Goal: Task Accomplishment & Management: Use online tool/utility

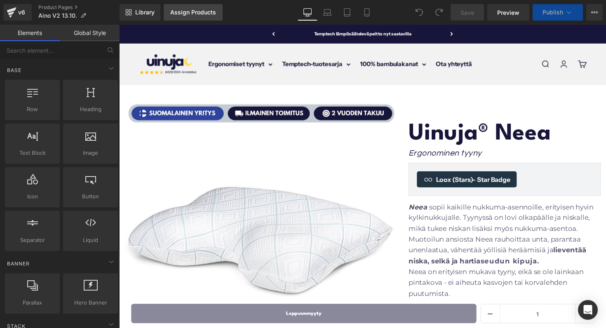
click at [186, 13] on div "Assign Products" at bounding box center [193, 12] width 46 height 7
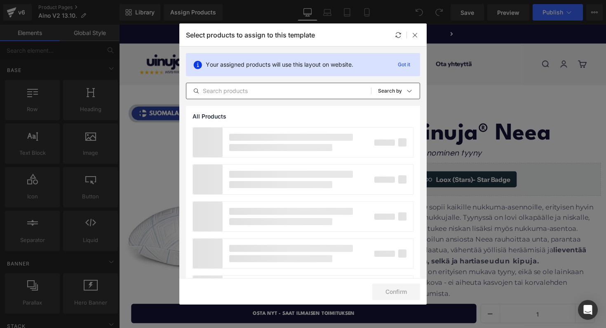
click at [234, 93] on input "text" at bounding box center [278, 91] width 185 height 10
type input "aino"
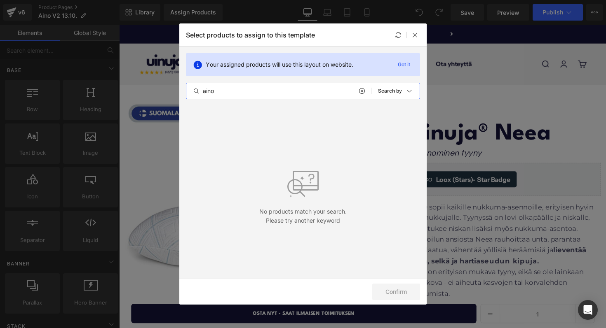
click at [250, 94] on input "aino" at bounding box center [278, 91] width 185 height 10
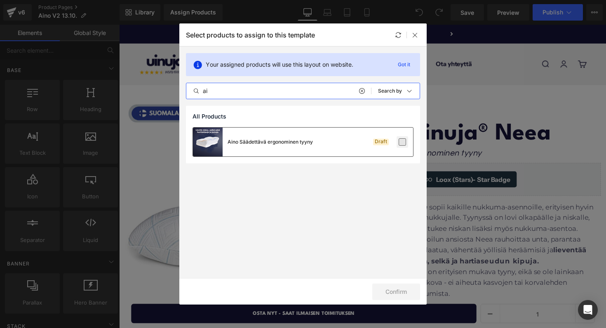
type input "ai"
click at [403, 138] on label at bounding box center [401, 141] width 7 height 7
click at [402, 142] on input "checkbox" at bounding box center [402, 142] width 0 height 0
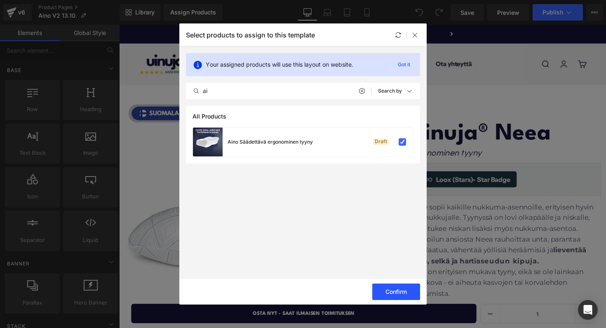
click at [380, 286] on button "Confirm" at bounding box center [396, 292] width 48 height 16
click at [414, 38] on div at bounding box center [415, 35] width 10 height 10
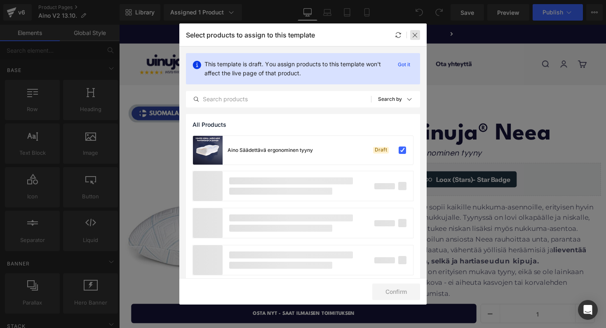
click at [412, 35] on icon at bounding box center [415, 35] width 7 height 7
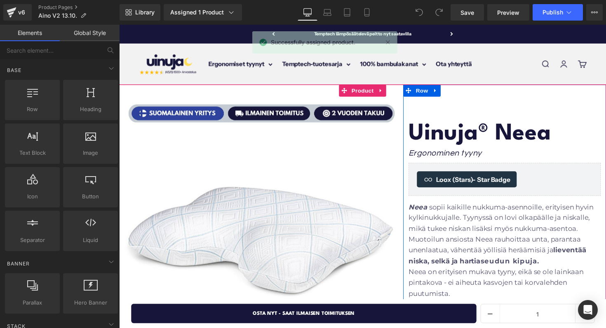
click at [516, 138] on span "Heading" at bounding box center [509, 137] width 22 height 10
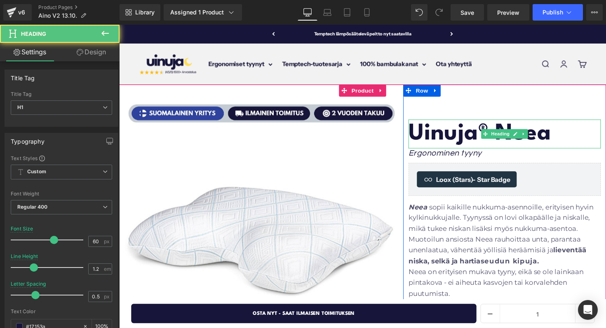
click at [559, 143] on strong "Uinuja® Neea" at bounding box center [488, 136] width 146 height 23
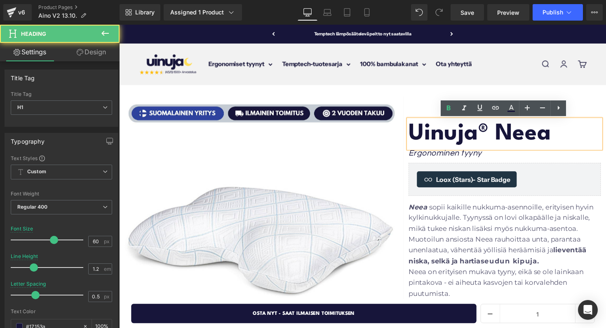
click at [561, 141] on strong "Uinuja® Neea" at bounding box center [488, 136] width 146 height 23
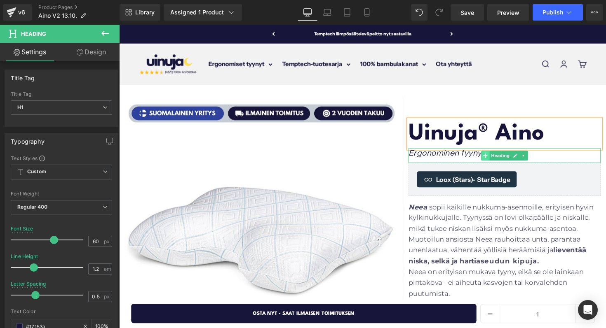
click at [491, 154] on span at bounding box center [494, 159] width 9 height 10
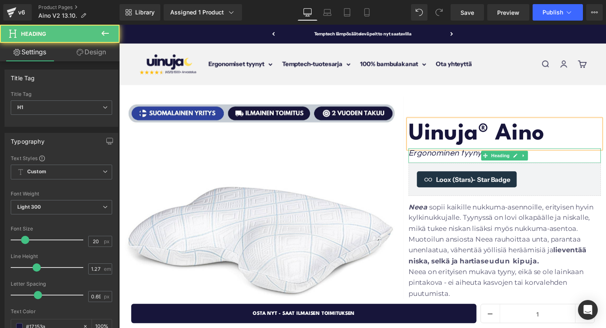
click at [454, 154] on icon "Ergonominen tyyny" at bounding box center [452, 156] width 75 height 8
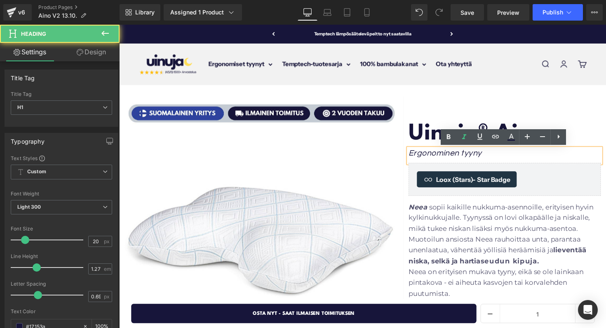
click at [419, 154] on icon "Ergonominen tyyny" at bounding box center [452, 156] width 75 height 8
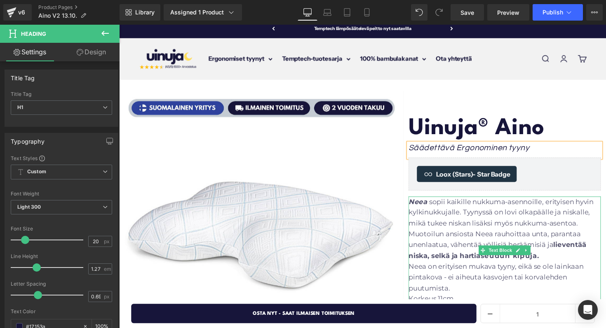
click at [466, 231] on p "Neea sopii kaikille nukkuma-asennoille, erityisen hyvin kylkinukkujalle. Tyynys…" at bounding box center [513, 234] width 197 height 66
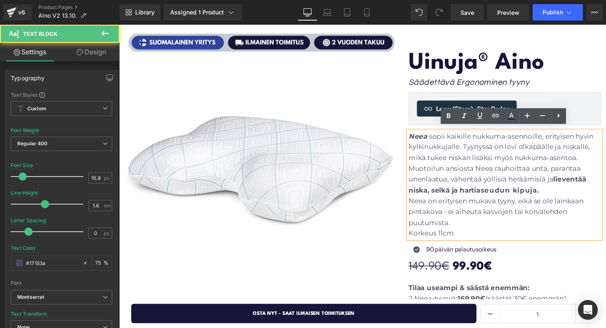
scroll to position [76, 0]
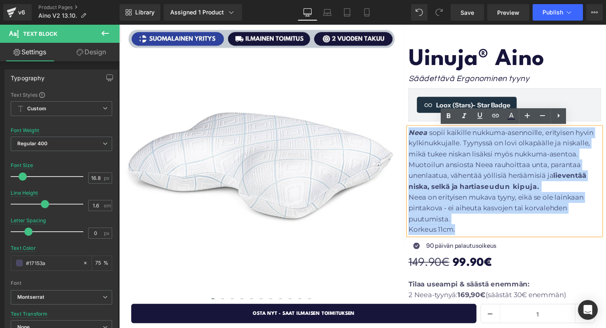
drag, startPoint x: 465, startPoint y: 236, endPoint x: 418, endPoint y: 136, distance: 110.9
click at [418, 136] on div "Neea sopii kaikille nukkuma-asennoille, erityisen hyvin kylkinukkujalle. Tyynys…" at bounding box center [513, 185] width 197 height 111
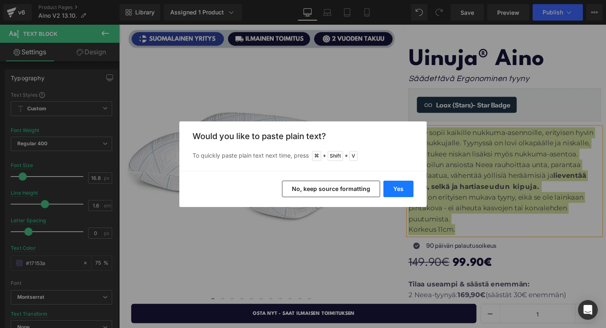
click at [389, 190] on button "Yes" at bounding box center [398, 189] width 30 height 16
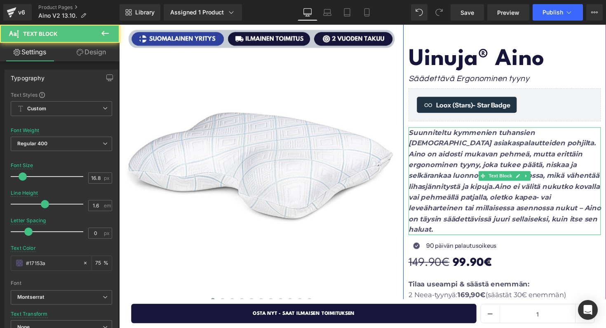
click at [452, 205] on icon "Suunniteltu kymmenien tuhansien [DEMOGRAPHIC_DATA] asiakaspalautteiden pohjilta…" at bounding box center [513, 185] width 197 height 108
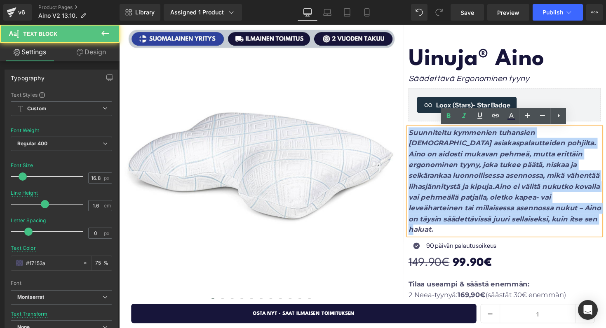
drag, startPoint x: 416, startPoint y: 135, endPoint x: 615, endPoint y: 224, distance: 217.4
click at [605, 224] on div "Uinuja® Aino Heading Säädettävä Ergonominen tyyny Heading Loox (Stars) - Star B…" at bounding box center [514, 271] width 208 height 522
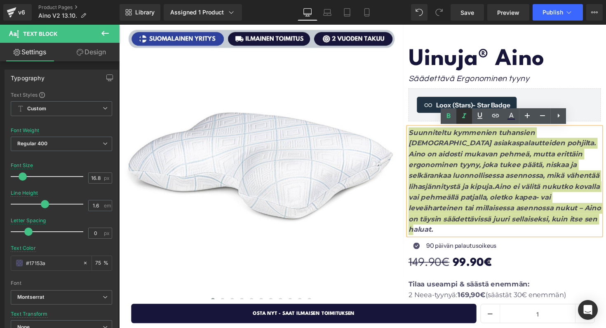
click at [460, 114] on icon at bounding box center [464, 116] width 10 height 10
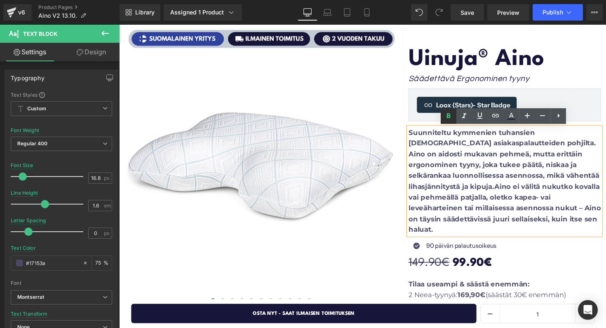
click at [446, 114] on icon at bounding box center [448, 116] width 10 height 10
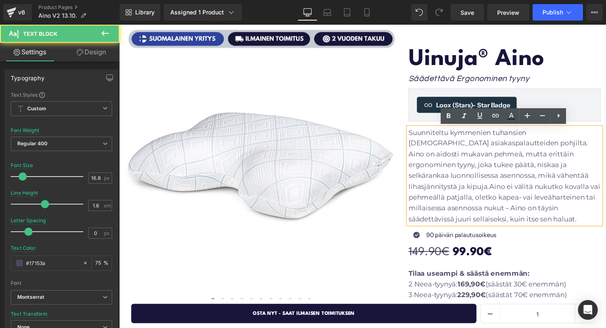
click at [458, 140] on p "Suunniteltu kymmenien tuhansien [DEMOGRAPHIC_DATA] asiakaspalautteiden pohjilta…" at bounding box center [513, 180] width 197 height 100
click at [469, 150] on p "Suunniteltu kymmenien tuhansien [DEMOGRAPHIC_DATA] asiakaspalautteiden pohjilta…" at bounding box center [513, 180] width 197 height 100
click at [517, 146] on p "Suunniteltu kymmenien tuhansien [DEMOGRAPHIC_DATA] asiakaspalautteiden pohjilta…" at bounding box center [513, 180] width 197 height 100
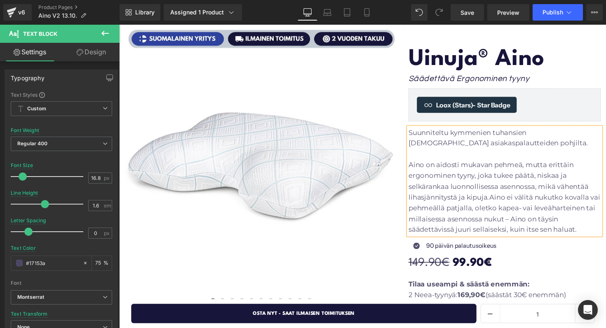
click at [498, 202] on p "Aino on aidosti mukavan pehmeä, mutta erittäin ergonominen tyyny, joka tukee pä…" at bounding box center [513, 201] width 197 height 77
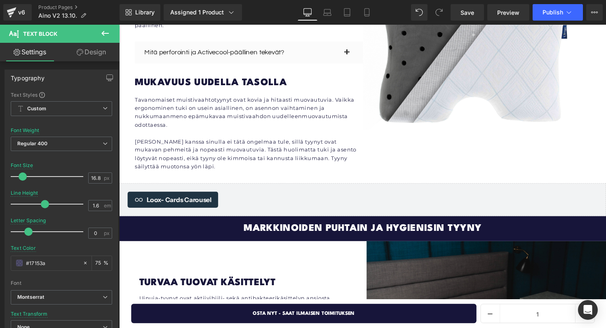
scroll to position [1420, 0]
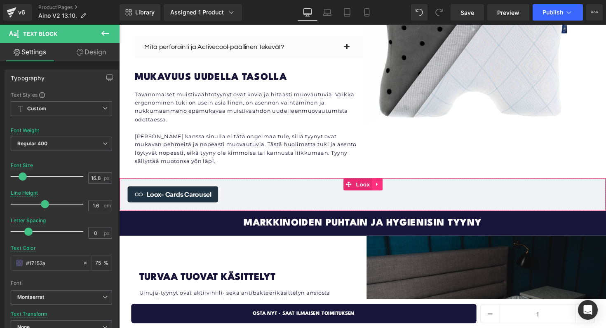
click at [382, 182] on link at bounding box center [383, 188] width 11 height 12
click at [384, 182] on link at bounding box center [388, 188] width 11 height 12
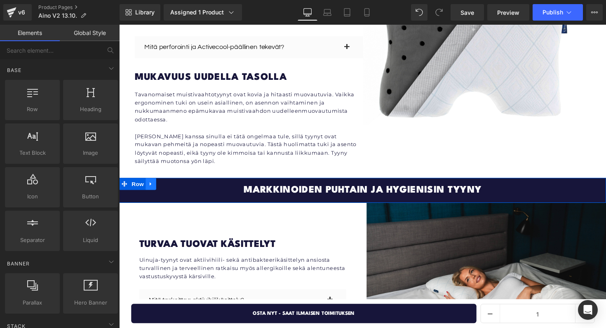
click at [152, 185] on icon at bounding box center [152, 188] width 6 height 6
click at [161, 185] on icon at bounding box center [162, 188] width 6 height 6
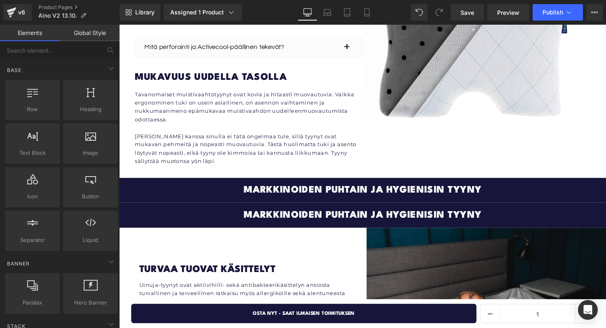
click at [275, 190] on span "markkinoiden puhtain ja hygienisin tyyny" at bounding box center [367, 195] width 243 height 10
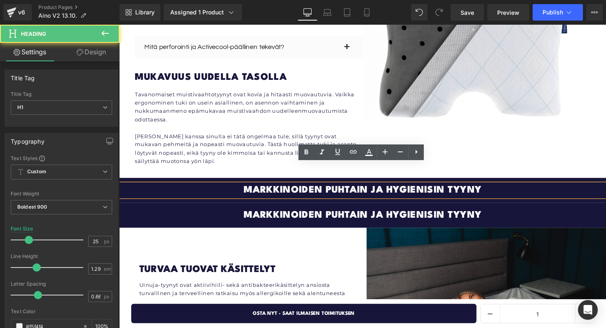
click at [289, 190] on span "markkinoiden puhtain ja hygienisin tyyny" at bounding box center [367, 195] width 243 height 10
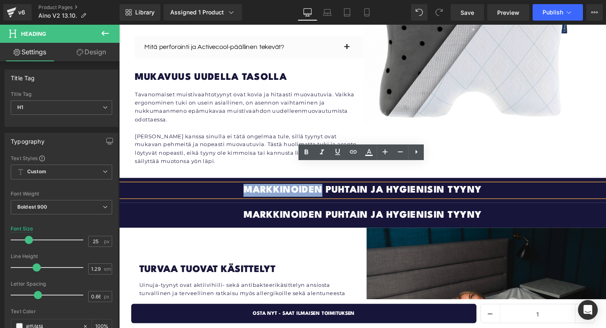
click at [289, 190] on span "markkinoiden puhtain ja hygienisin tyyny" at bounding box center [367, 195] width 243 height 10
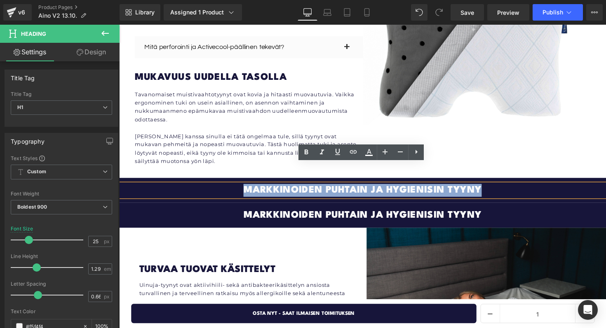
click at [289, 190] on span "markkinoiden puhtain ja hygienisin tyyny" at bounding box center [367, 195] width 243 height 10
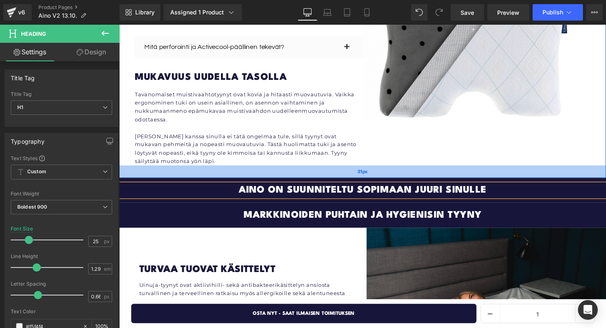
click at [337, 169] on div "31px" at bounding box center [368, 175] width 498 height 13
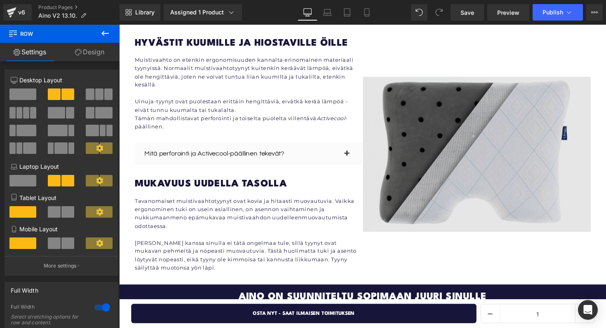
scroll to position [1309, 0]
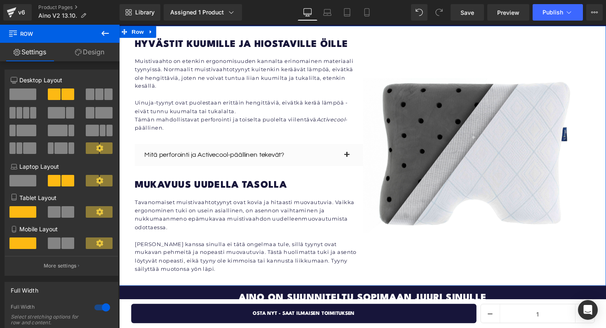
click at [370, 50] on div "Image" at bounding box center [486, 158] width 234 height 241
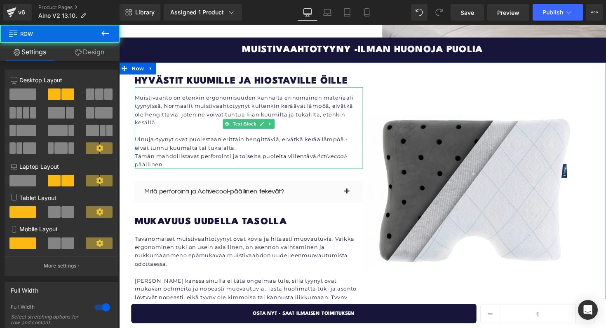
scroll to position [1266, 0]
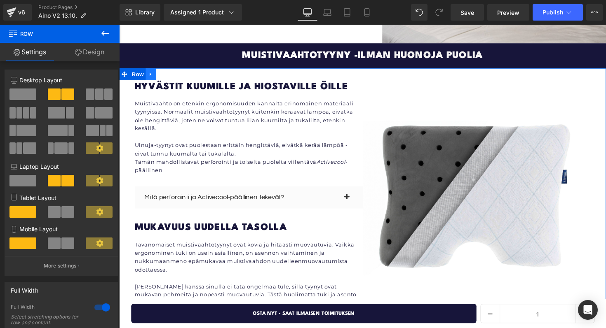
click at [147, 69] on link at bounding box center [151, 75] width 11 height 12
click at [159, 69] on link at bounding box center [162, 75] width 11 height 12
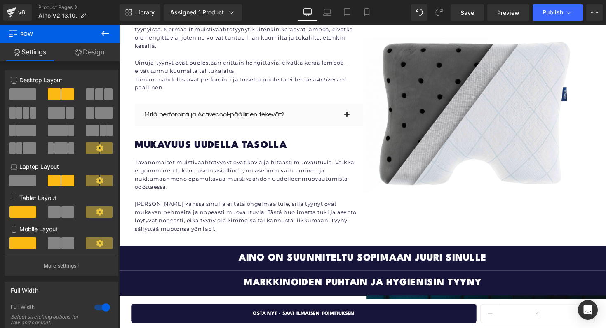
scroll to position [1614, 0]
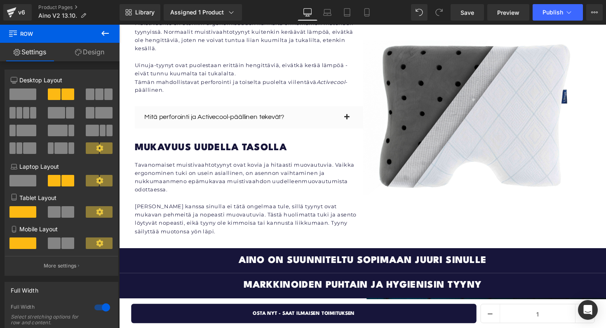
click at [131, 254] on div "Aino on suunniteltu sopimaan juuri sinulle Heading Row" at bounding box center [368, 267] width 498 height 26
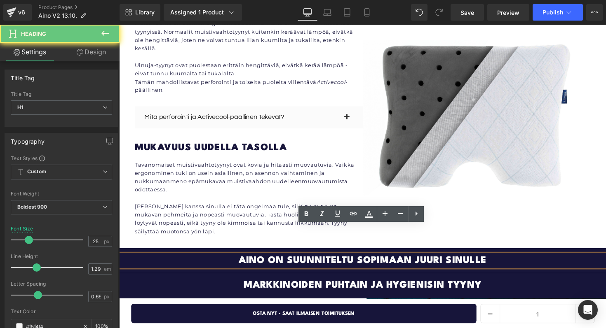
click at [145, 260] on div "Aino on suunniteltu sopimaan juuri sinulle" at bounding box center [368, 266] width 498 height 13
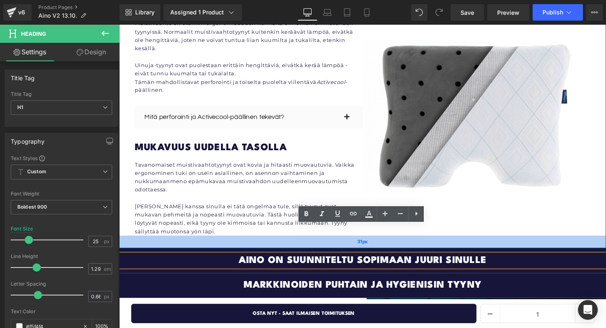
click at [145, 241] on div "31px" at bounding box center [368, 247] width 498 height 13
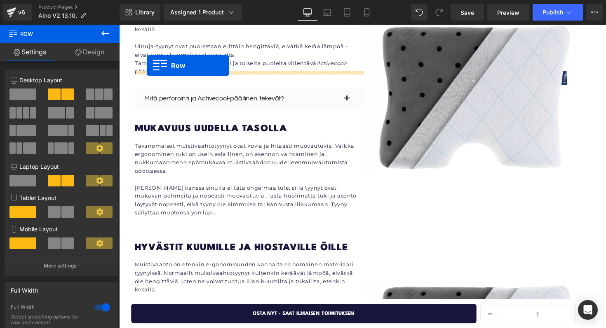
scroll to position [1351, 0]
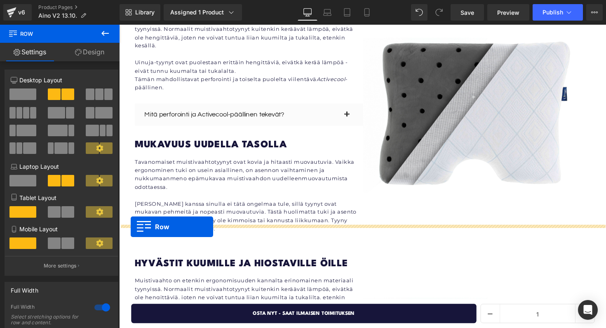
drag, startPoint x: 125, startPoint y: 228, endPoint x: 131, endPoint y: 232, distance: 6.8
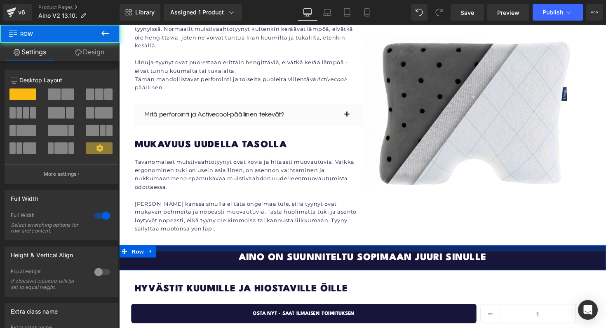
scroll to position [1502, 0]
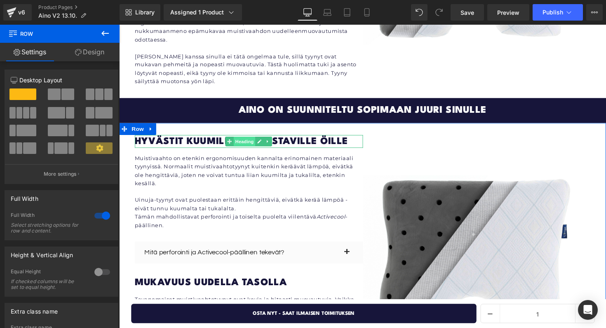
click at [252, 140] on span "Heading" at bounding box center [247, 145] width 22 height 10
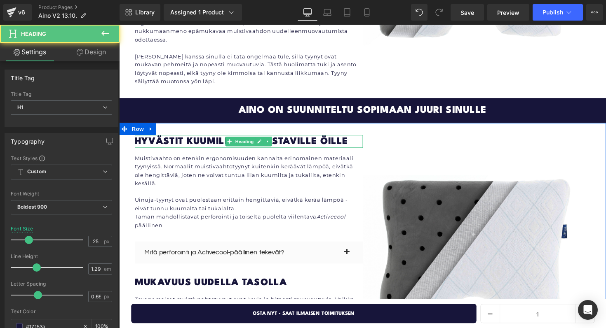
click at [184, 138] on h1 "Hyvästit kuumille ja hiostaville öille" at bounding box center [252, 144] width 234 height 13
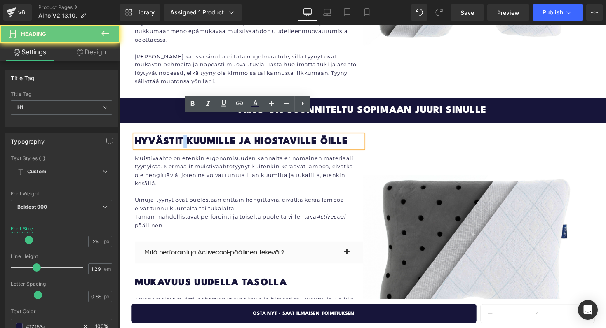
click at [184, 138] on h1 "Hyvästit kuumille ja hiostaville öille" at bounding box center [252, 144] width 234 height 13
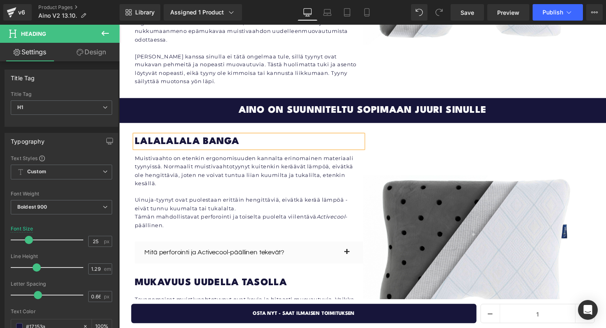
click at [187, 138] on h1 "LALALALALA BANGA" at bounding box center [252, 144] width 234 height 13
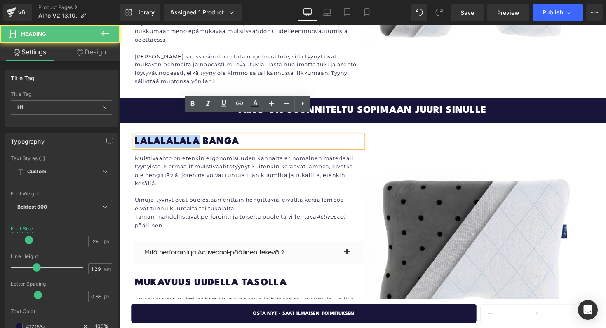
click at [187, 138] on h1 "LALALALALA BANGA" at bounding box center [252, 144] width 234 height 13
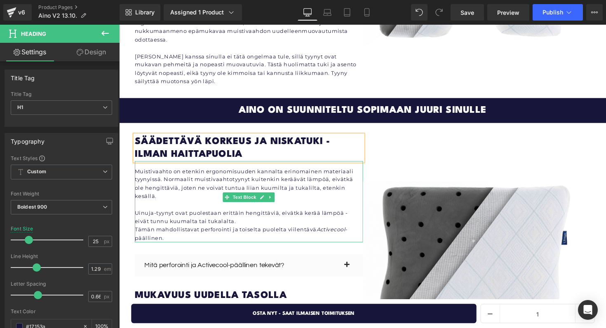
click at [232, 174] on p "Muistivaahto on etenkin ergonomisuuden kannalta erinomainen materiaali tyynyiss…" at bounding box center [252, 188] width 234 height 34
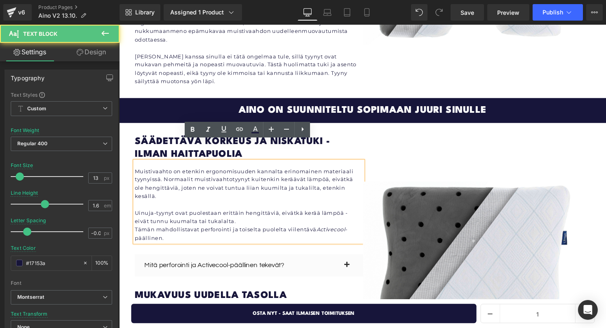
drag, startPoint x: 176, startPoint y: 211, endPoint x: 135, endPoint y: 153, distance: 71.5
click at [135, 165] on div "Muistivaahto on etenkin ergonomisuuden kannalta erinomainen materiaali tyynyiss…" at bounding box center [252, 206] width 234 height 83
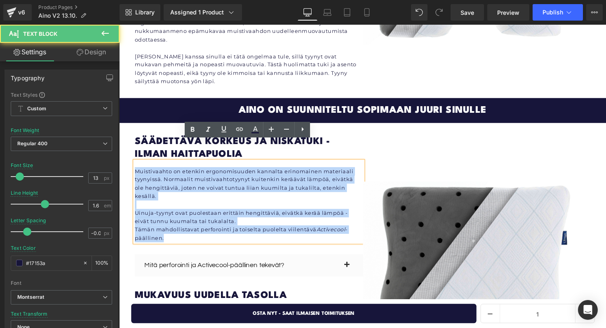
drag, startPoint x: 135, startPoint y: 153, endPoint x: 187, endPoint y: 218, distance: 82.9
click at [187, 218] on div "Muistivaahto on etenkin ergonomisuuden kannalta erinomainen materiaali tyynyiss…" at bounding box center [252, 206] width 234 height 83
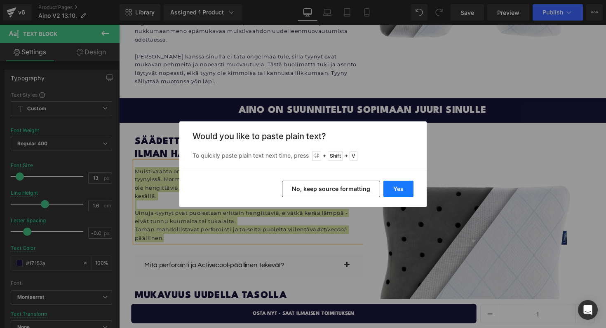
click at [405, 191] on button "Yes" at bounding box center [398, 189] width 30 height 16
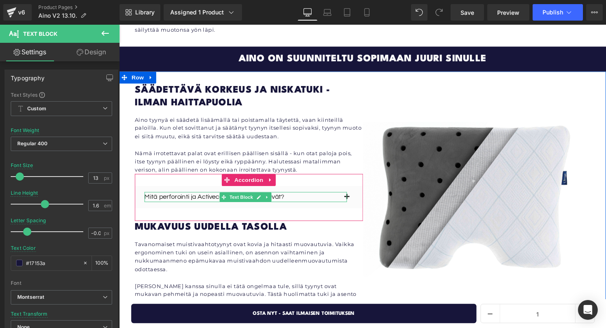
scroll to position [1572, 0]
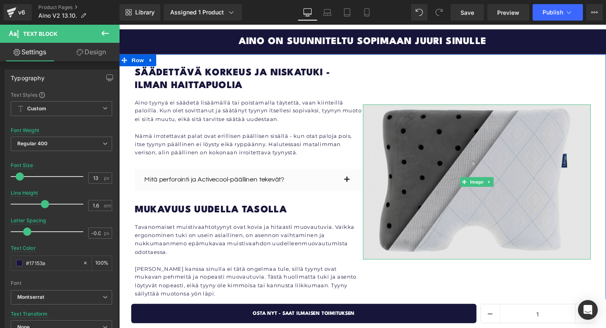
click at [418, 167] on img at bounding box center [486, 186] width 234 height 159
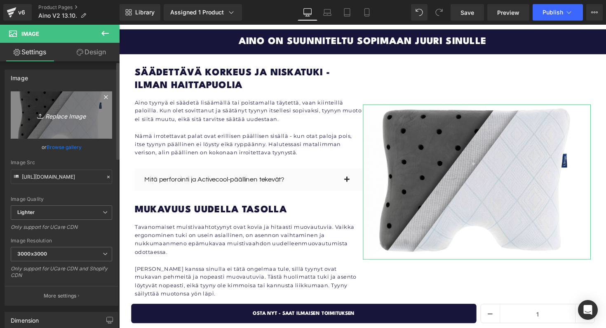
click at [54, 112] on icon "Replace Image" at bounding box center [61, 115] width 66 height 10
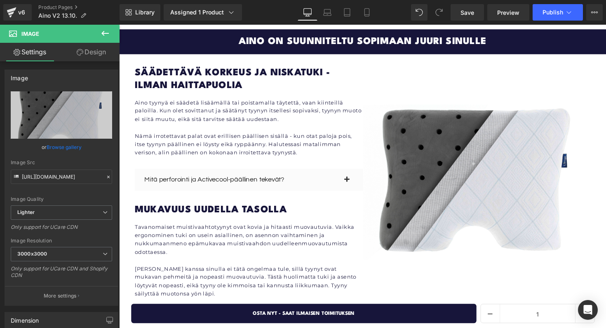
type input "C:\fakepath\Big caption problem (2).png"
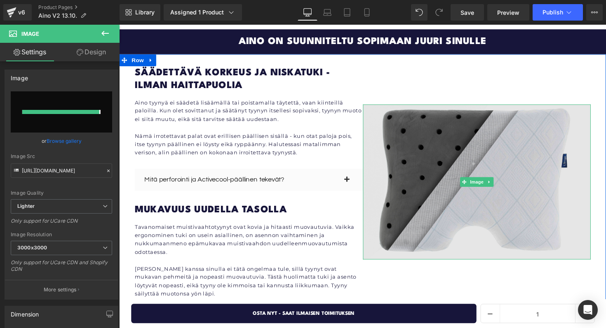
type input "[URL][DOMAIN_NAME]"
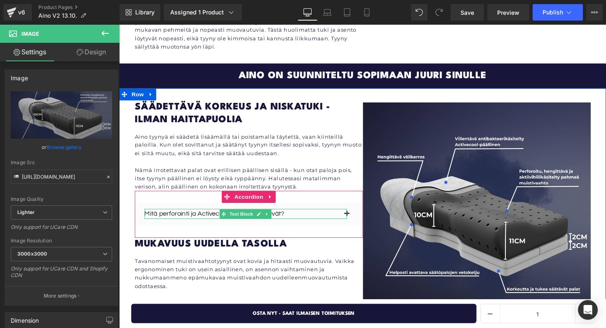
scroll to position [1535, 0]
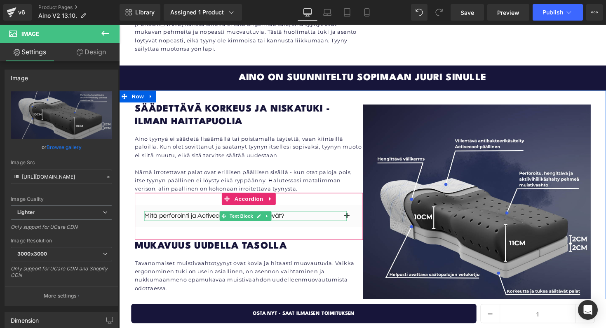
click at [318, 216] on p "Mitä perforointi ja Activecool-päällinen tekevät?" at bounding box center [248, 221] width 207 height 10
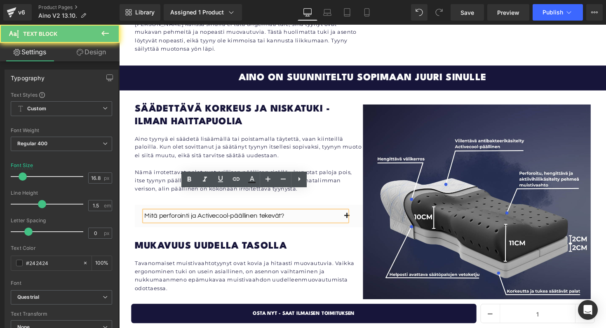
click at [314, 216] on p "Mitä perforointi ja Activecool-päällinen tekevät?" at bounding box center [248, 221] width 207 height 10
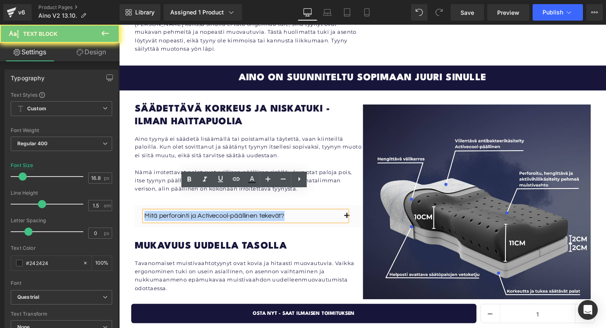
click at [314, 216] on p "Mitä perforointi ja Activecool-päällinen tekevät?" at bounding box center [248, 221] width 207 height 10
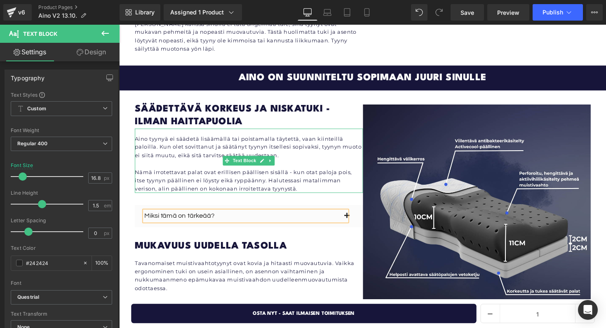
click at [314, 138] on p "Aino tyynyä ei säädetä lisäämällä tai poistamalla täytettä, vaan kiinteillä pal…" at bounding box center [252, 151] width 234 height 26
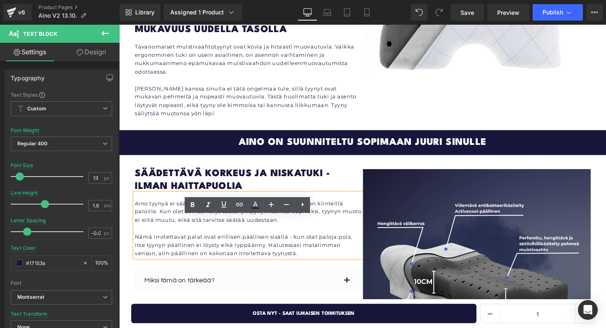
scroll to position [1525, 0]
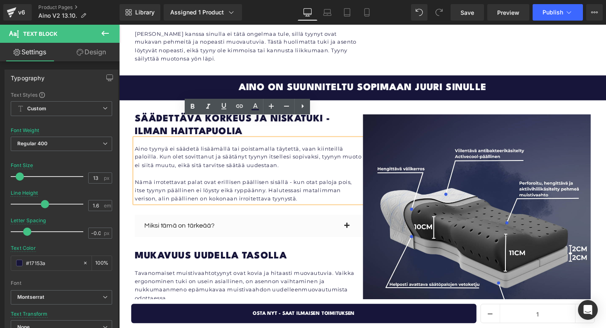
click at [364, 102] on div "Säädettävä korkeus ja niskatuki - ilman haittapuolia Heading Aino tyynyä ei sää…" at bounding box center [368, 233] width 498 height 263
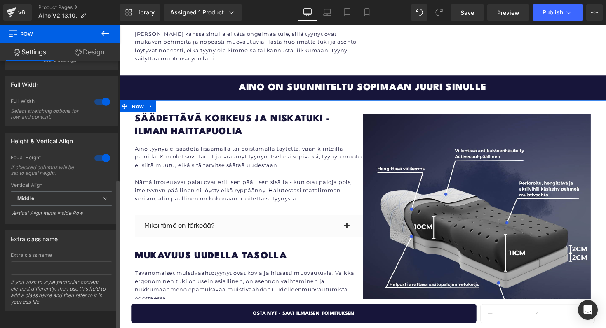
scroll to position [214, 0]
click at [89, 55] on link "Design" at bounding box center [90, 52] width 60 height 19
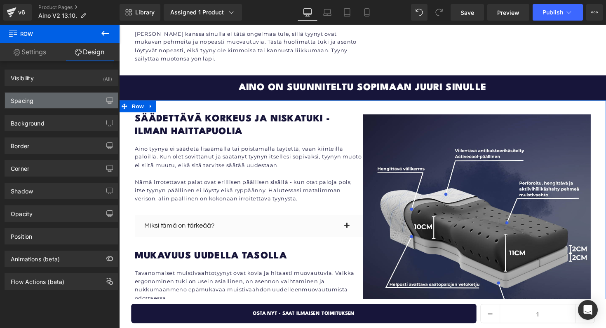
click at [80, 106] on div "Spacing" at bounding box center [61, 101] width 113 height 16
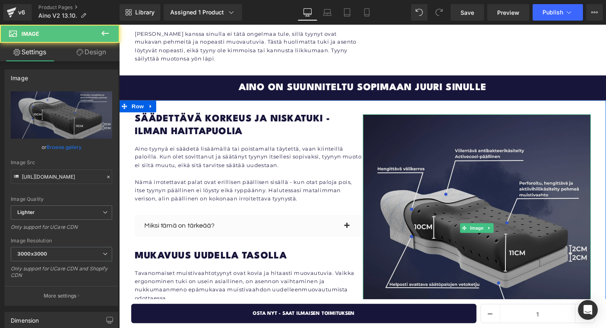
click at [390, 139] on img at bounding box center [486, 234] width 234 height 234
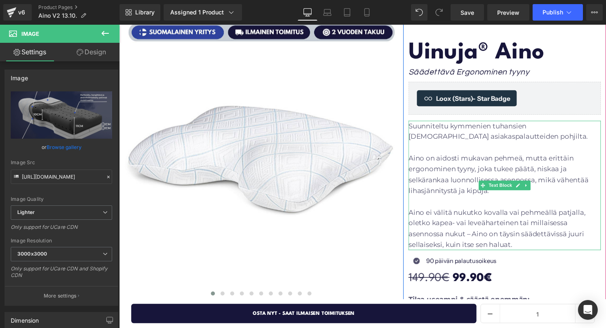
scroll to position [83, 0]
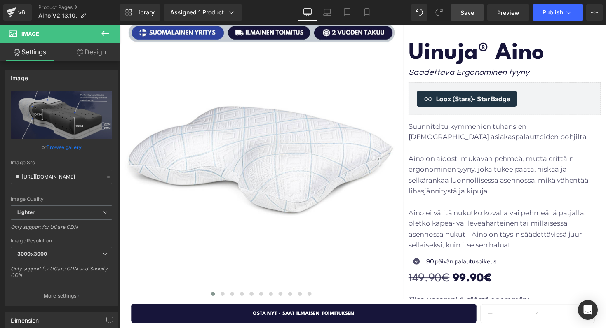
click at [471, 15] on span "Save" at bounding box center [467, 12] width 14 height 9
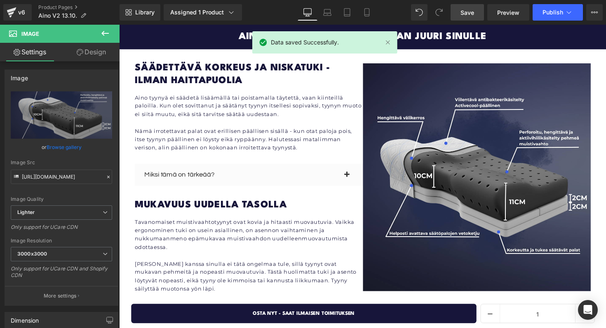
scroll to position [1578, 0]
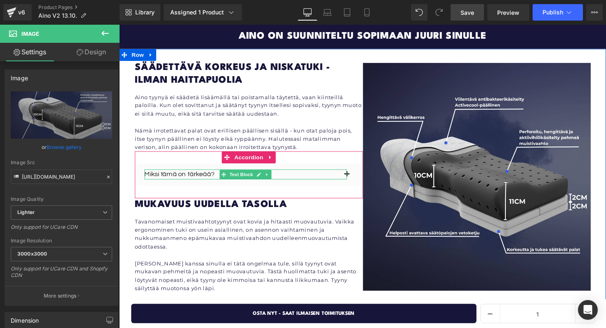
click at [197, 173] on p "Miksi tämä on tärkeää?" at bounding box center [248, 178] width 207 height 10
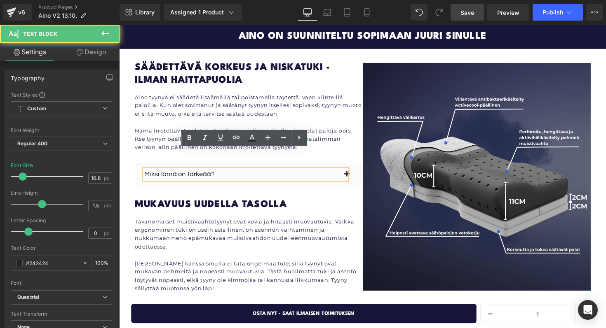
click at [216, 173] on p "Miksi tämä on tärkeää?" at bounding box center [248, 178] width 207 height 10
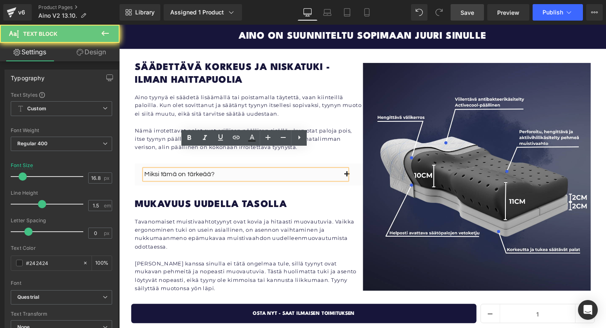
click at [216, 173] on p "Miksi tämä on tärkeää?" at bounding box center [248, 178] width 207 height 10
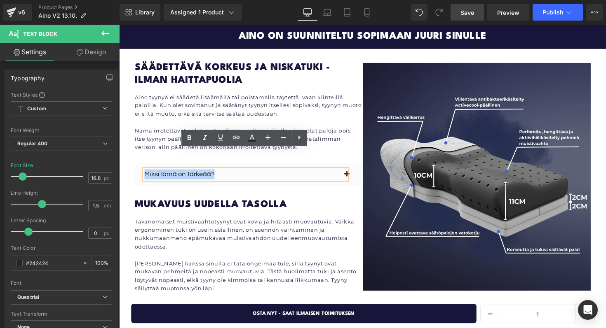
click at [363, 167] on button "button" at bounding box center [360, 178] width 16 height 23
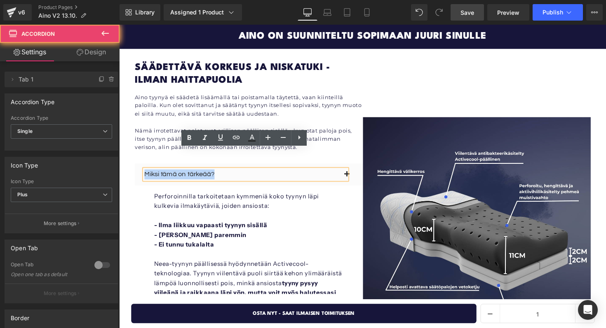
click at [363, 167] on button "button" at bounding box center [360, 178] width 16 height 23
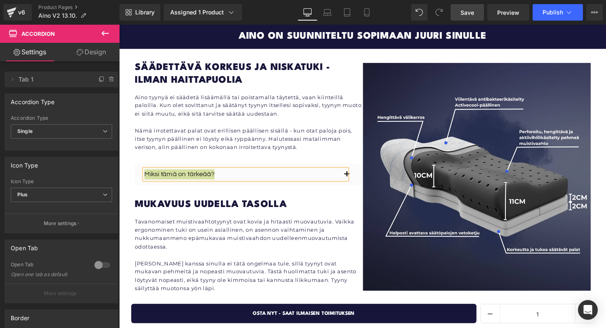
click at [471, 15] on span "Save" at bounding box center [467, 12] width 14 height 9
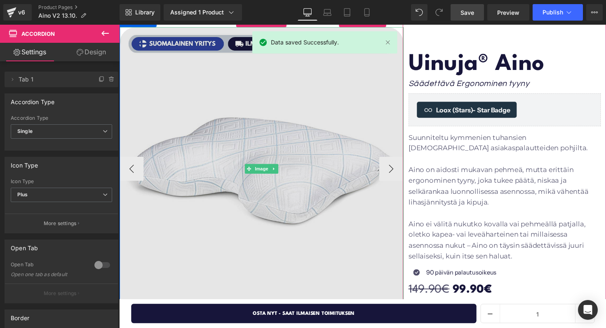
scroll to position [83, 0]
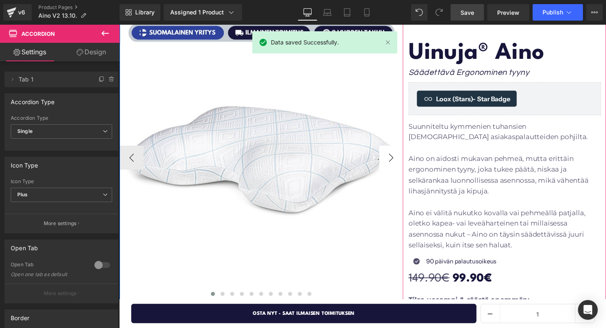
click at [393, 166] on button "›" at bounding box center [397, 161] width 25 height 25
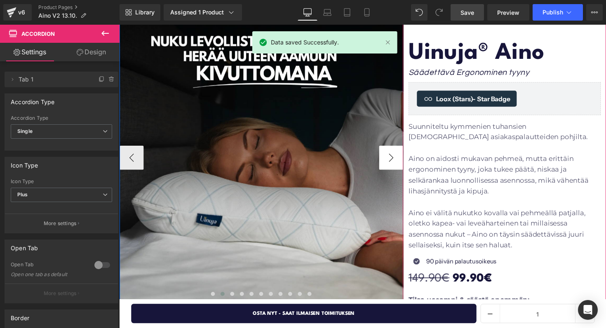
click at [393, 166] on button "›" at bounding box center [397, 161] width 25 height 25
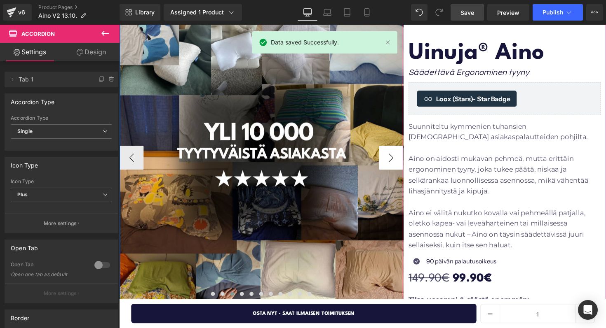
click at [393, 166] on button "›" at bounding box center [397, 161] width 25 height 25
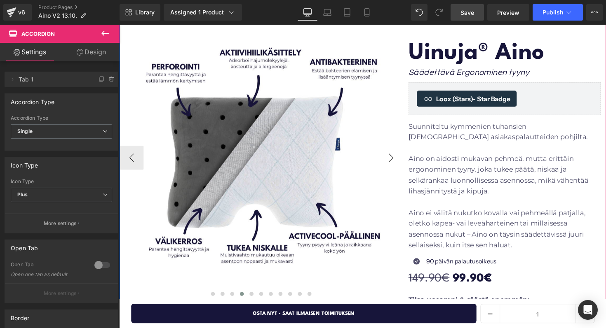
click at [393, 166] on button "›" at bounding box center [397, 161] width 25 height 25
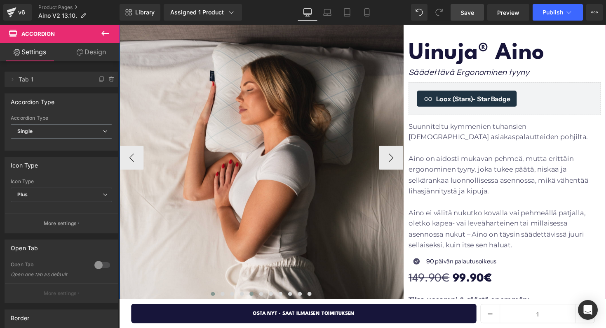
click at [217, 297] on button at bounding box center [215, 301] width 10 height 8
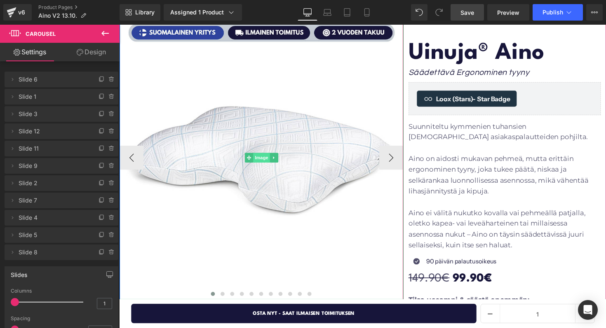
click at [269, 164] on span "Image" at bounding box center [264, 161] width 17 height 10
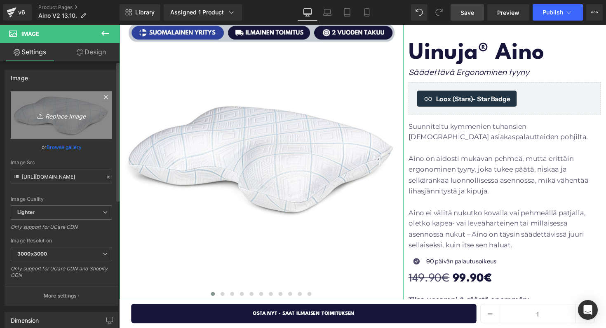
click at [65, 117] on icon "Replace Image" at bounding box center [61, 115] width 66 height 10
click at [65, 120] on icon "Replace Image" at bounding box center [61, 115] width 66 height 10
type input "C:\fakepath\Big caption problem (4).png"
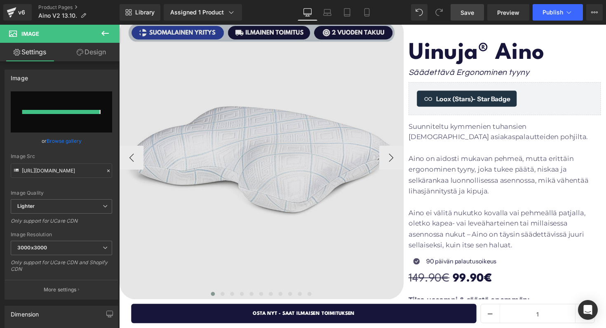
type input "[URL][DOMAIN_NAME]"
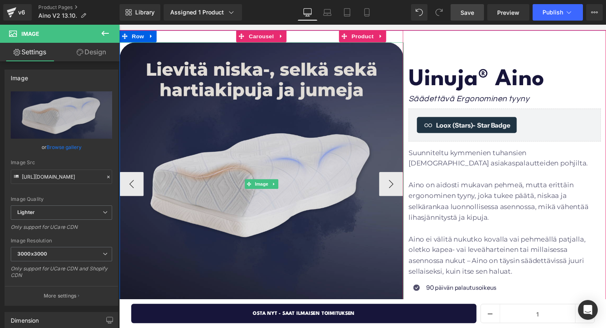
scroll to position [70, 0]
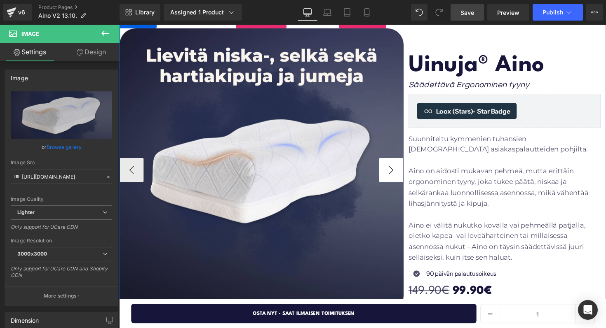
click at [393, 173] on button "›" at bounding box center [397, 173] width 25 height 25
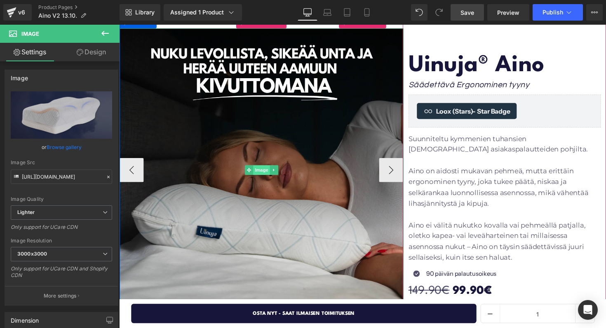
click at [265, 173] on span "Image" at bounding box center [264, 174] width 17 height 10
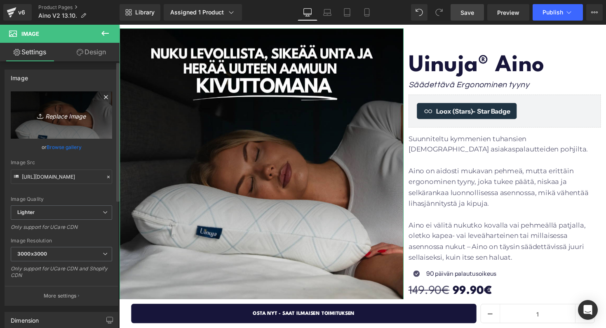
click at [61, 119] on icon "Replace Image" at bounding box center [61, 115] width 66 height 10
type input "C:\fakepath\How it works (2).png"
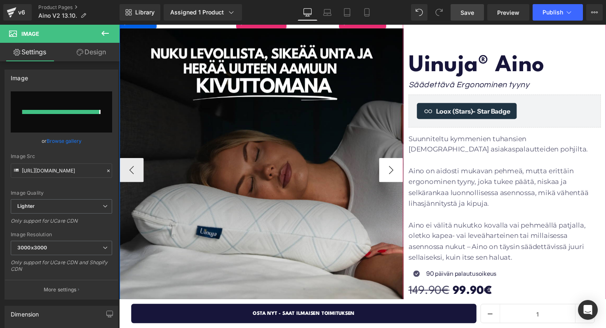
type input "[URL][DOMAIN_NAME]"
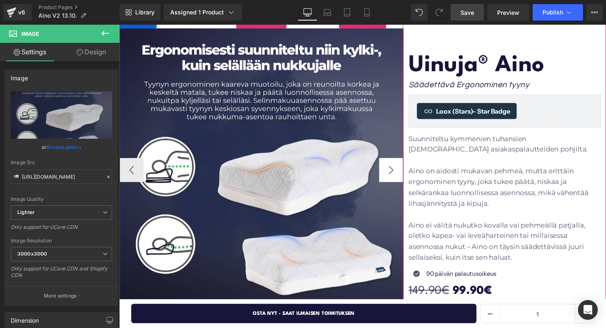
click at [398, 180] on button "›" at bounding box center [397, 173] width 25 height 25
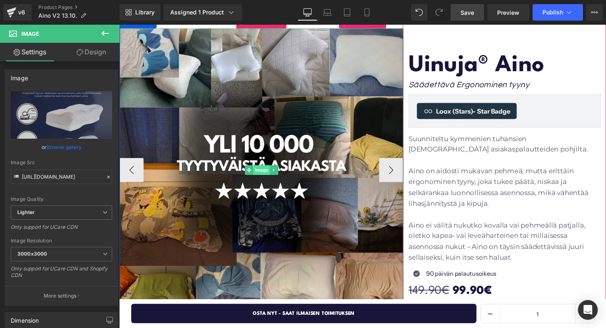
click at [256, 174] on span "Image" at bounding box center [264, 174] width 17 height 10
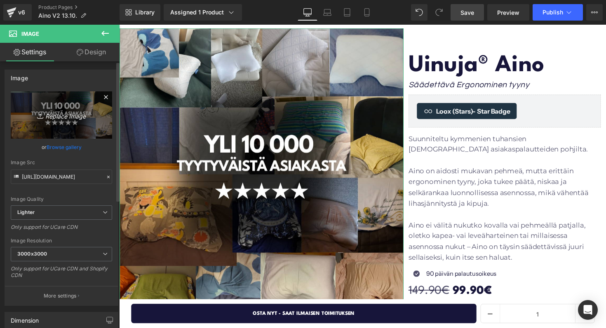
click at [57, 121] on link "Replace Image" at bounding box center [61, 114] width 101 height 47
type input "C:\fakepath\Big caption problem (2).png"
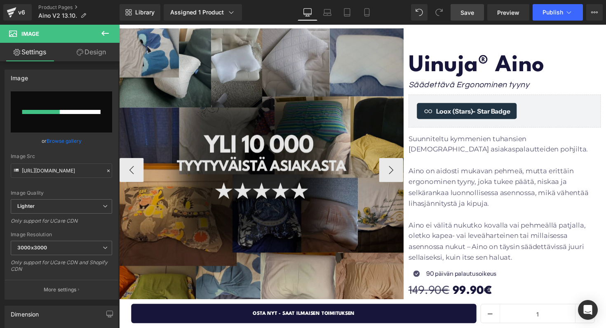
type input "[URL][DOMAIN_NAME]"
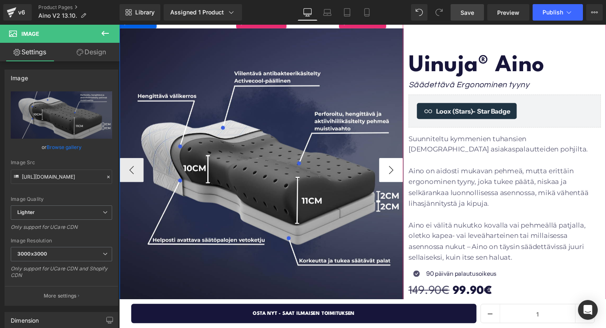
click at [391, 169] on button "›" at bounding box center [397, 173] width 25 height 25
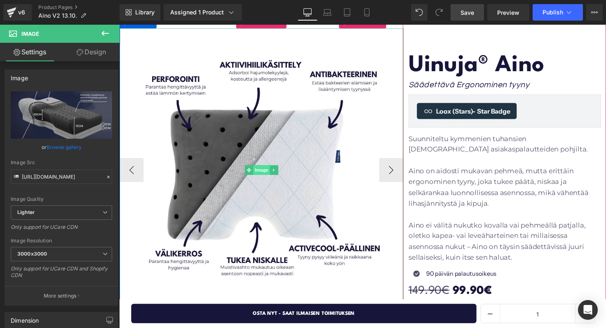
click at [263, 172] on span "Image" at bounding box center [264, 174] width 17 height 10
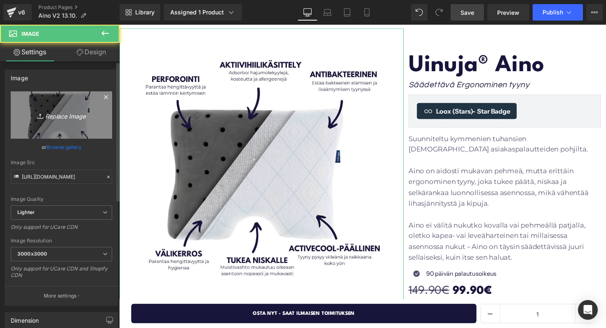
click at [74, 118] on icon "Replace Image" at bounding box center [61, 115] width 66 height 10
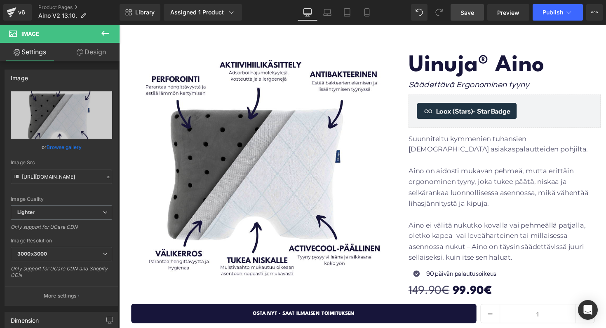
type input "C:\fakepath\Feature objection.png"
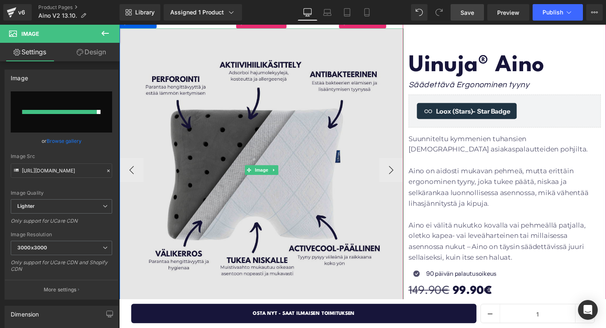
type input "[URL][DOMAIN_NAME]"
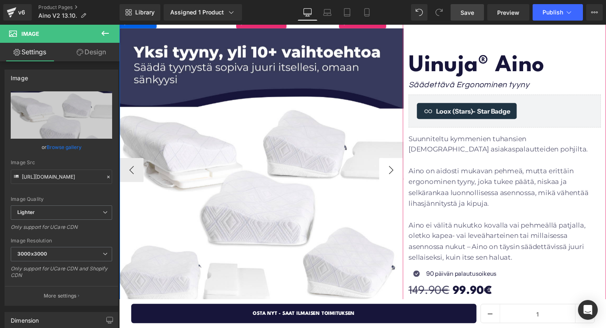
click at [397, 173] on button "›" at bounding box center [397, 173] width 25 height 25
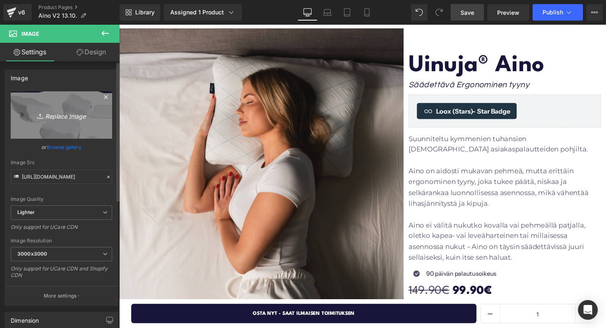
click at [74, 115] on icon "Replace Image" at bounding box center [61, 115] width 66 height 10
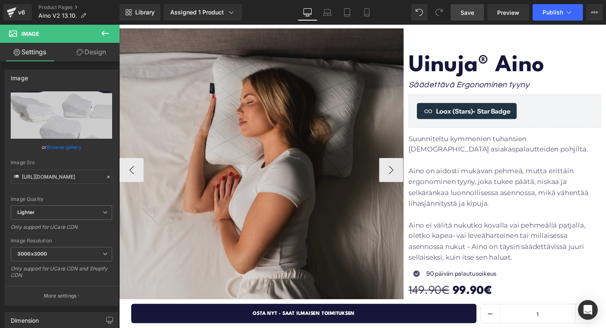
click at [271, 155] on img at bounding box center [264, 173] width 291 height 291
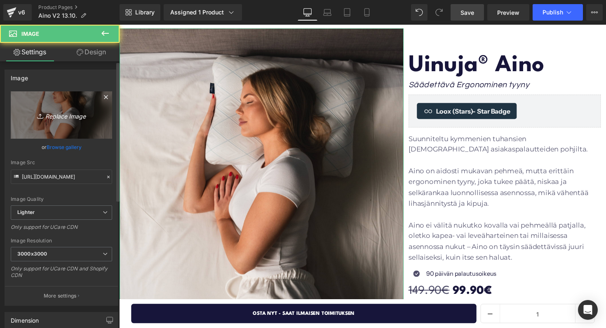
click at [60, 116] on icon "Replace Image" at bounding box center [61, 115] width 66 height 10
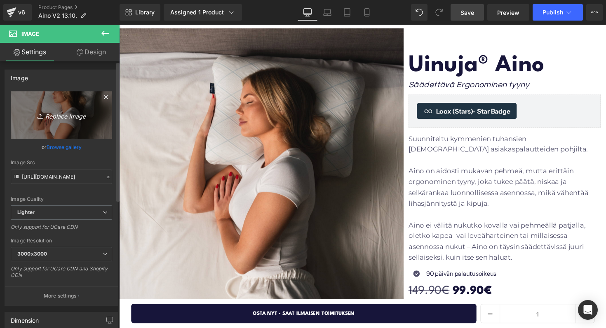
type input "C:\fakepath\Feature _ objection.png"
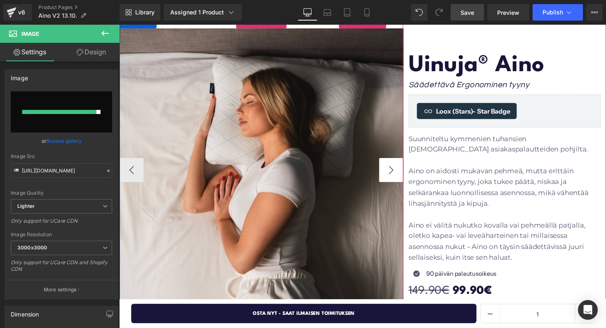
type input "[URL][DOMAIN_NAME]"
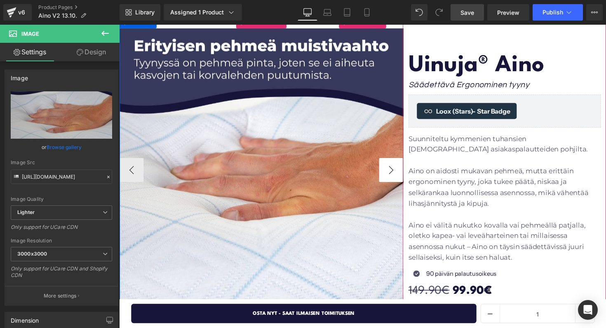
click at [387, 184] on button "›" at bounding box center [397, 173] width 25 height 25
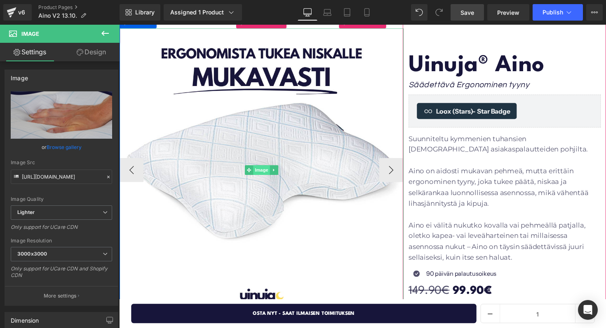
click at [265, 174] on span "Image" at bounding box center [264, 174] width 17 height 10
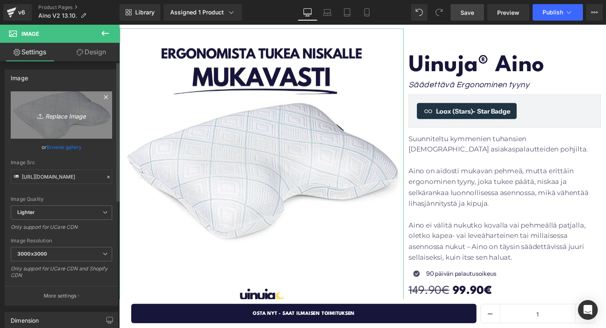
click at [68, 117] on icon "Replace Image" at bounding box center [61, 115] width 66 height 10
type input "C:\fakepath\Social proof image.png"
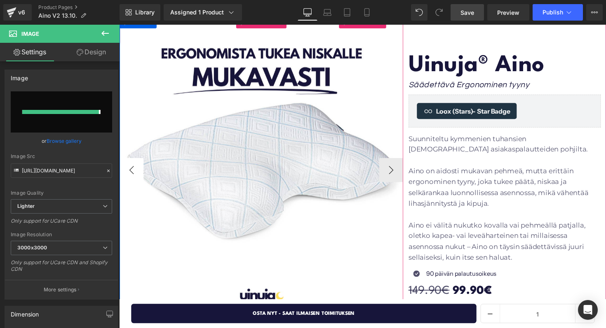
type input "[URL][DOMAIN_NAME]"
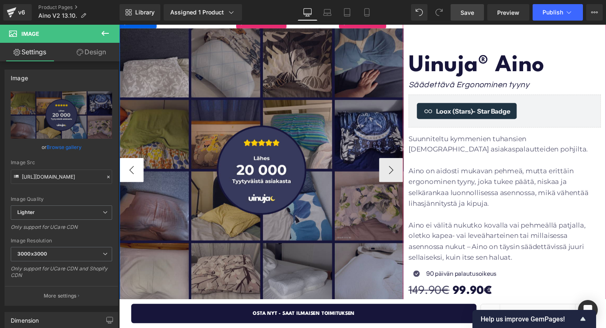
click at [131, 172] on button "‹" at bounding box center [131, 173] width 25 height 25
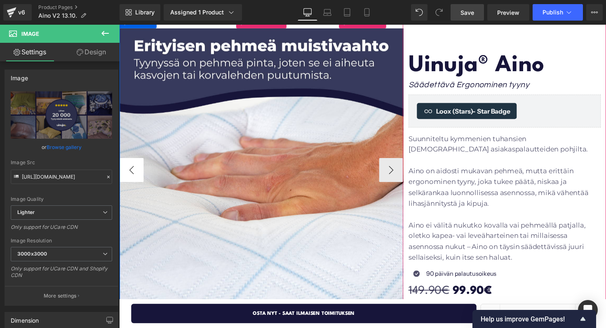
click at [131, 172] on button "‹" at bounding box center [131, 173] width 25 height 25
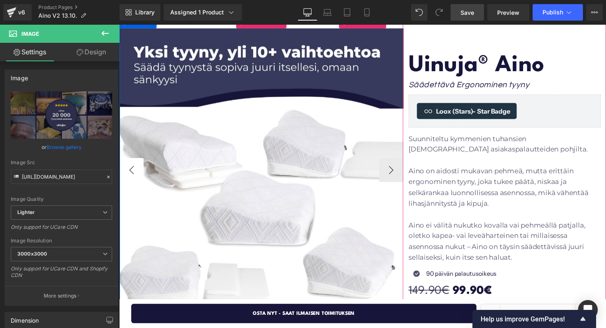
click at [131, 172] on button "‹" at bounding box center [131, 173] width 25 height 25
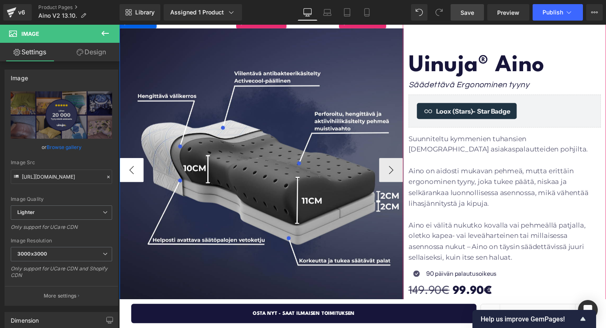
click at [131, 172] on button "‹" at bounding box center [131, 173] width 25 height 25
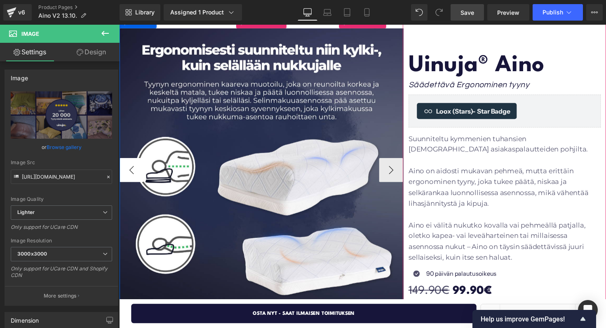
click at [131, 172] on button "‹" at bounding box center [131, 173] width 25 height 25
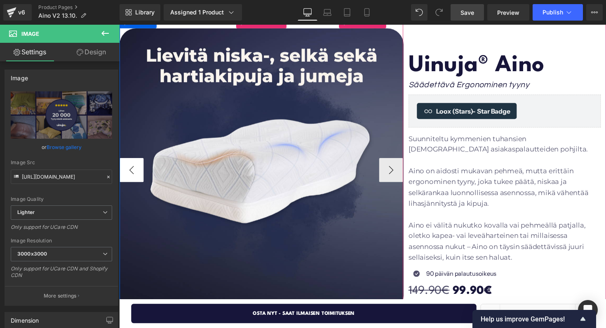
click at [131, 172] on button "‹" at bounding box center [131, 173] width 25 height 25
click at [401, 173] on button "›" at bounding box center [397, 173] width 25 height 25
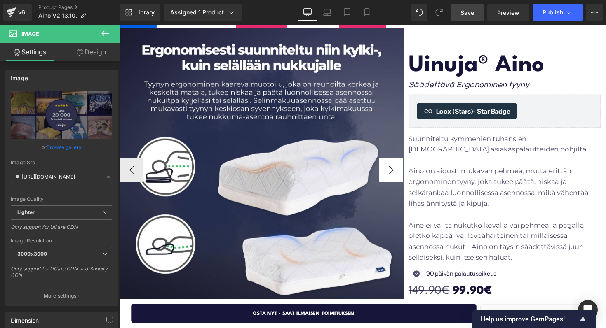
click at [401, 173] on button "›" at bounding box center [397, 173] width 25 height 25
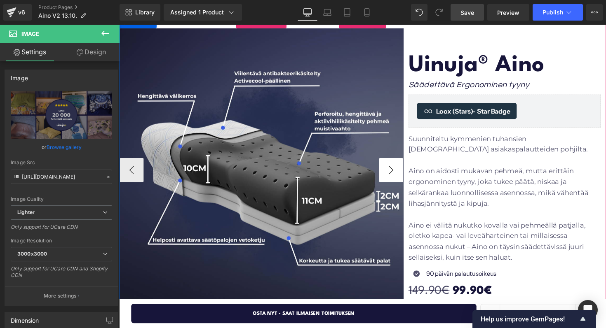
click at [400, 172] on button "›" at bounding box center [397, 173] width 25 height 25
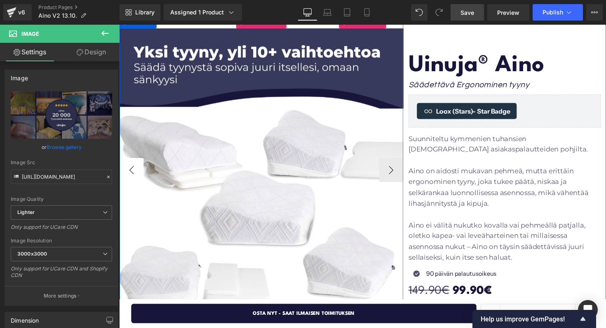
click at [127, 176] on button "‹" at bounding box center [131, 173] width 25 height 25
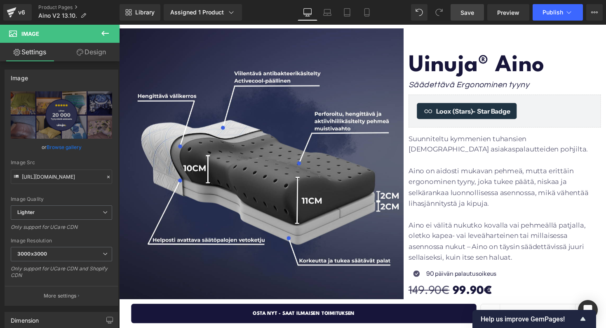
click at [107, 36] on icon at bounding box center [105, 33] width 10 height 10
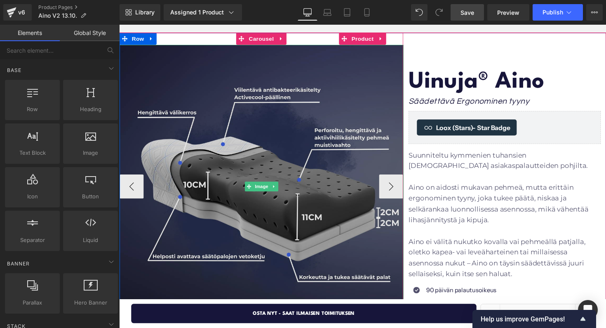
scroll to position [52, 0]
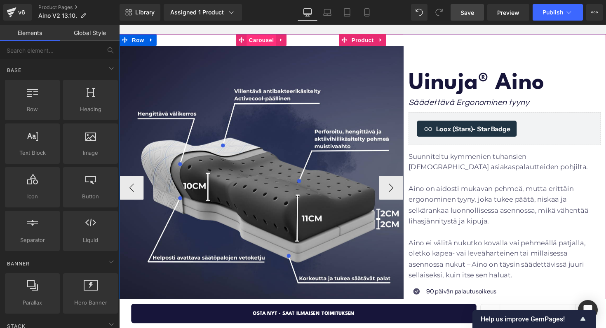
click at [261, 42] on span "Carousel" at bounding box center [265, 40] width 30 height 12
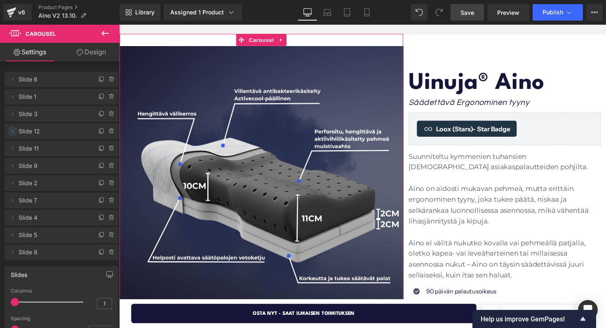
click at [9, 129] on icon at bounding box center [12, 131] width 7 height 7
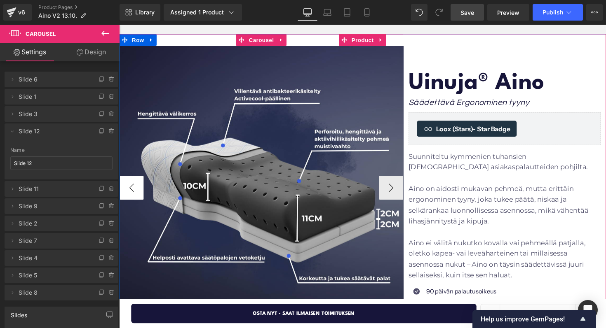
click at [138, 187] on button "‹" at bounding box center [131, 192] width 25 height 25
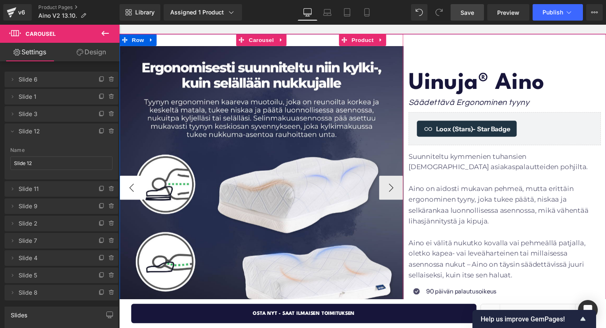
click at [138, 187] on button "‹" at bounding box center [131, 192] width 25 height 25
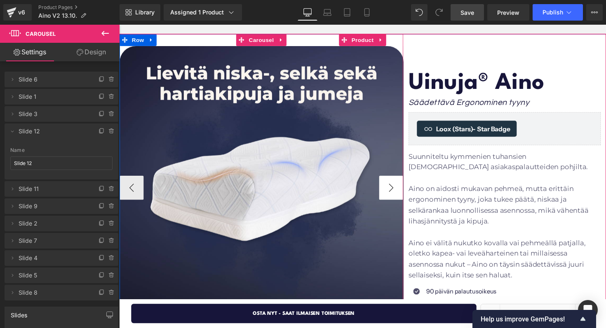
click at [401, 192] on button "›" at bounding box center [397, 192] width 25 height 25
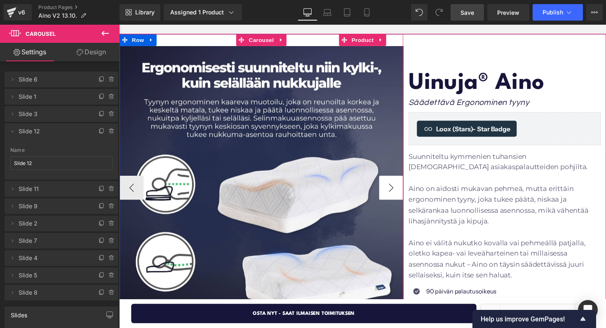
click at [401, 192] on button "›" at bounding box center [397, 192] width 25 height 25
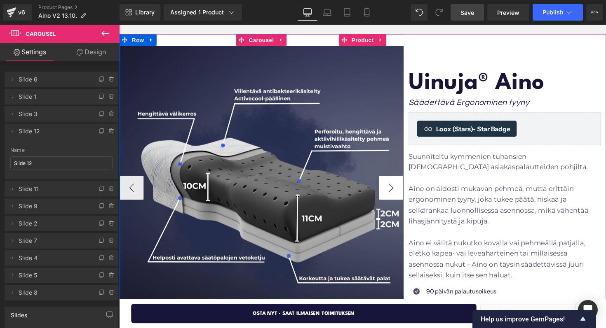
click at [400, 192] on button "›" at bounding box center [397, 192] width 25 height 25
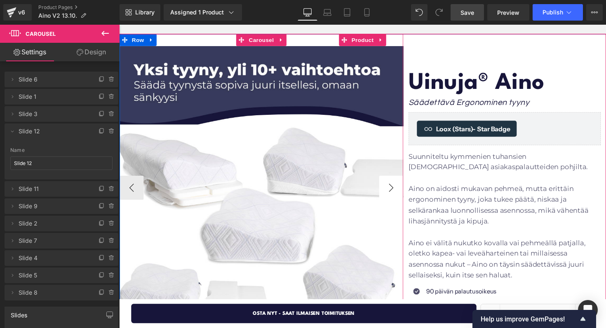
click at [400, 192] on button "›" at bounding box center [397, 192] width 25 height 25
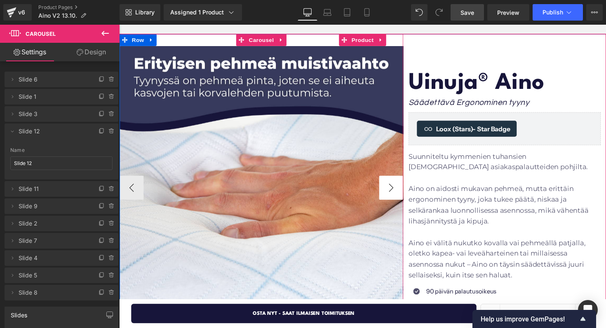
click at [400, 191] on button "›" at bounding box center [397, 192] width 25 height 25
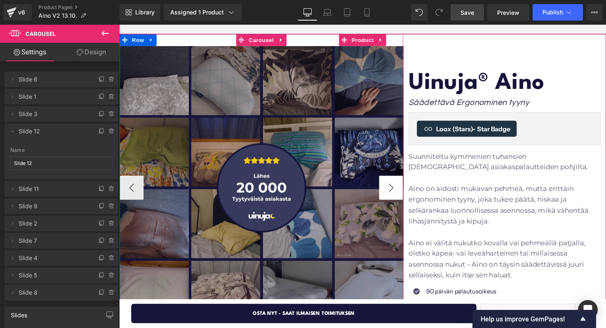
click at [401, 191] on button "›" at bounding box center [397, 192] width 25 height 25
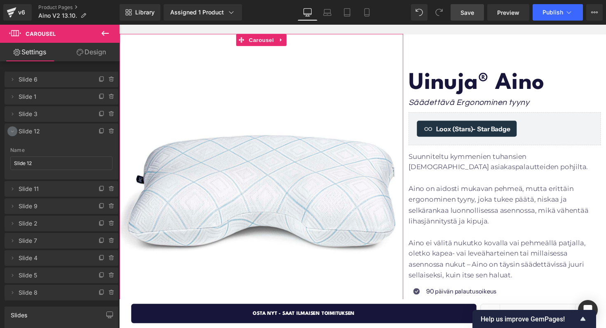
click at [11, 132] on icon at bounding box center [12, 131] width 7 height 7
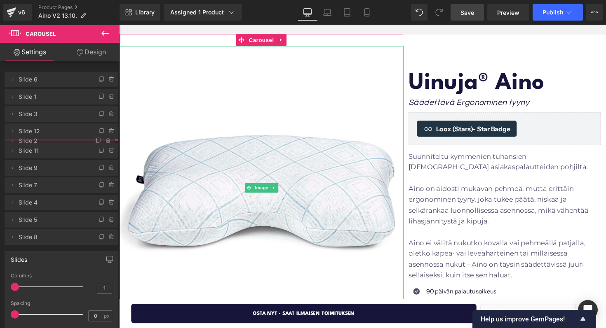
drag, startPoint x: 32, startPoint y: 181, endPoint x: 36, endPoint y: 139, distance: 42.6
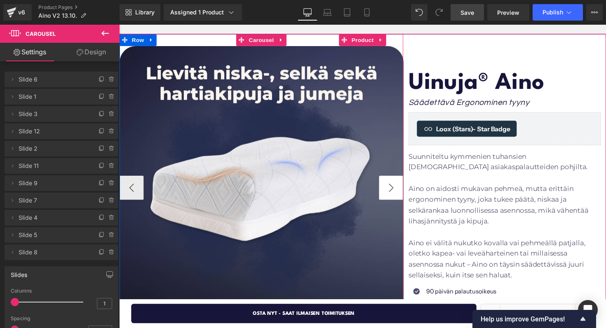
click at [396, 189] on button "›" at bounding box center [397, 192] width 25 height 25
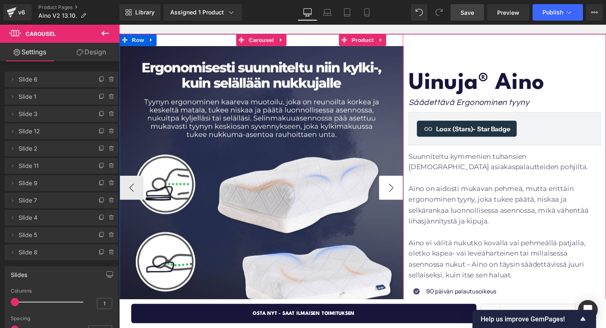
click at [396, 189] on button "›" at bounding box center [397, 192] width 25 height 25
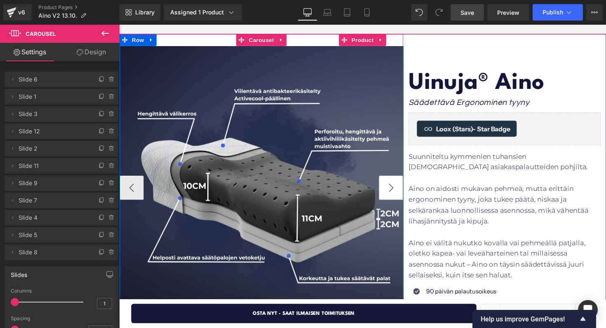
click at [396, 189] on button "›" at bounding box center [397, 192] width 25 height 25
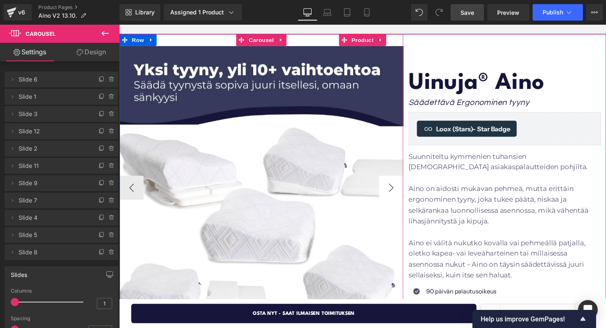
click at [400, 190] on button "›" at bounding box center [397, 192] width 25 height 25
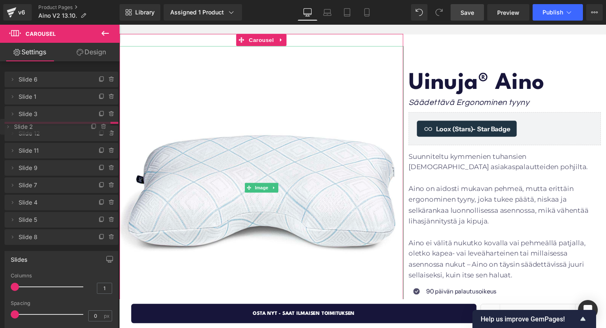
drag, startPoint x: 19, startPoint y: 152, endPoint x: 23, endPoint y: 130, distance: 22.1
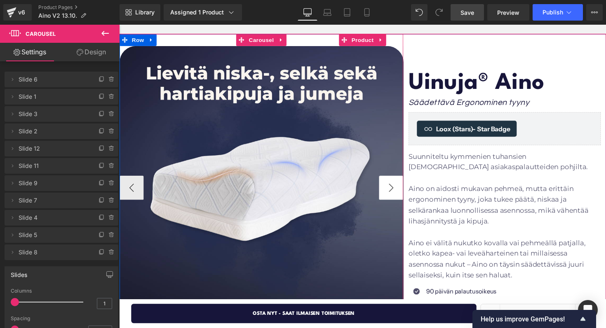
click at [392, 188] on button "›" at bounding box center [397, 192] width 25 height 25
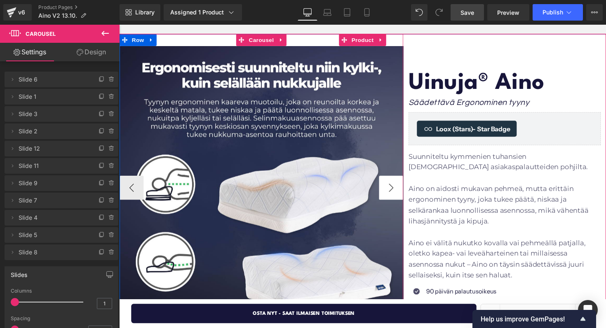
click at [392, 188] on button "›" at bounding box center [397, 192] width 25 height 25
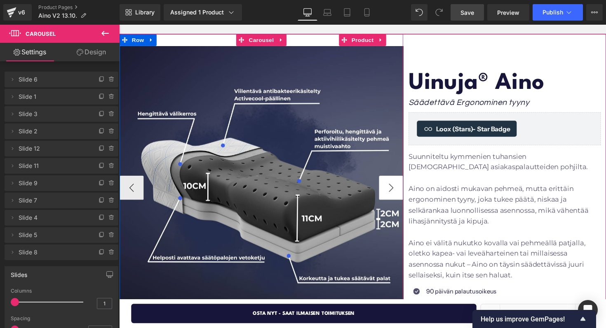
click at [392, 188] on button "›" at bounding box center [397, 192] width 25 height 25
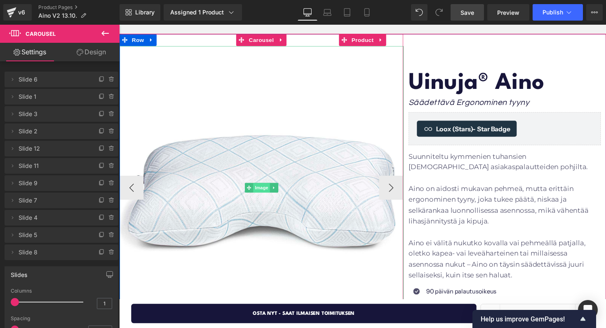
click at [264, 190] on span "Image" at bounding box center [264, 192] width 17 height 10
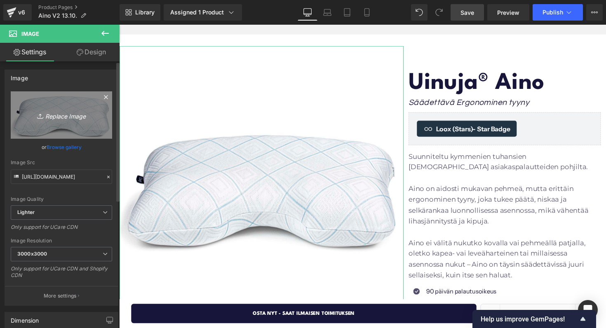
click at [68, 119] on icon "Replace Image" at bounding box center [61, 115] width 66 height 10
type input "C:\fakepath\Size.png"
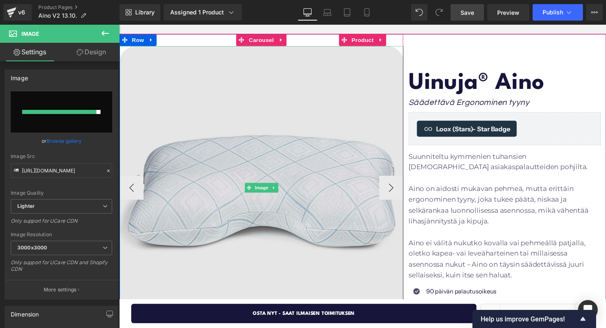
type input "[URL][DOMAIN_NAME]"
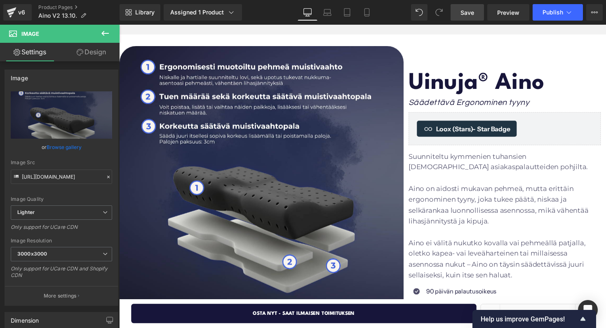
click at [472, 18] on link "Save" at bounding box center [466, 12] width 33 height 16
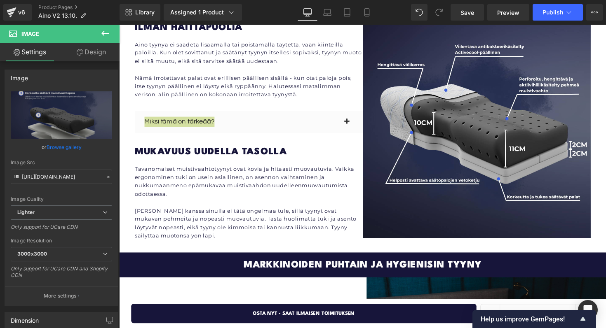
scroll to position [1647, 0]
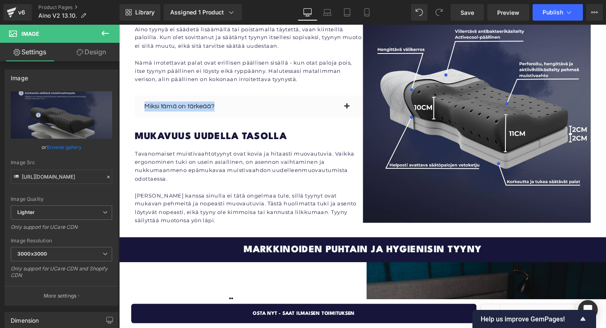
click at [259, 187] on p at bounding box center [252, 191] width 234 height 9
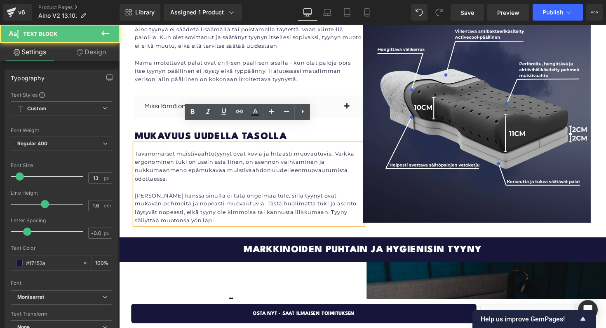
click at [255, 187] on p at bounding box center [252, 191] width 234 height 9
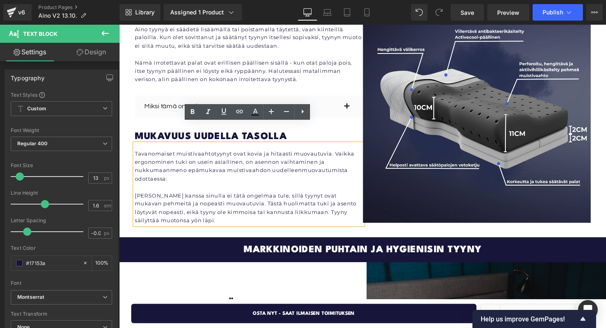
drag, startPoint x: 190, startPoint y: 203, endPoint x: 134, endPoint y: 136, distance: 86.8
click at [135, 147] on div "Tavanomaiset muistivaahtotyynyt ovat kovia ja hitaasti muovautuvia. Vaikka ergo…" at bounding box center [252, 188] width 234 height 83
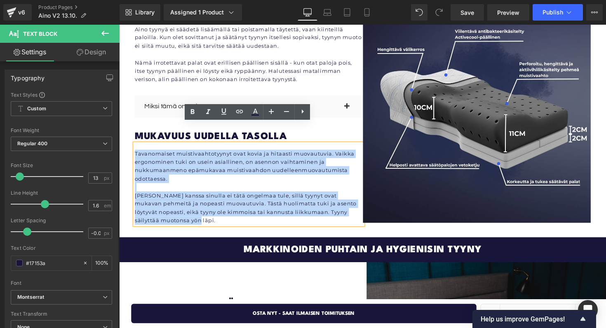
click at [136, 147] on div "Tavanomaiset muistivaahtotyynyt ovat kovia ja hitaasti muovautuvia. Vaikka ergo…" at bounding box center [252, 188] width 234 height 83
paste div
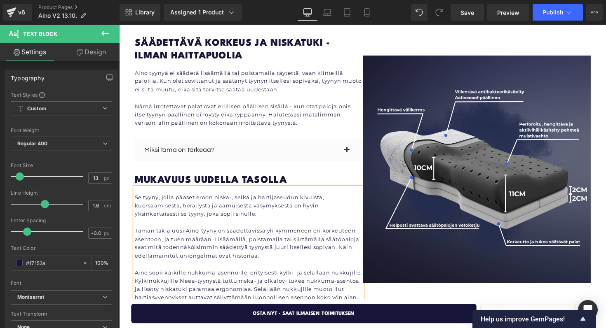
scroll to position [1603, 0]
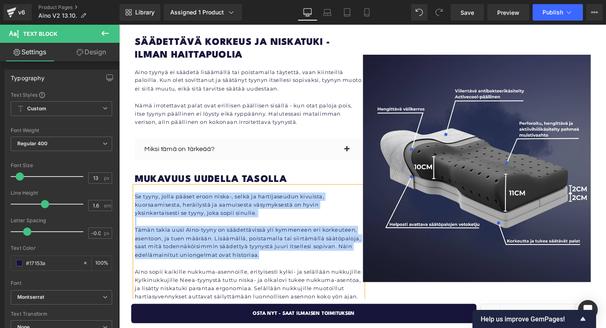
drag, startPoint x: 268, startPoint y: 242, endPoint x: 136, endPoint y: 179, distance: 146.7
click at [136, 191] on div "Se tyyny, jolla pääset eroon niska-, selkä ja hartijaseudun kivuista, kuorsaami…" at bounding box center [252, 249] width 234 height 117
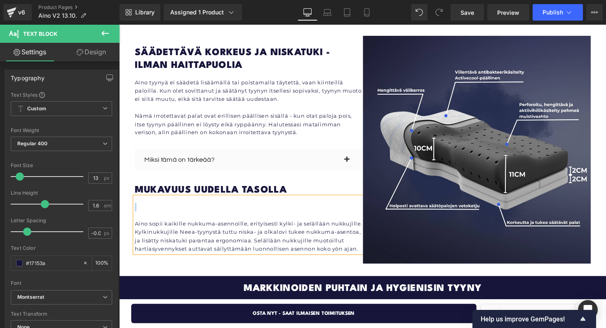
scroll to position [1614, 0]
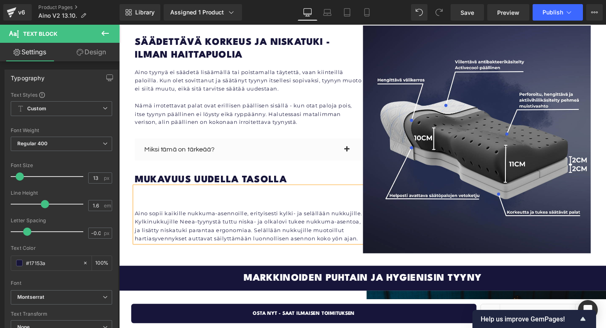
click at [223, 95] on p at bounding box center [252, 99] width 234 height 9
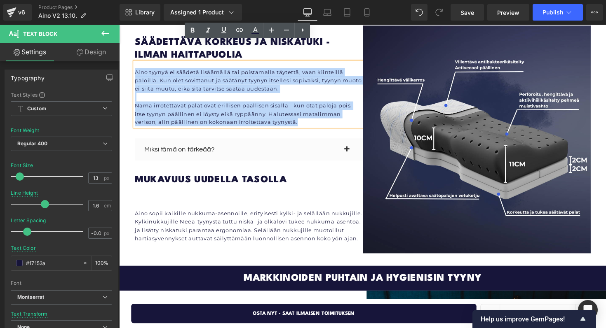
drag, startPoint x: 263, startPoint y: 103, endPoint x: 137, endPoint y: 54, distance: 135.3
click at [137, 63] on div "Aino tyynyä ei säädetä lisäämällä tai poistamalla täytettä, vaan kiinteillä pal…" at bounding box center [252, 96] width 234 height 66
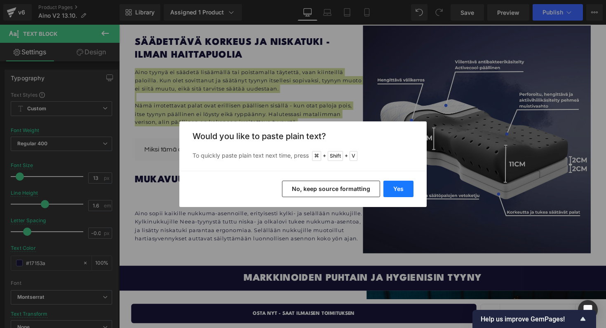
click at [405, 188] on button "Yes" at bounding box center [398, 189] width 30 height 16
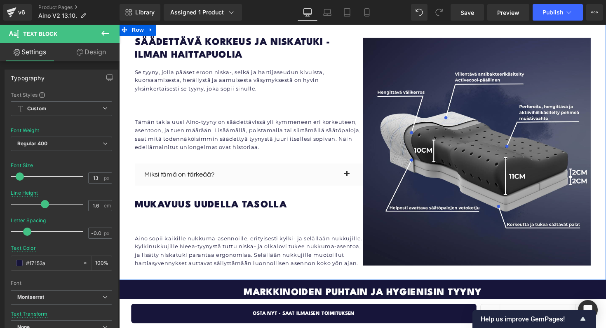
click at [253, 88] on div "Se tyyny, jolla pääset eroon niska-, selkä ja hartijaseudun kivuista, kuorsaami…" at bounding box center [252, 109] width 234 height 92
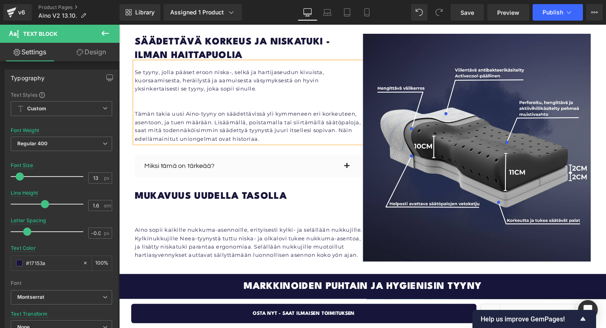
scroll to position [1610, 0]
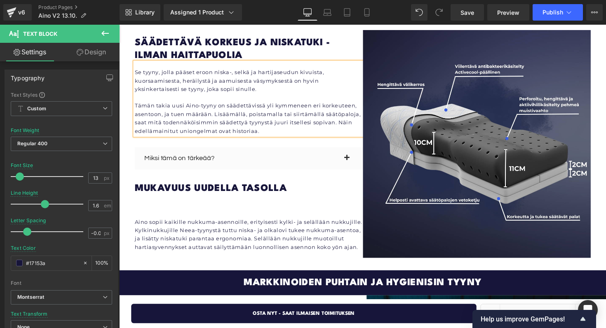
click at [136, 69] on p "Se tyyny, jolla pääset eroon niska-, selkä ja hartijaseudun kivuista, kuorsaami…" at bounding box center [252, 82] width 234 height 26
click at [190, 214] on p at bounding box center [252, 218] width 234 height 9
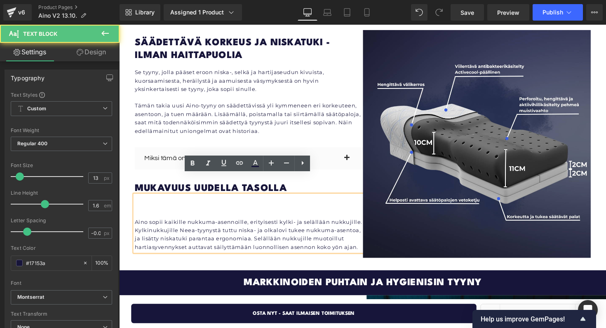
scroll to position [1614, 0]
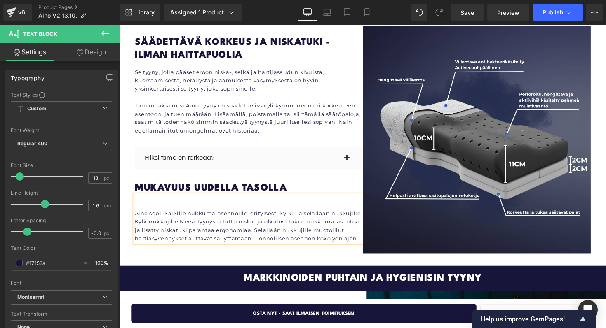
click at [136, 214] on p "Aino sopii kaikille nukkuma-asennoille, erityisesti kylki- ja selällään nukkuji…" at bounding box center [252, 231] width 234 height 34
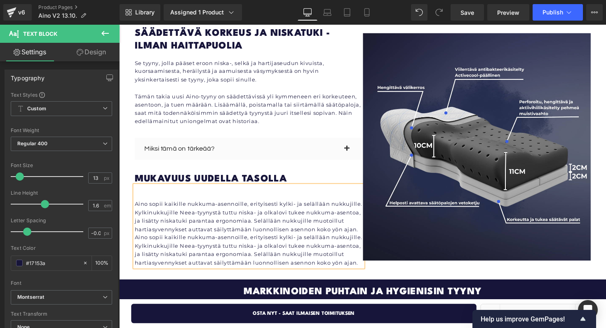
scroll to position [1603, 0]
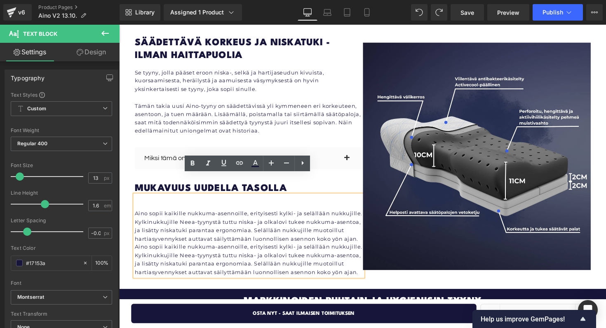
click at [144, 206] on p at bounding box center [252, 210] width 234 height 9
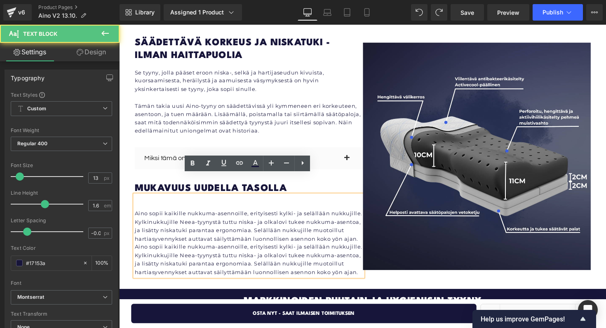
click at [138, 206] on p at bounding box center [252, 210] width 234 height 9
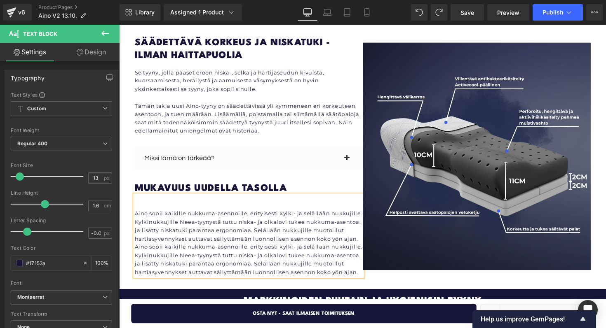
click at [136, 214] on p "Aino sopii kaikille nukkuma-asennoille, erityisesti kylki- ja selällään nukkuji…" at bounding box center [252, 231] width 234 height 34
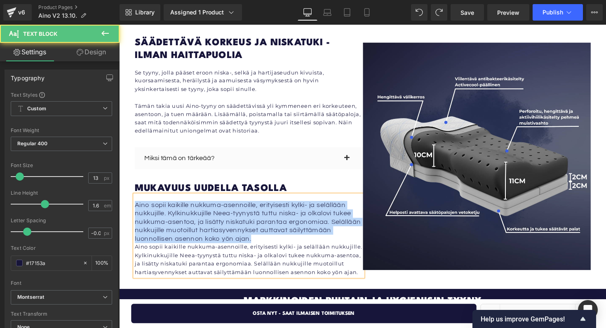
drag, startPoint x: 135, startPoint y: 189, endPoint x: 262, endPoint y: 224, distance: 132.0
click at [262, 224] on p "Aino sopii kaikille nukkuma-asennoille, erityisesti kylki- ja selällään nukkuji…" at bounding box center [252, 227] width 234 height 43
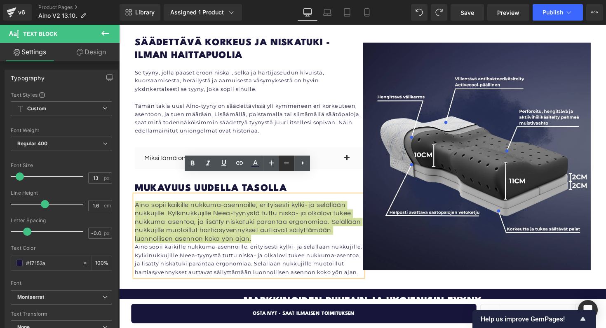
click at [283, 164] on icon at bounding box center [286, 163] width 10 height 10
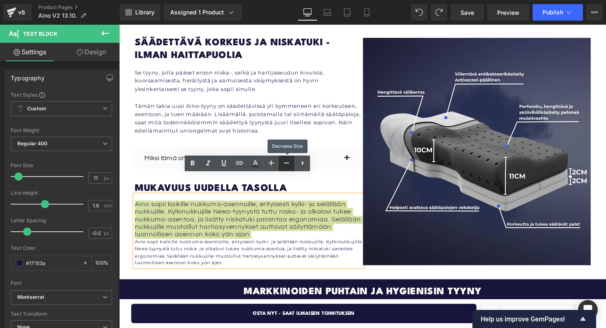
click at [284, 164] on icon at bounding box center [286, 163] width 10 height 10
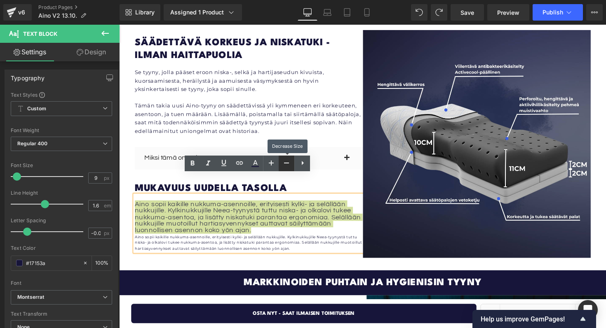
click at [284, 164] on icon at bounding box center [286, 163] width 10 height 10
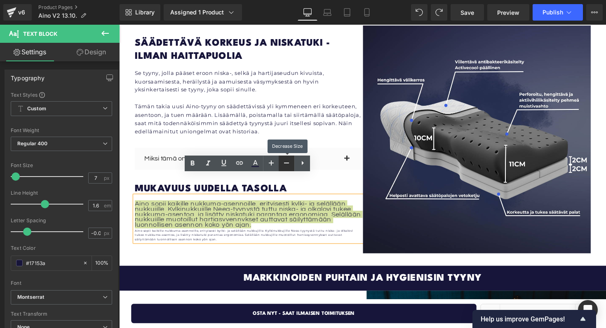
click at [284, 164] on icon at bounding box center [286, 163] width 10 height 10
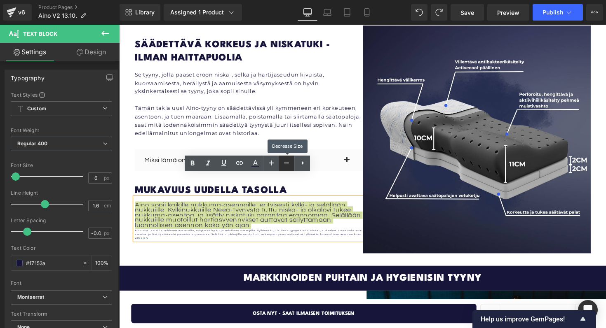
scroll to position [1618, 0]
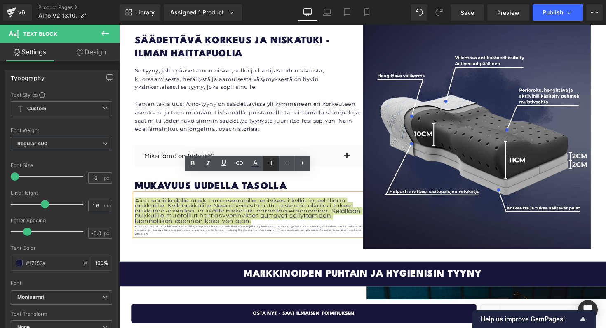
click at [269, 163] on icon at bounding box center [271, 163] width 5 height 5
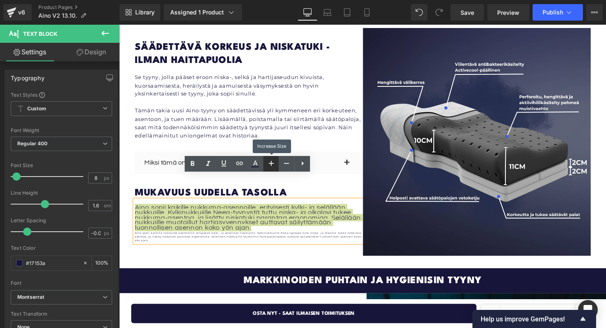
click at [269, 163] on icon at bounding box center [271, 163] width 5 height 5
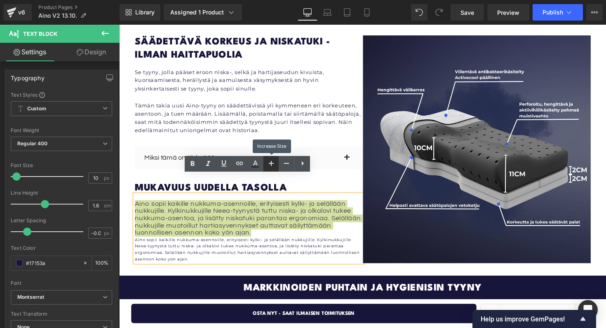
click at [269, 163] on icon at bounding box center [271, 163] width 5 height 5
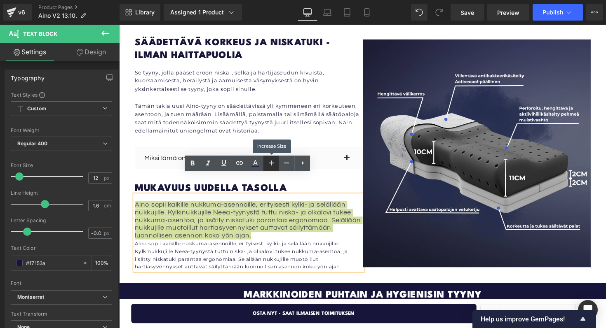
click at [269, 163] on icon at bounding box center [271, 163] width 5 height 5
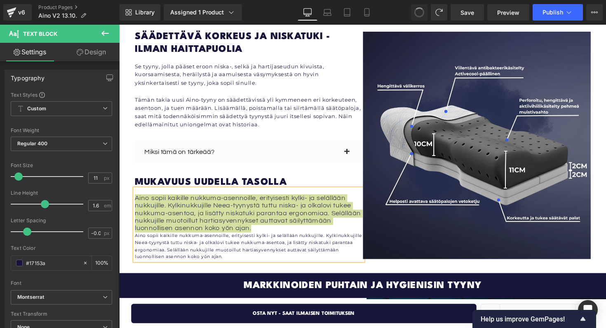
scroll to position [1603, 0]
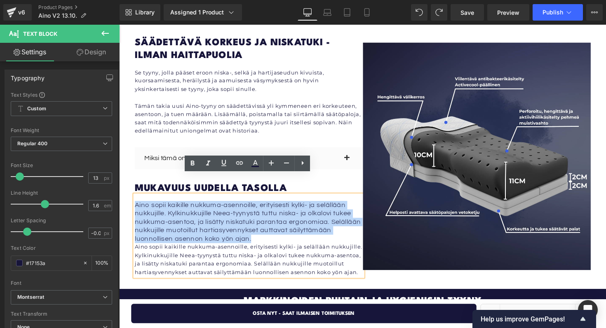
drag, startPoint x: 261, startPoint y: 225, endPoint x: 137, endPoint y: 189, distance: 129.5
click at [137, 206] on p "Aino sopii kaikille nukkuma-asennoille, erityisesti kylki- ja selällään nukkuji…" at bounding box center [252, 227] width 234 height 43
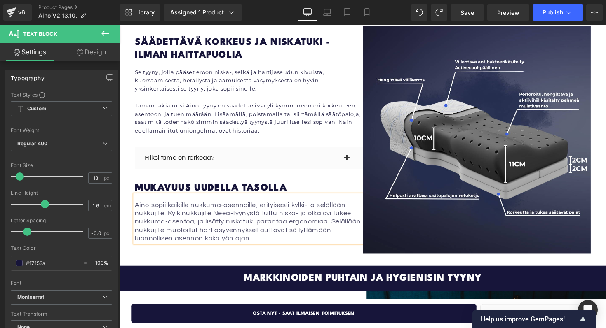
scroll to position [1613, 0]
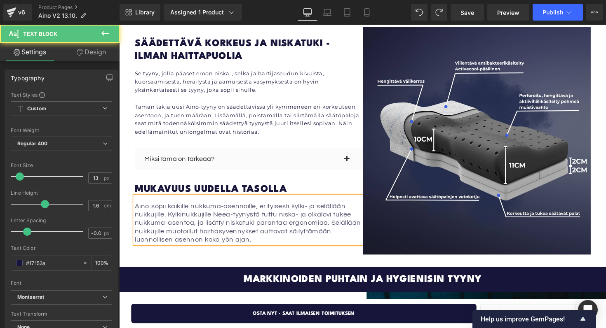
drag, startPoint x: 259, startPoint y: 226, endPoint x: 134, endPoint y: 188, distance: 130.3
click at [135, 201] on div "Aino sopii kaikille nukkuma-asennoille, erityisesti kylki- ja selällään nukkuji…" at bounding box center [252, 225] width 234 height 49
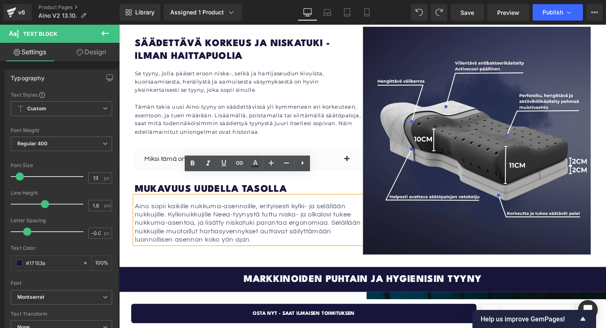
click at [135, 201] on div "Aino sopii kaikille nukkuma-asennoille, erityisesti kylki- ja selällään nukkuji…" at bounding box center [252, 225] width 234 height 49
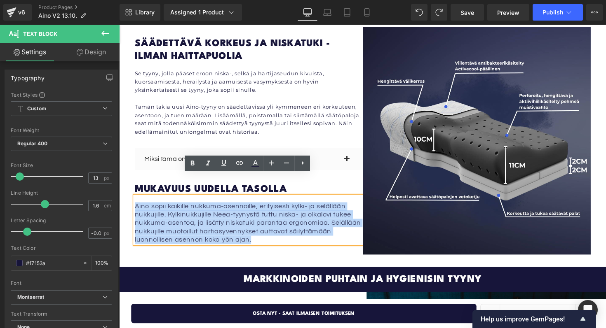
drag, startPoint x: 136, startPoint y: 190, endPoint x: 259, endPoint y: 223, distance: 127.3
click at [259, 224] on p "Aino sopii kaikille nukkuma-asennoille, erityisesti kylki- ja selällään nukkuji…" at bounding box center [252, 228] width 234 height 43
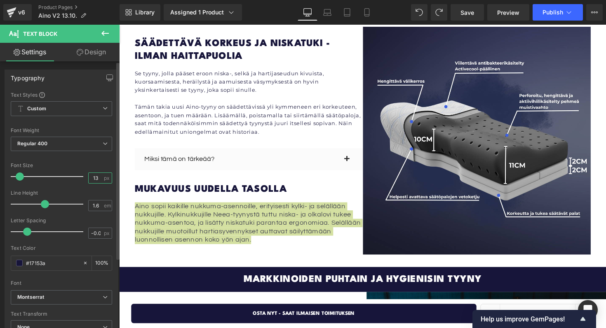
click at [96, 177] on input "13" at bounding box center [96, 178] width 14 height 10
type input "13"
click at [91, 155] on div at bounding box center [61, 157] width 101 height 5
click at [91, 170] on div "Font Size 13 px" at bounding box center [61, 177] width 101 height 28
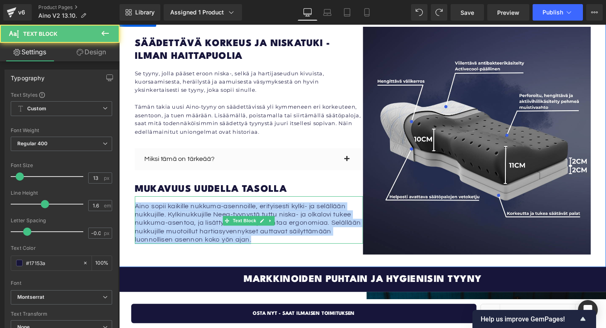
click at [185, 207] on p "Aino sopii kaikille nukkuma-asennoille, erityisesti kylki- ja selällään nukkuji…" at bounding box center [252, 228] width 234 height 43
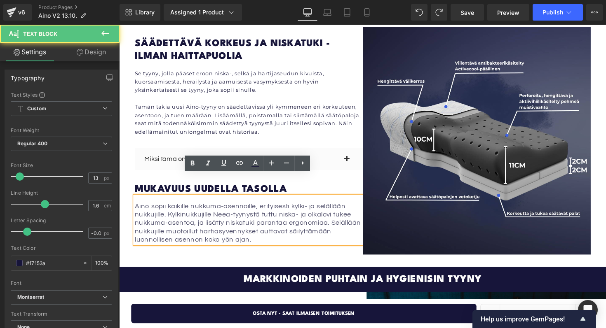
click at [177, 106] on p "Tämän takia uusi Aino-tyyny on säädettävissä yli kymmeneen eri korkeuteen, asen…" at bounding box center [252, 122] width 234 height 34
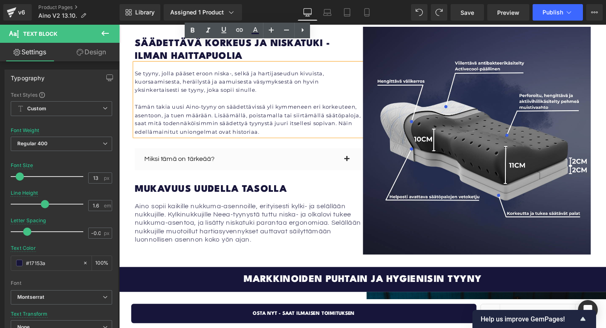
click at [204, 210] on span "Aino sopii kaikille nukkuma-asennoille, erityisesti kylki- ja selällään nukkuji…" at bounding box center [251, 228] width 232 height 42
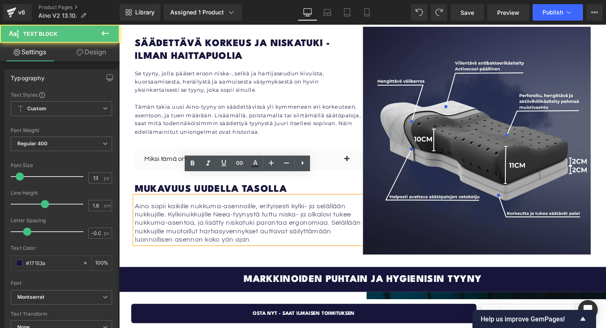
click at [228, 209] on span "Aino sopii kaikille nukkuma-asennoille, erityisesti kylki- ja selällään nukkuji…" at bounding box center [251, 228] width 232 height 42
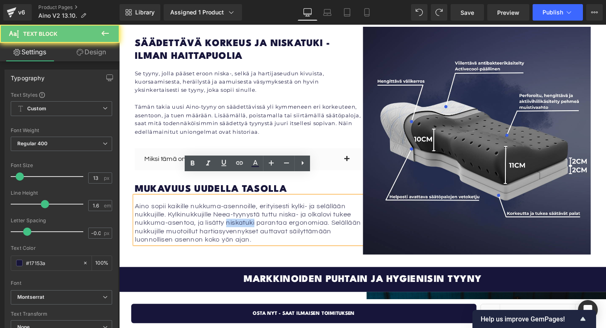
click at [228, 209] on span "Aino sopii kaikille nukkuma-asennoille, erityisesti kylki- ja selällään nukkuji…" at bounding box center [251, 228] width 232 height 42
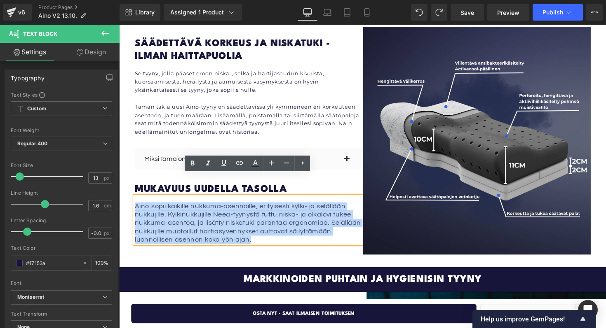
click at [228, 209] on span "Aino sopii kaikille nukkuma-asennoille, erityisesti kylki- ja selällään nukkuji…" at bounding box center [251, 228] width 232 height 42
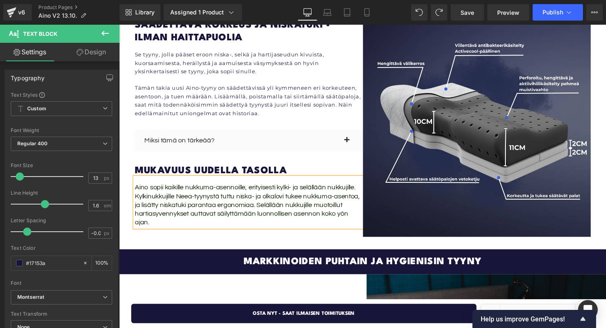
scroll to position [1612, 0]
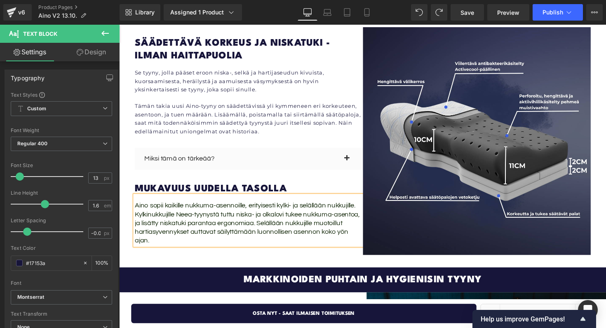
click at [195, 206] on span "Aino sopii kaikille nukkuma-asennoille, erityisesti kylki- ja selällään nukkuji…" at bounding box center [250, 227] width 230 height 43
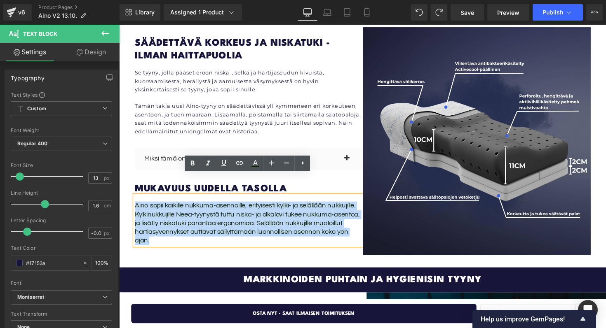
drag, startPoint x: 167, startPoint y: 222, endPoint x: 130, endPoint y: 178, distance: 57.9
click at [130, 178] on div "Säädettävä korkeus ja niskatuki - ilman haittapuolia Heading Se tyyny, jolla pä…" at bounding box center [368, 144] width 498 height 259
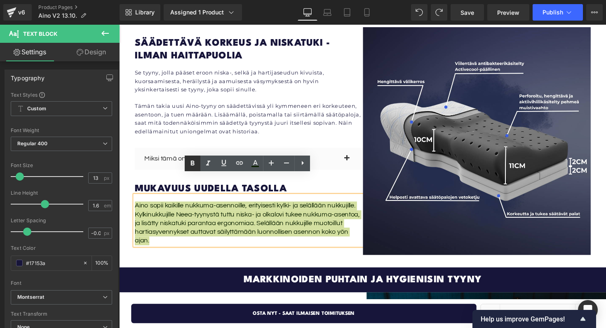
click at [193, 166] on icon at bounding box center [193, 163] width 4 height 5
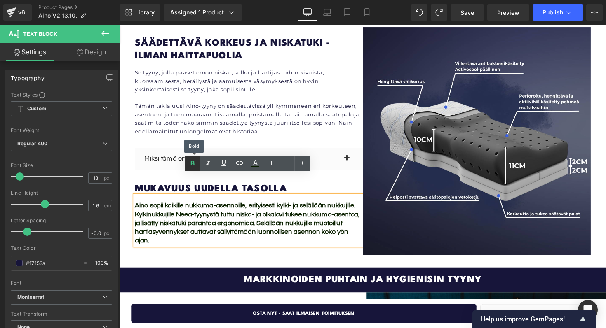
click at [193, 166] on icon at bounding box center [193, 163] width 4 height 5
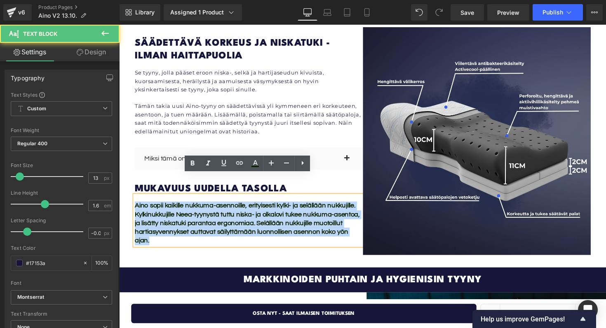
drag, startPoint x: 166, startPoint y: 225, endPoint x: 136, endPoint y: 188, distance: 48.0
click at [136, 200] on div "Aino sopii kaikille nukkuma-asennoille, erityisesti kylki- ja selällään nukkuji…" at bounding box center [252, 225] width 234 height 51
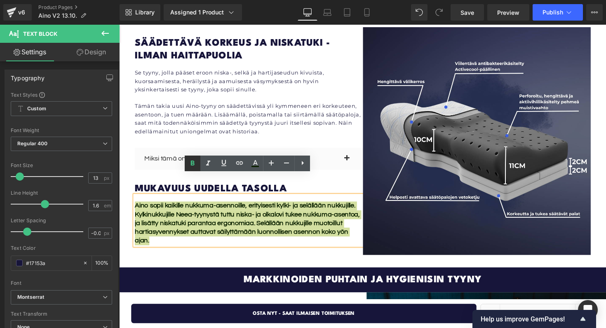
click at [193, 161] on icon at bounding box center [192, 164] width 10 height 10
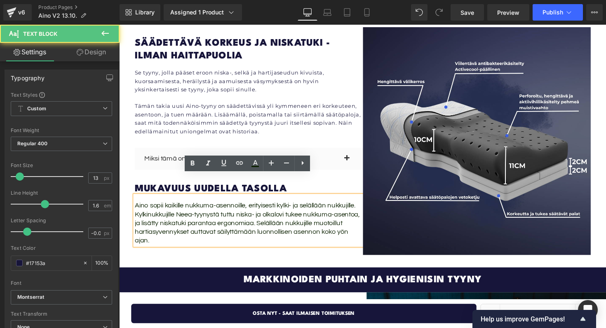
click at [190, 202] on div "Aino sopii kaikille nukkuma-asennoille, erityisesti kylki- ja selällään nukkuji…" at bounding box center [252, 225] width 234 height 51
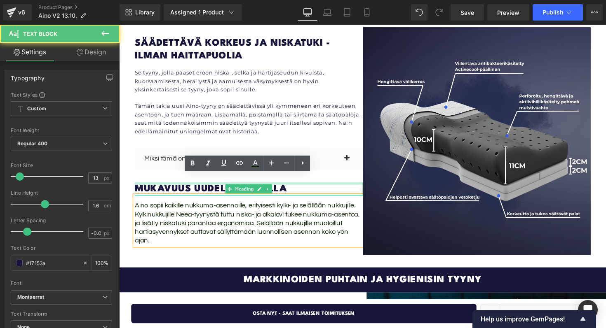
click at [157, 187] on div at bounding box center [252, 188] width 234 height 2
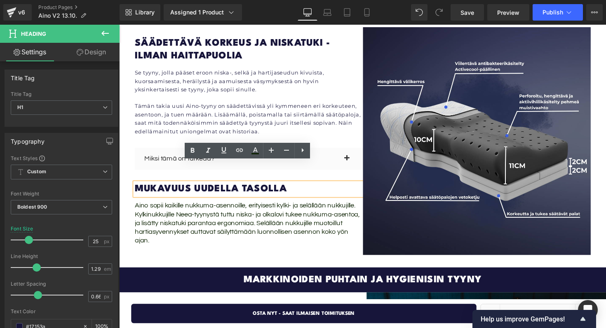
click at [168, 187] on h1 "Mukavuus uudella tasolla" at bounding box center [252, 193] width 234 height 13
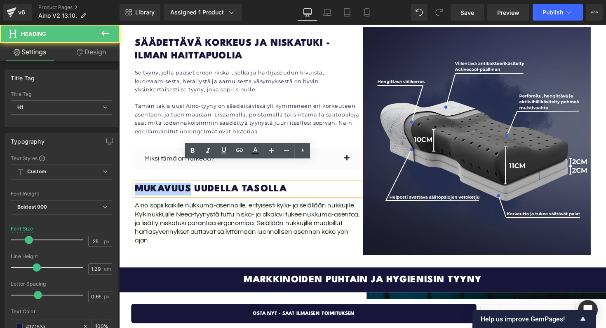
click at [168, 187] on h1 "Mukavuus uudella tasolla" at bounding box center [252, 193] width 234 height 13
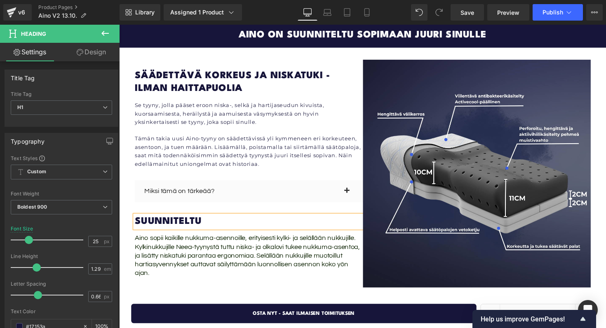
scroll to position [1584, 0]
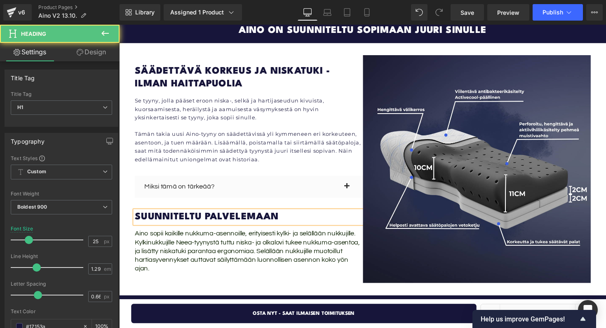
click at [245, 215] on h1 "Suunniteltu palvelemaan" at bounding box center [252, 221] width 234 height 13
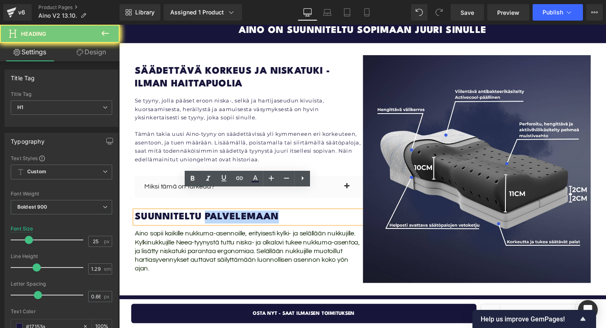
click at [245, 215] on h1 "Suunniteltu palvelemaan" at bounding box center [252, 221] width 234 height 13
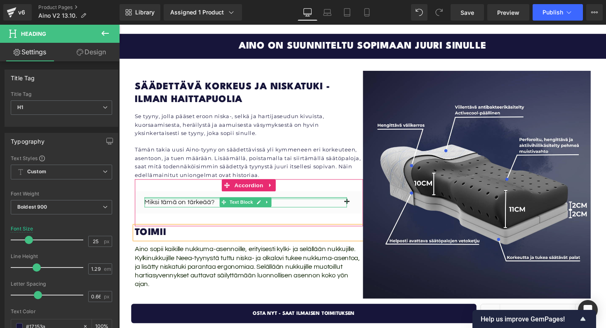
scroll to position [1565, 0]
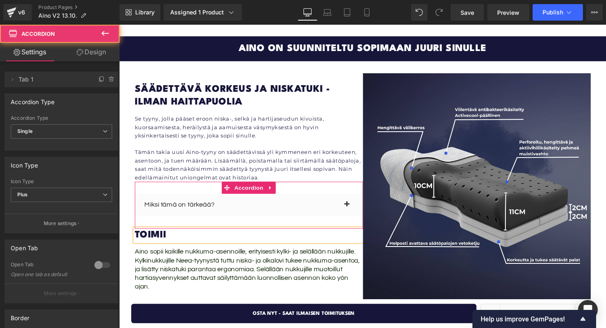
click at [352, 211] on span "button" at bounding box center [352, 211] width 0 height 0
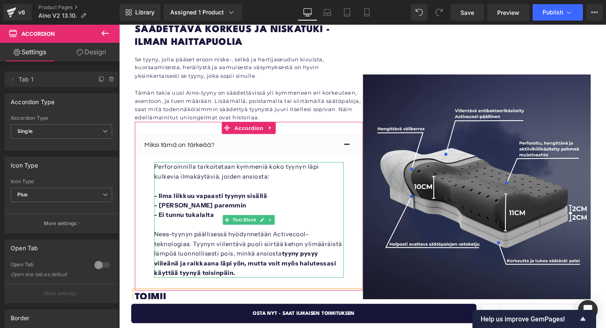
scroll to position [1620, 0]
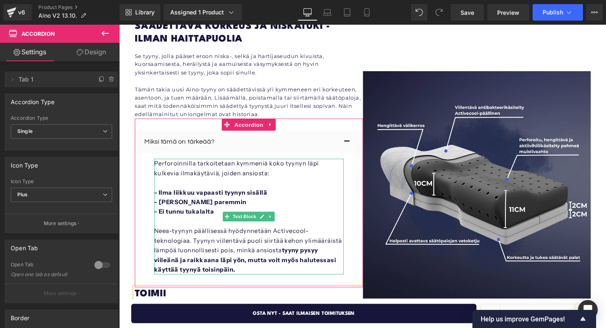
click at [274, 192] on p "- Ilma liikkuu vapaasti tyynyn sisällä" at bounding box center [252, 197] width 194 height 10
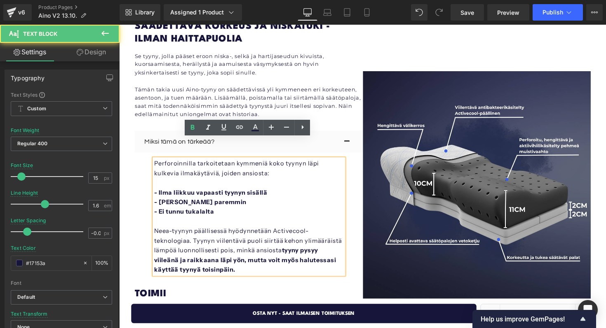
click at [194, 213] on b "- Ei tunnu tukalalta" at bounding box center [185, 217] width 61 height 8
drag, startPoint x: 219, startPoint y: 256, endPoint x: 152, endPoint y: 148, distance: 127.1
click at [152, 156] on article "Perforoinnilla tarkoitetaan kymmeniä koko tyynyn läpi kulkevia ilmakäytäviä, jo…" at bounding box center [252, 218] width 234 height 125
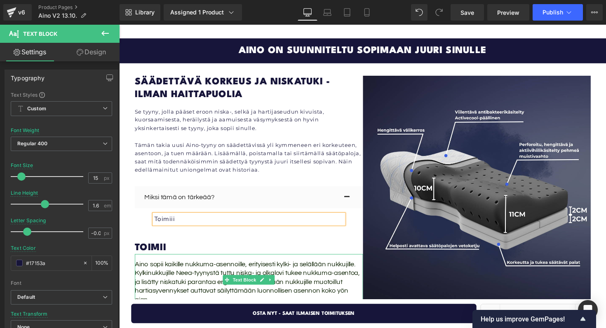
scroll to position [1539, 0]
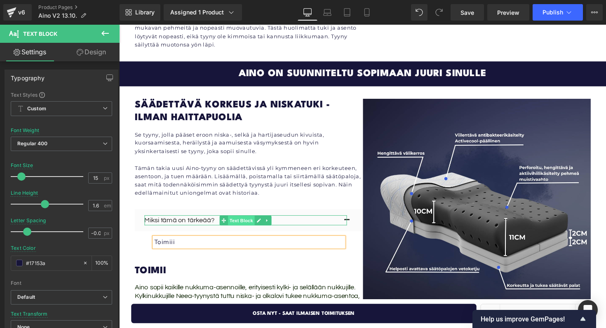
click at [253, 220] on span "Text Block" at bounding box center [244, 225] width 27 height 10
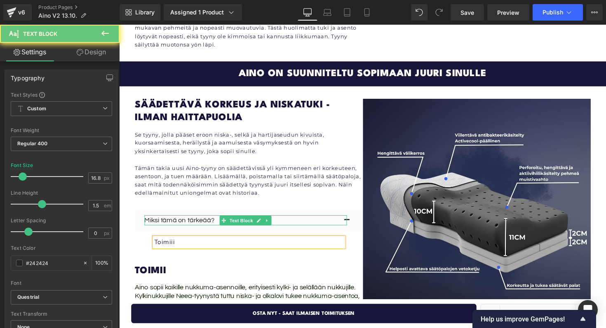
click at [212, 220] on p "Miksi tämä on tärkeää?" at bounding box center [248, 225] width 207 height 10
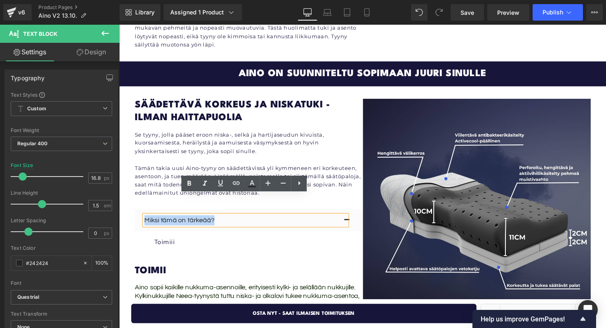
click at [212, 220] on p "Miksi tämä on tärkeää?" at bounding box center [248, 225] width 207 height 10
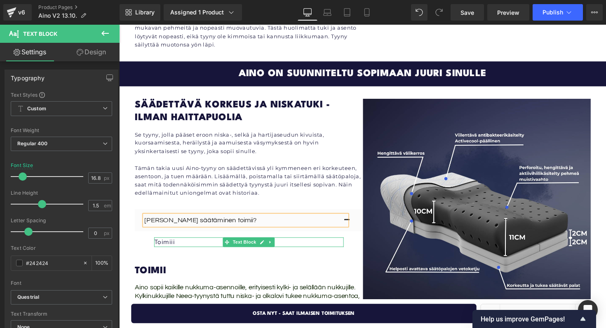
click at [187, 243] on p "Toimiii" at bounding box center [252, 248] width 194 height 10
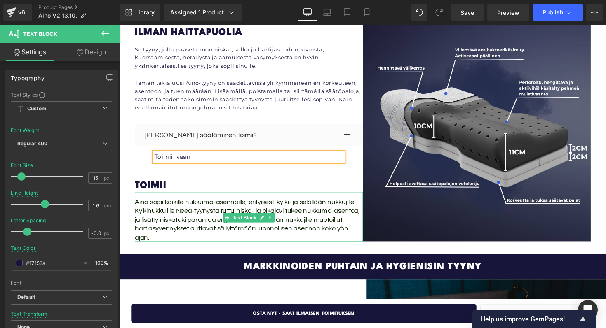
scroll to position [1638, 0]
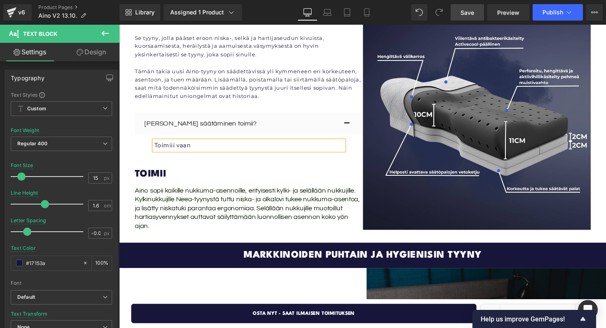
drag, startPoint x: 464, startPoint y: 12, endPoint x: 278, endPoint y: 51, distance: 190.3
click at [464, 12] on span "Save" at bounding box center [467, 12] width 14 height 9
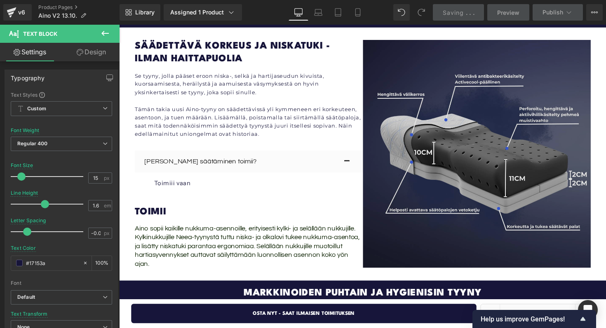
scroll to position [1546, 0]
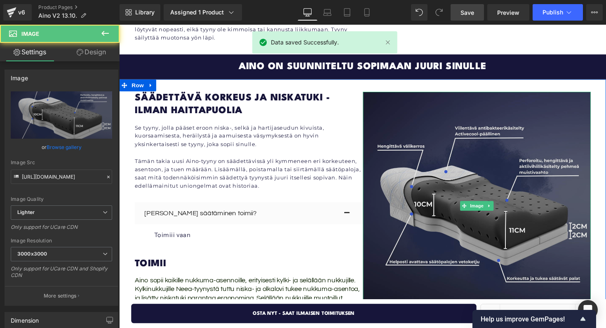
click at [414, 117] on img at bounding box center [486, 211] width 234 height 234
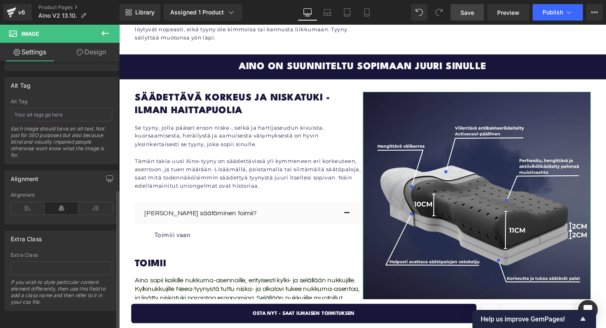
scroll to position [0, 0]
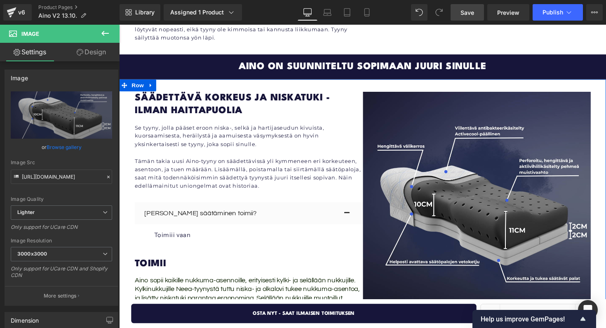
click at [605, 104] on div "Säädettävä korkeus ja niskatuki - ilman haittapuolia Heading Se tyyny, jolla pä…" at bounding box center [368, 211] width 498 height 260
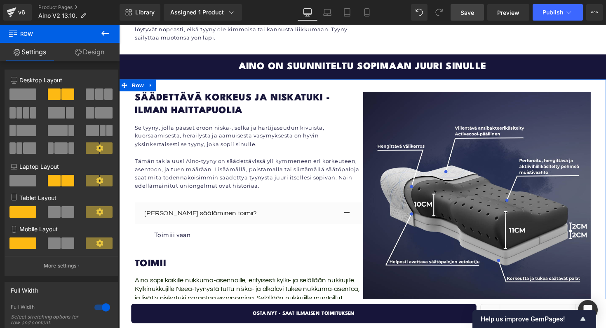
click at [78, 47] on link "Design" at bounding box center [90, 52] width 60 height 19
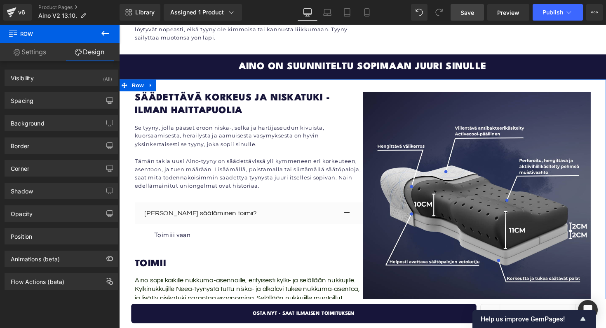
type input "0"
type input "30"
type input "38"
type input "31"
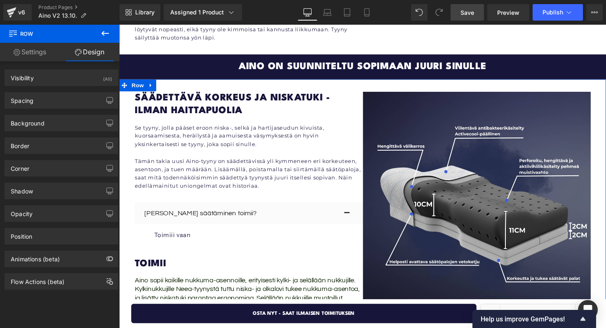
type input "39"
click at [53, 99] on div "Spacing" at bounding box center [61, 101] width 113 height 16
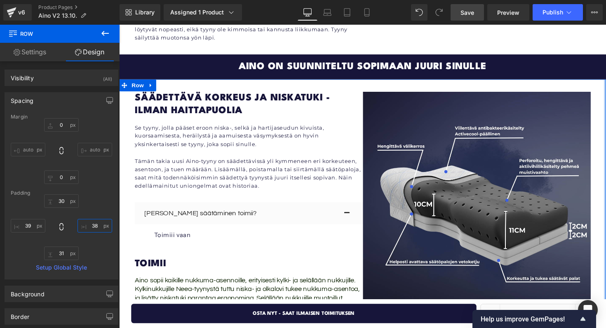
click at [92, 224] on input "38" at bounding box center [94, 226] width 35 height 14
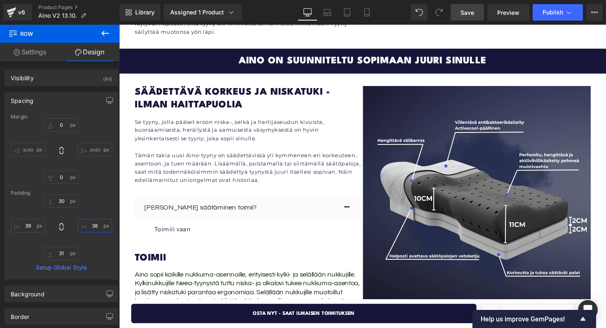
scroll to position [1549, 0]
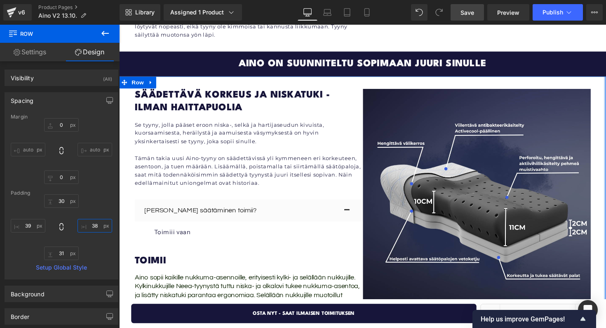
click at [98, 226] on input "38" at bounding box center [94, 226] width 35 height 14
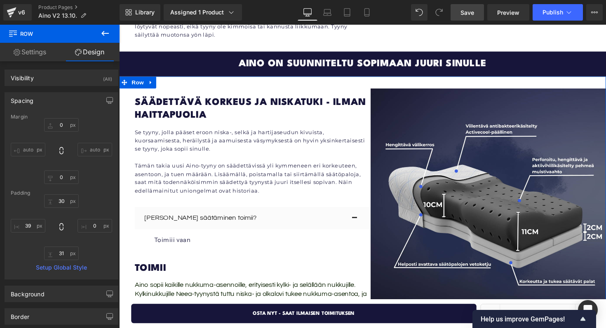
click at [99, 212] on div "30px 30 31px 31 39px 39" at bounding box center [61, 227] width 101 height 66
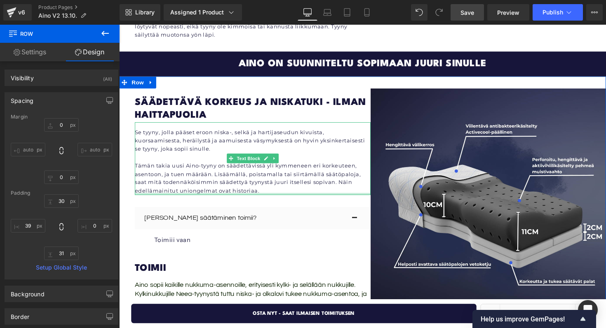
scroll to position [1415, 0]
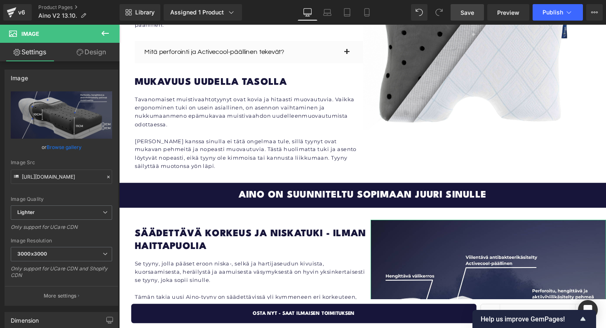
click at [80, 58] on link "Design" at bounding box center [91, 52] width 60 height 19
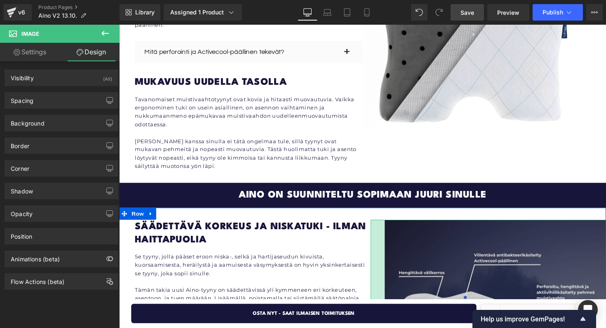
drag, startPoint x: 377, startPoint y: 235, endPoint x: 391, endPoint y: 232, distance: 14.2
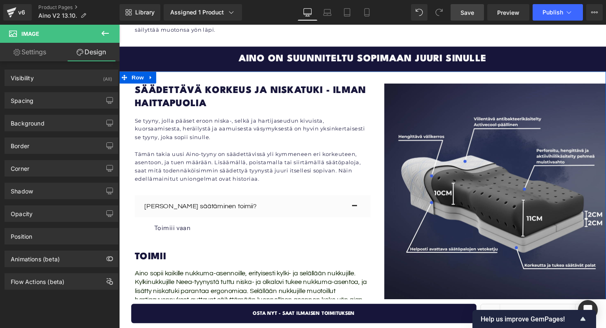
scroll to position [1528, 0]
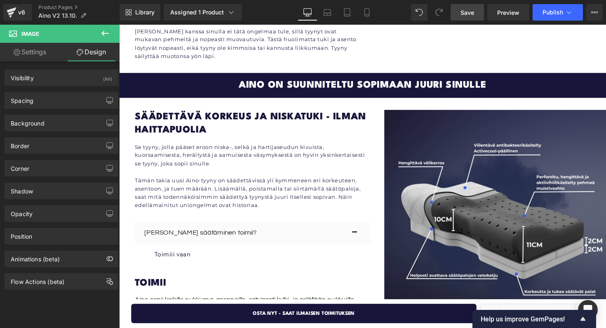
click at [475, 11] on link "Save" at bounding box center [466, 12] width 33 height 16
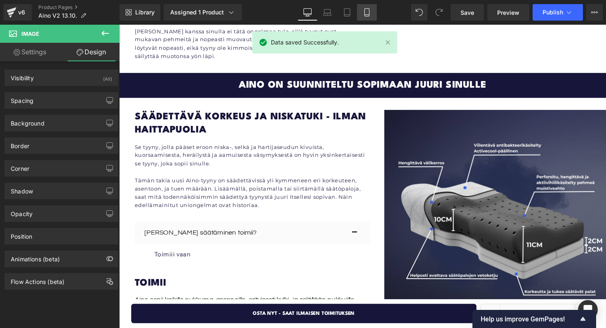
click at [360, 8] on link "Mobile" at bounding box center [367, 12] width 20 height 16
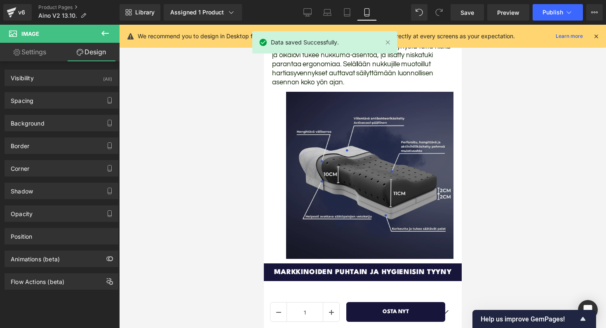
scroll to position [2288, 0]
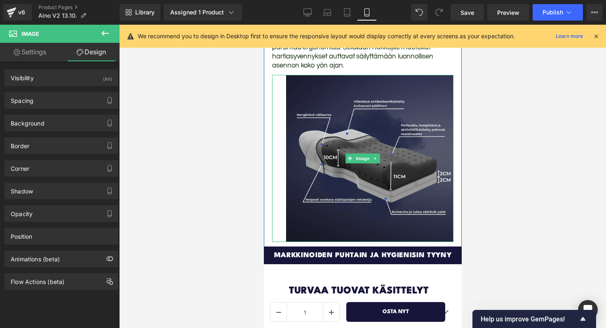
click at [315, 221] on img at bounding box center [361, 158] width 181 height 167
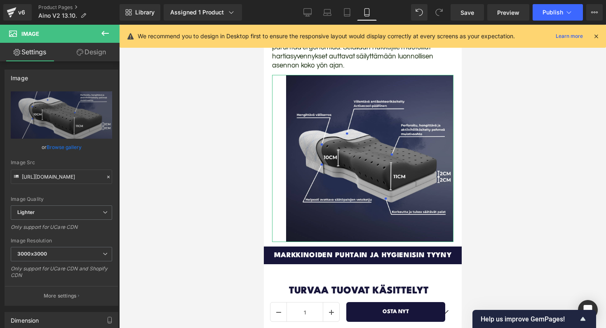
click at [84, 51] on link "Design" at bounding box center [91, 52] width 60 height 19
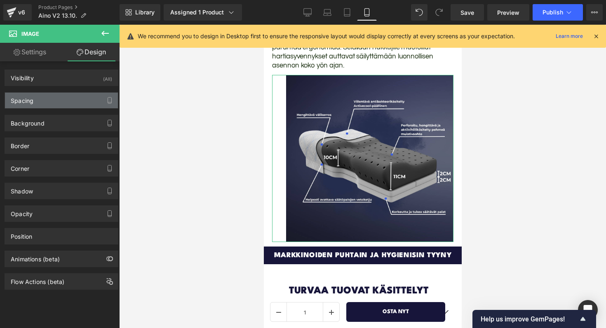
click at [44, 107] on div "Spacing" at bounding box center [61, 101] width 113 height 16
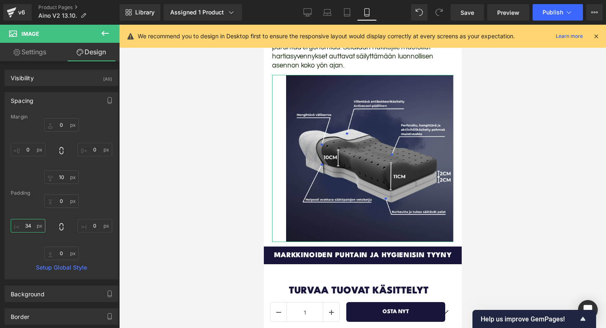
click at [28, 223] on input "34" at bounding box center [28, 226] width 35 height 14
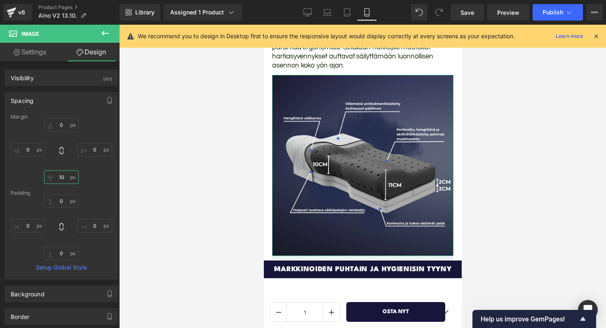
click at [57, 180] on input "10" at bounding box center [61, 178] width 35 height 14
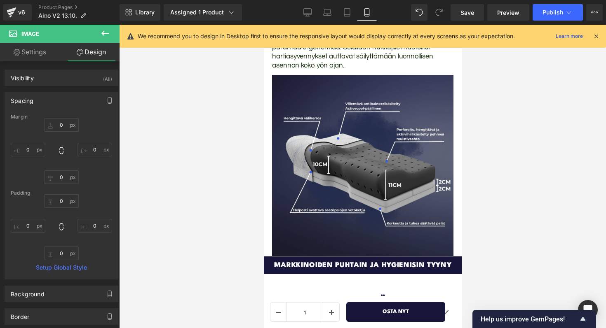
click at [221, 148] on div at bounding box center [362, 177] width 487 height 304
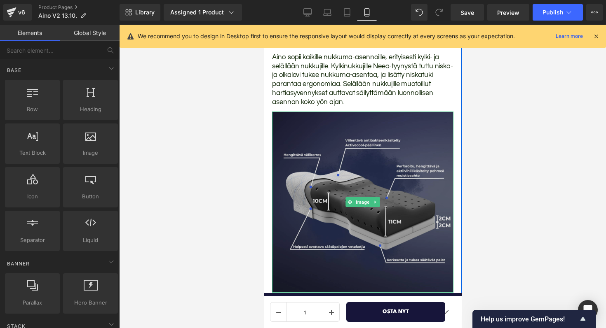
scroll to position [2250, 0]
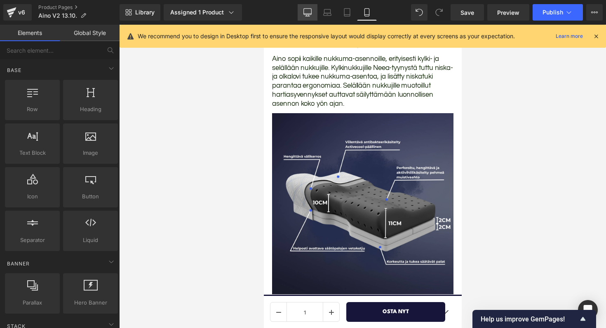
click at [306, 5] on link "Desktop" at bounding box center [307, 12] width 20 height 16
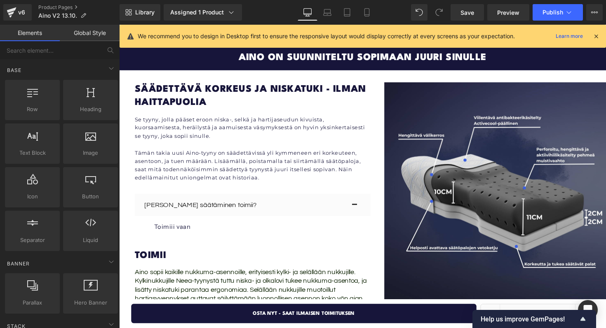
scroll to position [1557, 0]
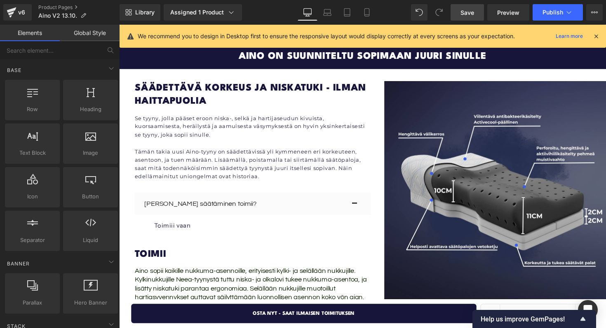
click at [481, 9] on link "Save" at bounding box center [466, 12] width 33 height 16
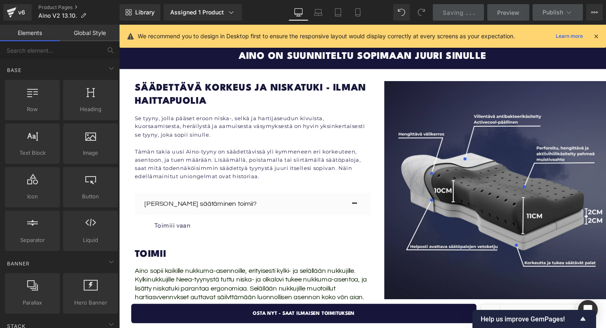
click at [595, 35] on icon at bounding box center [595, 36] width 7 height 7
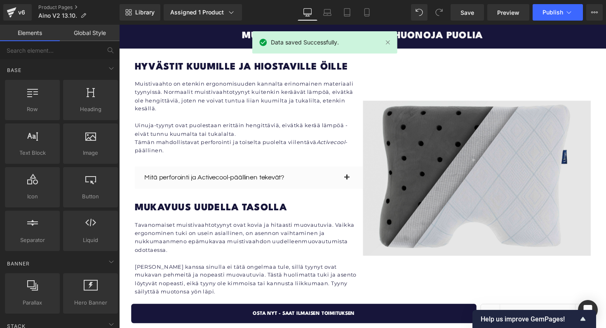
scroll to position [1288, 0]
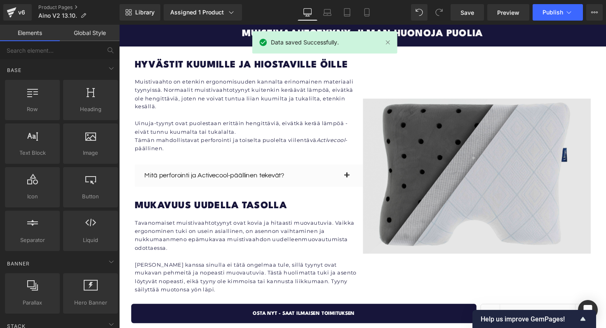
click at [444, 143] on img at bounding box center [486, 180] width 234 height 159
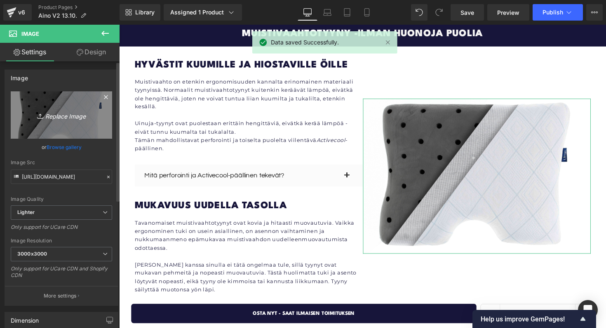
click at [61, 118] on icon "Replace Image" at bounding box center [61, 115] width 66 height 10
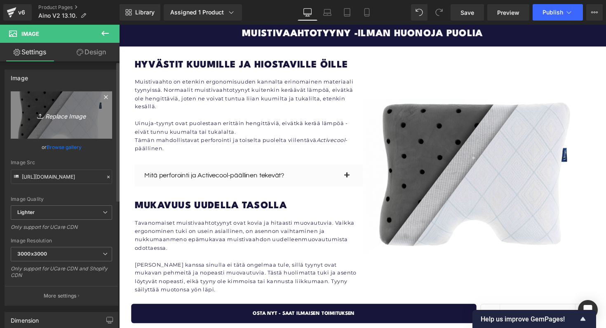
type input "C:\fakepath\Big caption problem (3).png"
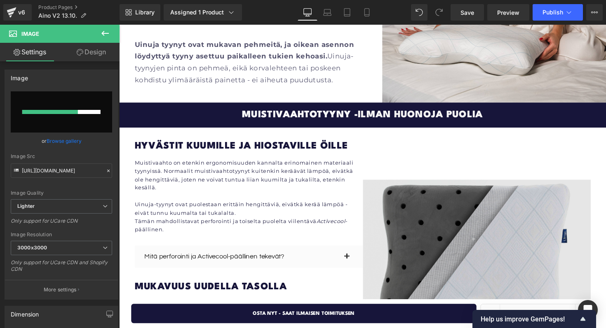
scroll to position [1450, 0]
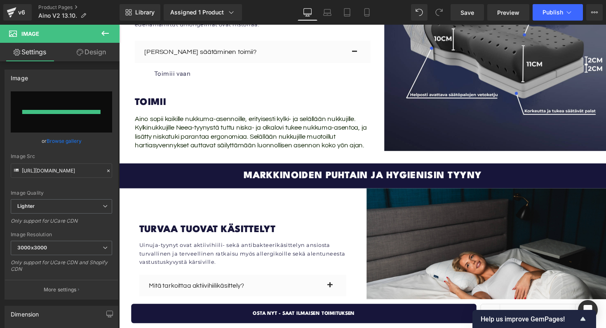
type input "[URL][DOMAIN_NAME]"
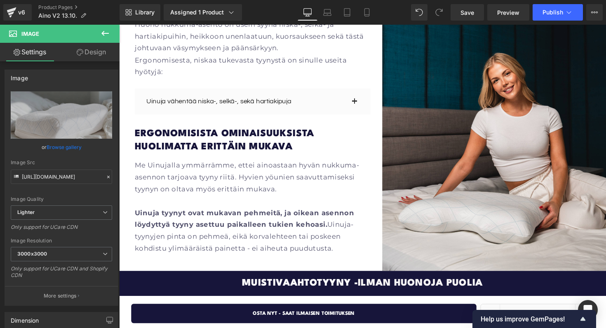
scroll to position [990, 0]
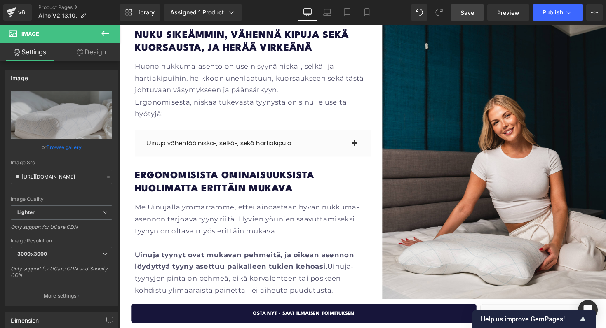
click at [462, 7] on link "Save" at bounding box center [466, 12] width 33 height 16
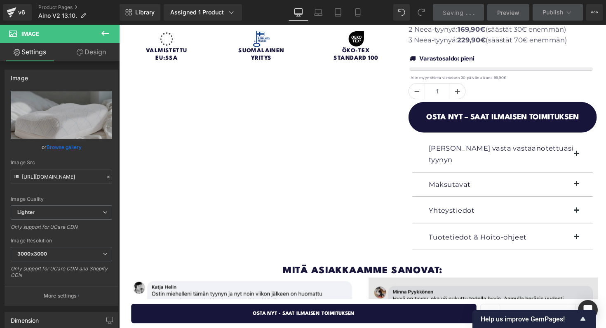
scroll to position [144, 0]
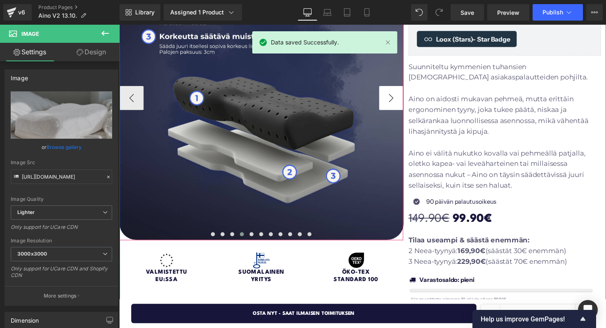
click at [389, 94] on button "›" at bounding box center [397, 100] width 25 height 25
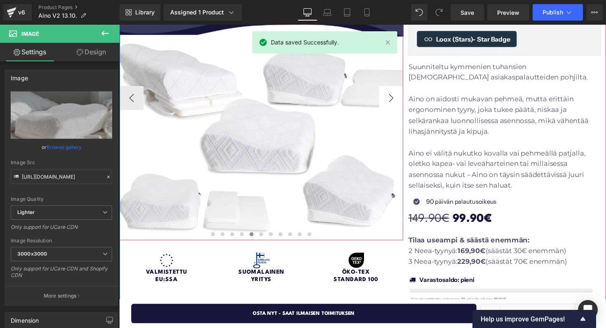
click at [389, 94] on button "›" at bounding box center [397, 100] width 25 height 25
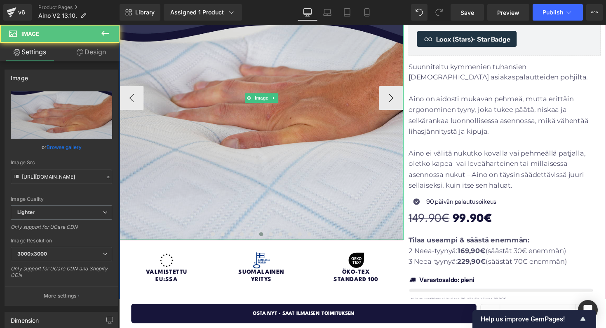
click at [382, 101] on img at bounding box center [264, 100] width 291 height 291
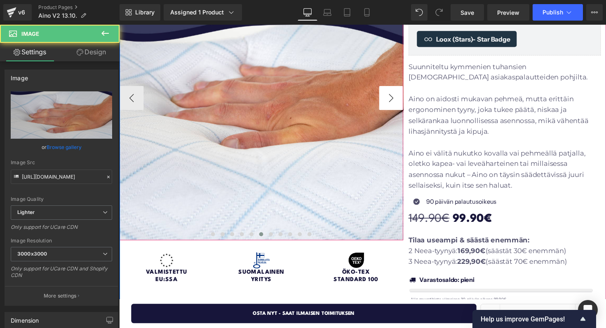
click at [393, 101] on button "›" at bounding box center [397, 100] width 25 height 25
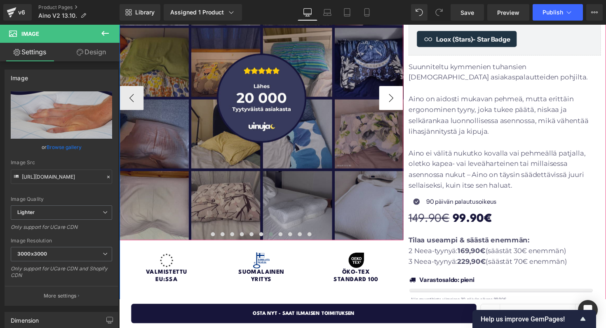
click at [393, 101] on button "›" at bounding box center [397, 100] width 25 height 25
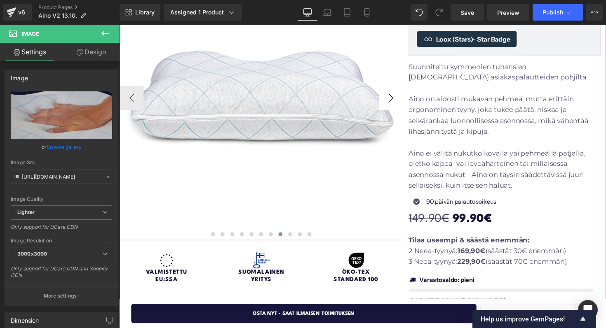
scroll to position [96, 0]
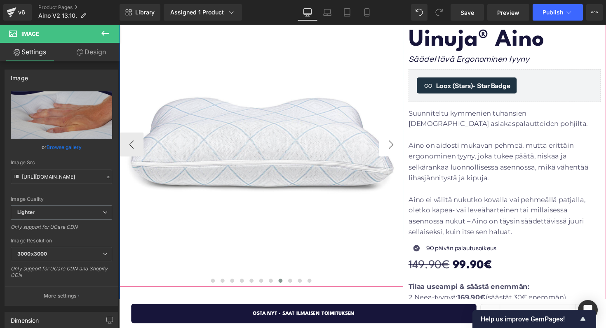
click at [392, 142] on button "›" at bounding box center [397, 147] width 25 height 25
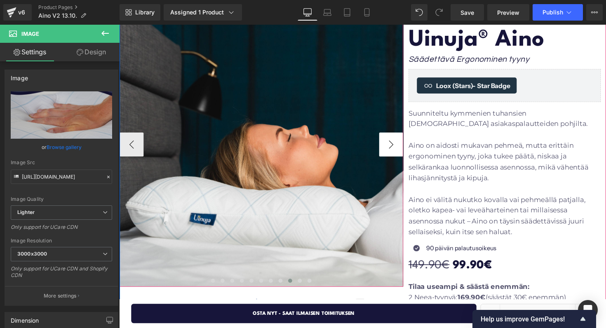
click at [392, 142] on button "›" at bounding box center [397, 147] width 25 height 25
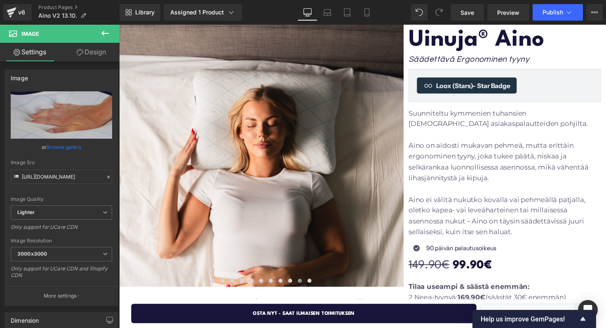
click at [104, 37] on icon at bounding box center [105, 33] width 10 height 10
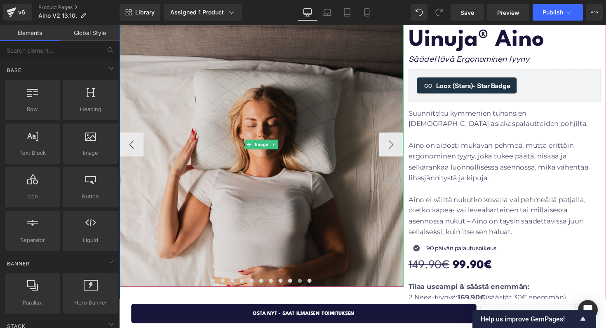
scroll to position [30, 0]
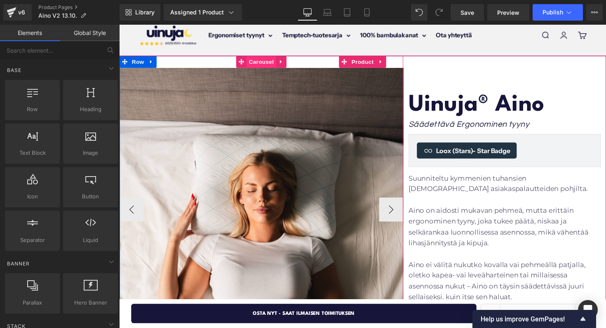
click at [255, 61] on span "Carousel" at bounding box center [265, 62] width 30 height 12
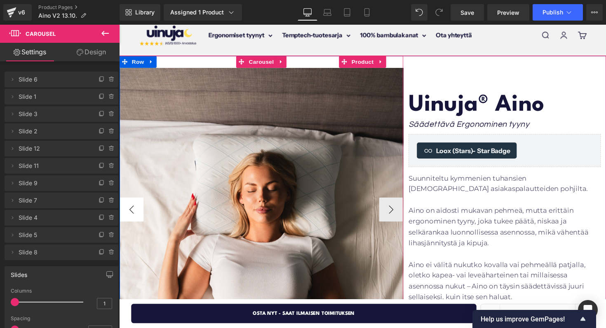
click at [131, 215] on button "‹" at bounding box center [131, 214] width 25 height 25
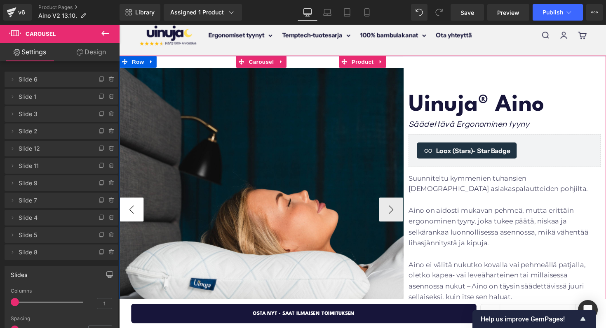
click at [131, 215] on button "‹" at bounding box center [131, 214] width 25 height 25
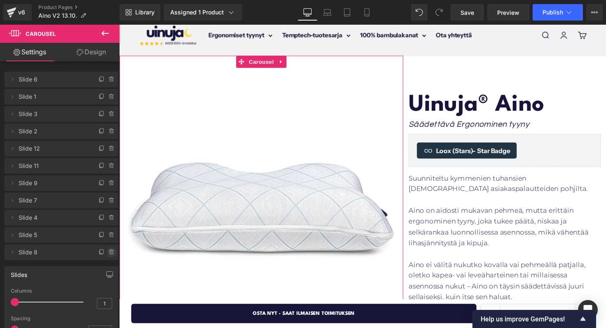
click at [110, 251] on icon at bounding box center [111, 253] width 3 height 4
click at [102, 250] on button "Delete" at bounding box center [103, 253] width 26 height 11
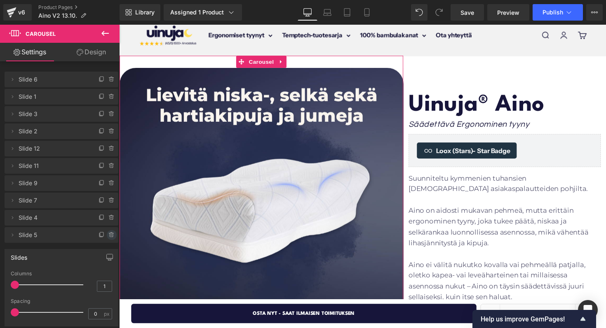
click at [108, 236] on icon at bounding box center [111, 235] width 7 height 7
click at [107, 236] on button "Delete" at bounding box center [103, 235] width 26 height 11
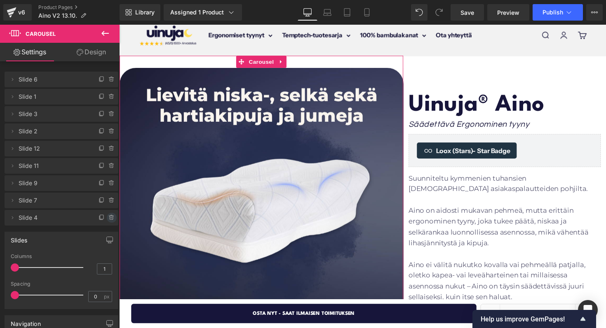
click at [108, 219] on icon at bounding box center [111, 218] width 7 height 7
click at [106, 220] on button "Delete" at bounding box center [103, 218] width 26 height 11
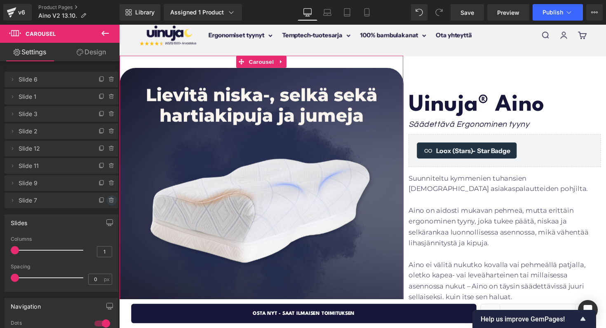
click at [108, 203] on icon at bounding box center [111, 200] width 7 height 7
click at [107, 203] on button "Delete" at bounding box center [103, 201] width 26 height 11
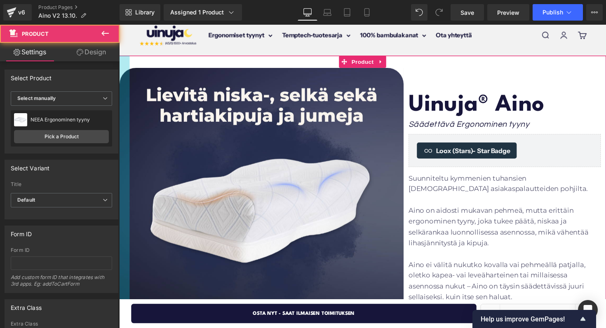
click at [126, 207] on div at bounding box center [124, 330] width 11 height 549
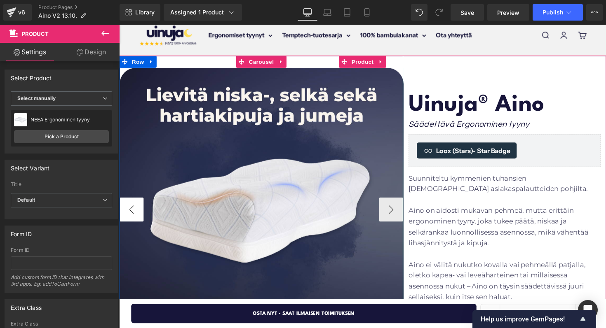
click at [131, 209] on button "‹" at bounding box center [131, 214] width 25 height 25
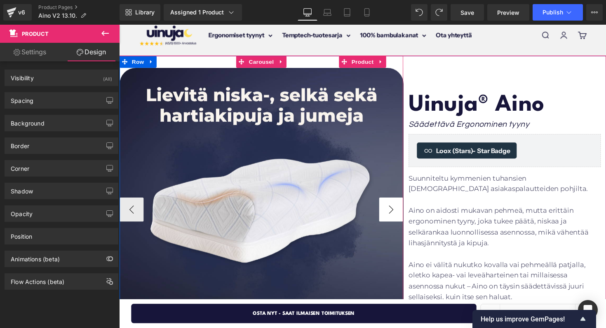
click at [398, 213] on button "›" at bounding box center [397, 214] width 25 height 25
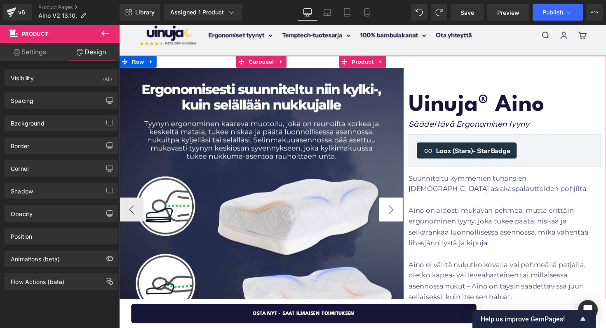
click at [398, 213] on button "›" at bounding box center [397, 214] width 25 height 25
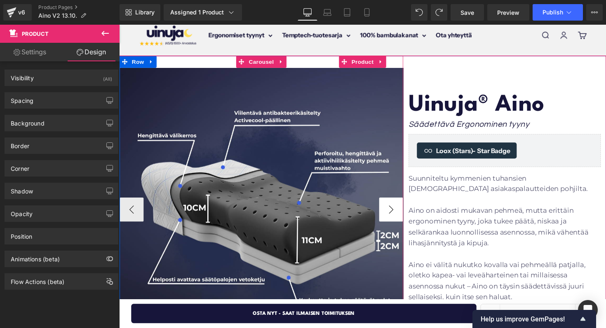
click at [398, 213] on button "›" at bounding box center [397, 214] width 25 height 25
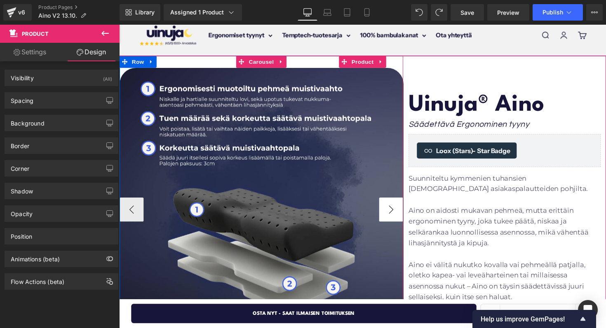
click at [398, 213] on button "›" at bounding box center [397, 214] width 25 height 25
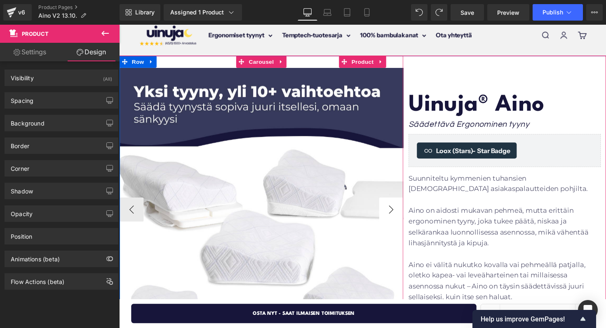
click at [398, 213] on button "›" at bounding box center [397, 214] width 25 height 25
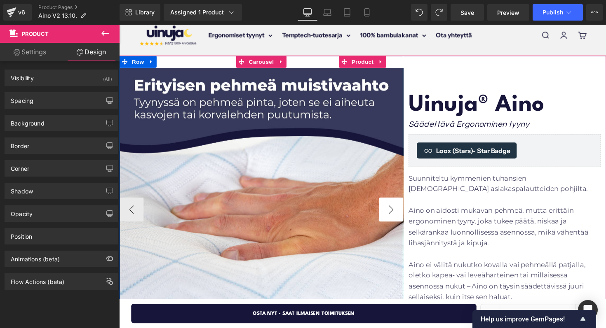
click at [398, 212] on button "›" at bounding box center [397, 214] width 25 height 25
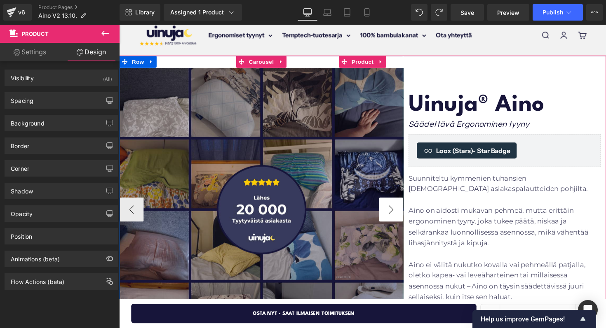
click at [398, 212] on button "›" at bounding box center [397, 214] width 25 height 25
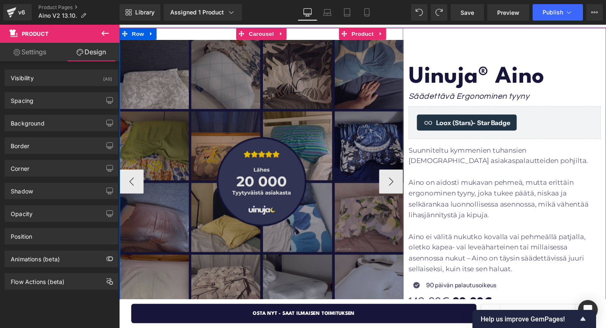
scroll to position [63, 0]
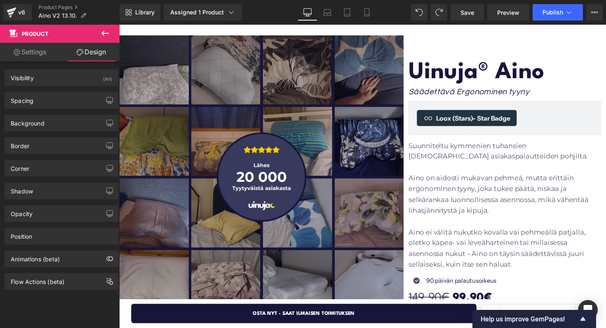
click at [105, 30] on icon at bounding box center [105, 33] width 10 height 10
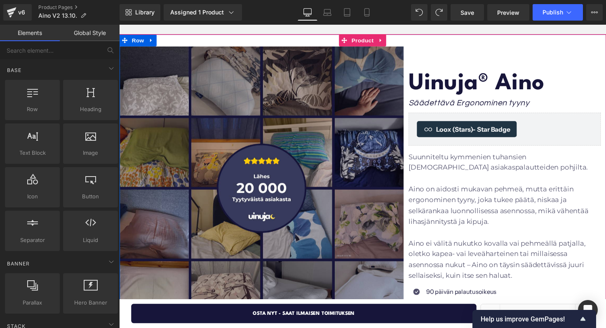
scroll to position [37, 0]
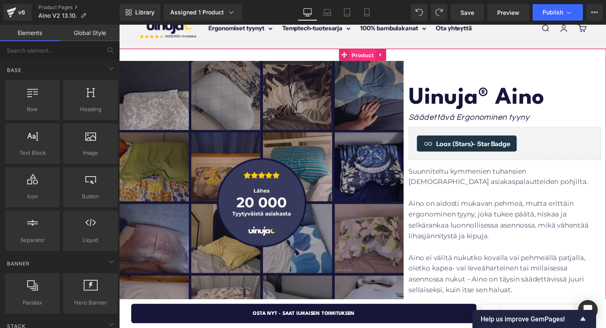
click at [365, 56] on span "Product" at bounding box center [368, 56] width 27 height 12
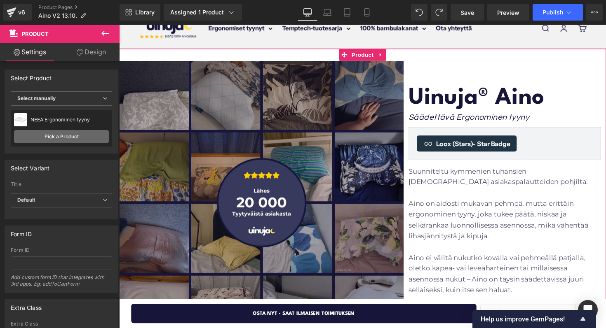
click at [67, 137] on link "Pick a Product" at bounding box center [61, 136] width 95 height 13
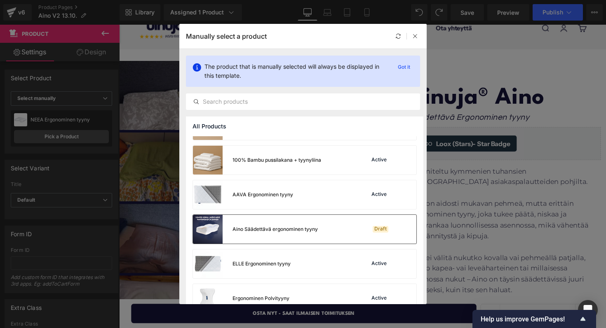
scroll to position [134, 0]
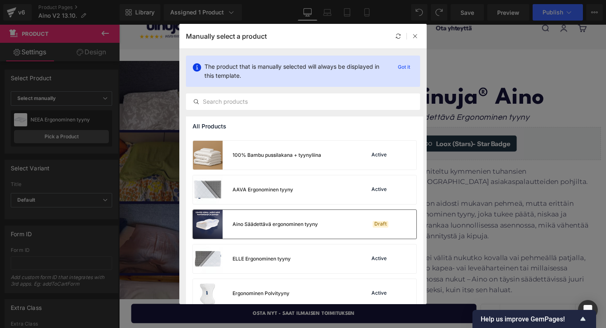
click at [285, 225] on div "Aino Säädettävä ergonominen tyyny" at bounding box center [274, 224] width 85 height 7
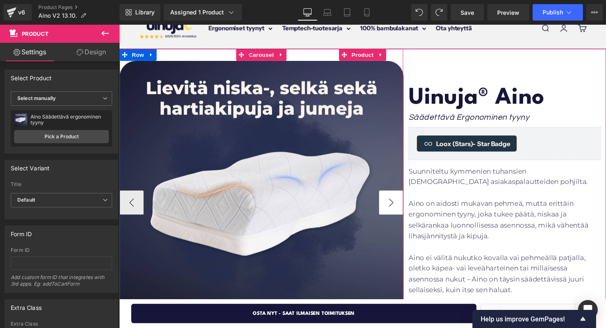
click at [401, 211] on button "›" at bounding box center [397, 207] width 25 height 25
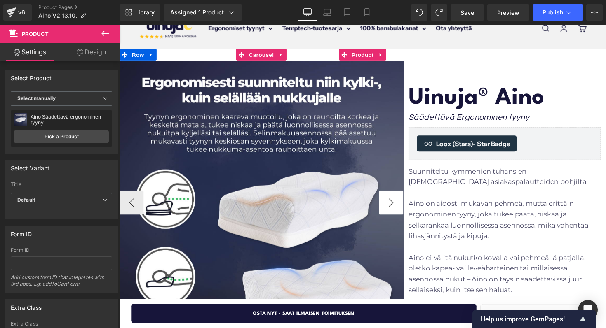
click at [401, 211] on button "›" at bounding box center [397, 207] width 25 height 25
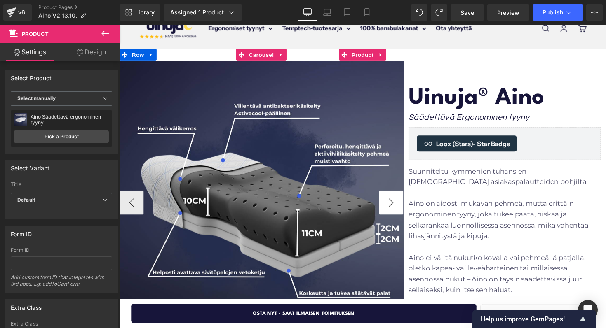
click at [401, 211] on button "›" at bounding box center [397, 207] width 25 height 25
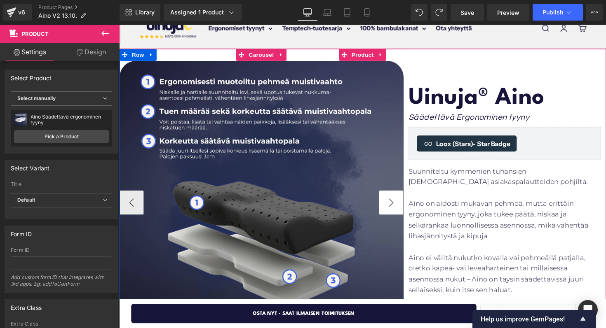
click at [401, 211] on button "›" at bounding box center [397, 207] width 25 height 25
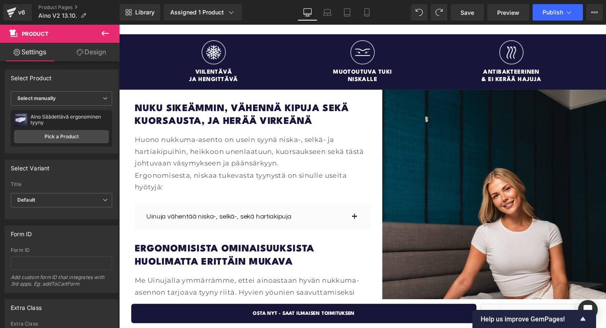
scroll to position [673, 0]
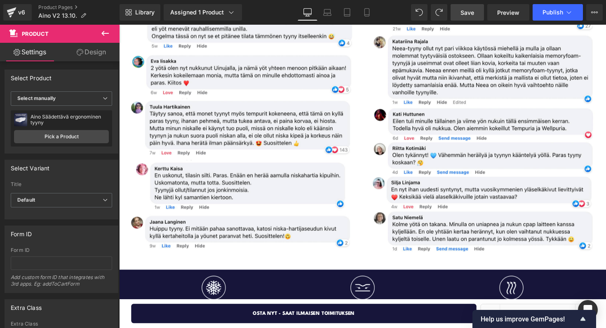
click at [466, 16] on span "Save" at bounding box center [467, 12] width 14 height 9
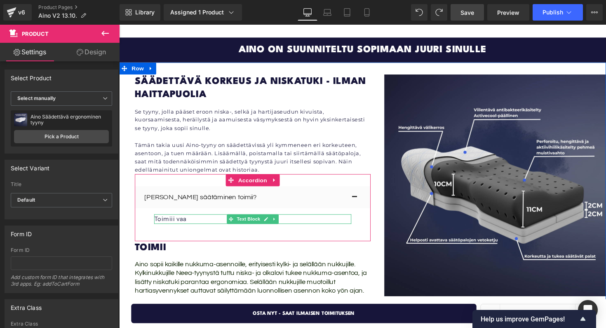
scroll to position [1565, 0]
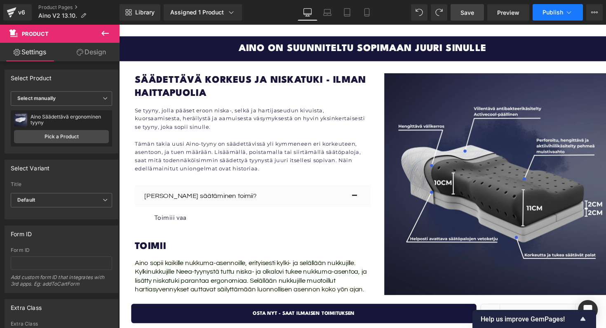
click at [546, 14] on span "Publish" at bounding box center [552, 12] width 21 height 7
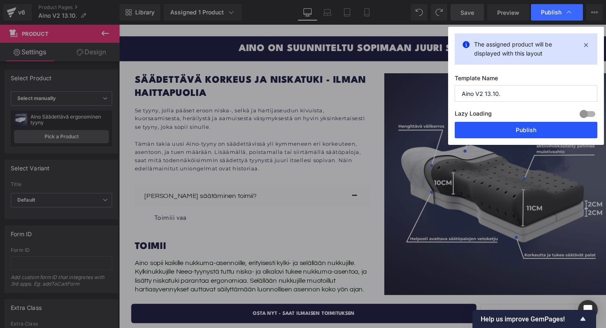
click at [512, 133] on button "Publish" at bounding box center [525, 130] width 143 height 16
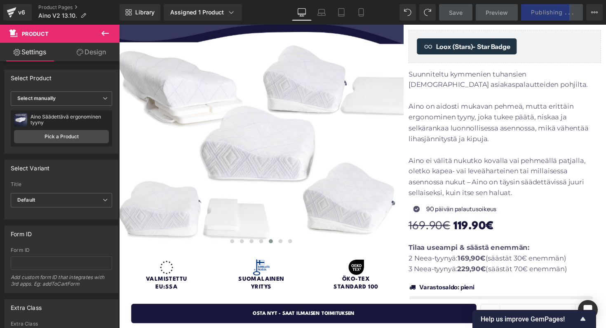
scroll to position [0, 0]
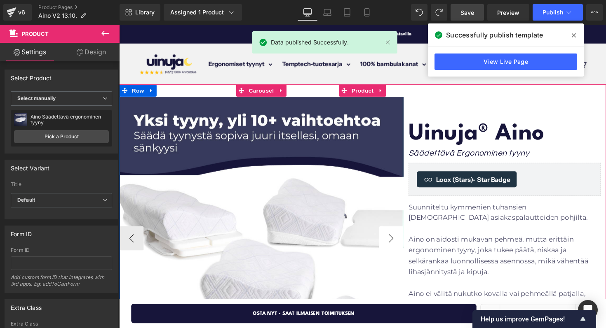
click at [394, 239] on button "›" at bounding box center [397, 244] width 25 height 25
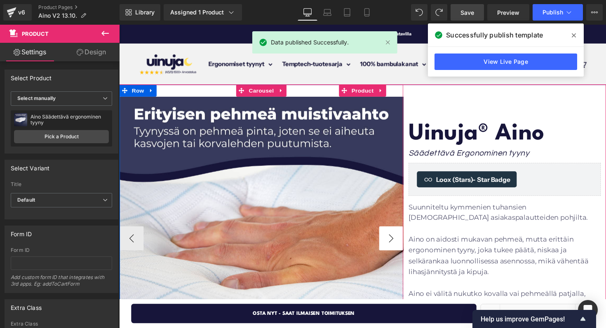
click at [393, 239] on button "›" at bounding box center [397, 244] width 25 height 25
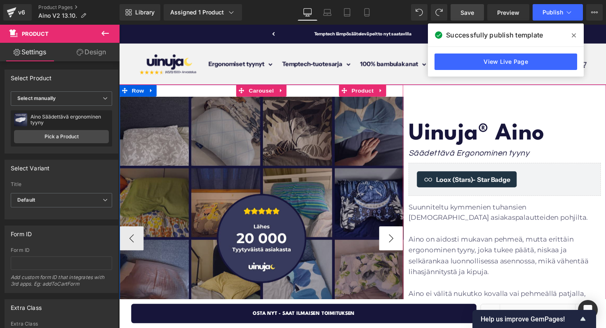
click at [393, 239] on button "›" at bounding box center [397, 244] width 25 height 25
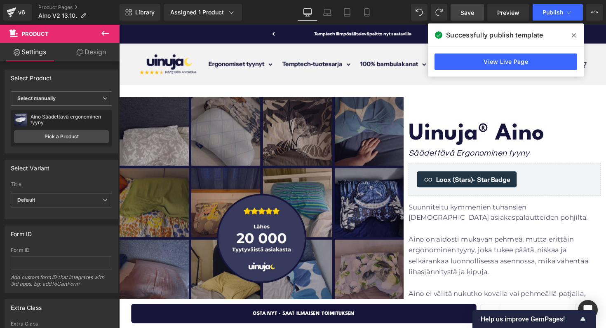
click at [103, 36] on icon at bounding box center [105, 33] width 10 height 10
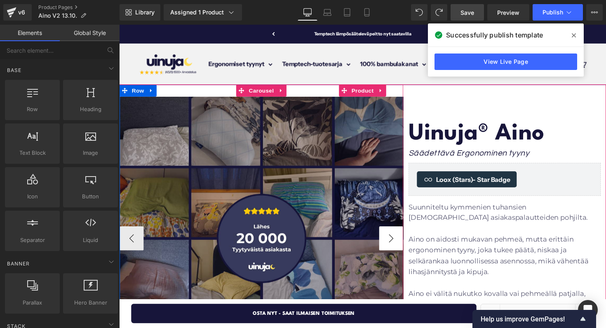
click at [394, 246] on button "›" at bounding box center [397, 244] width 25 height 25
click at [132, 241] on button "‹" at bounding box center [131, 244] width 25 height 25
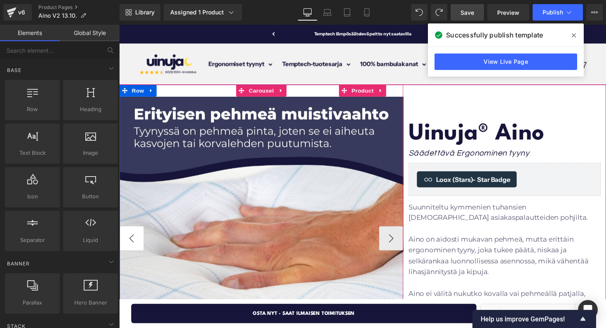
click at [132, 241] on button "‹" at bounding box center [131, 244] width 25 height 25
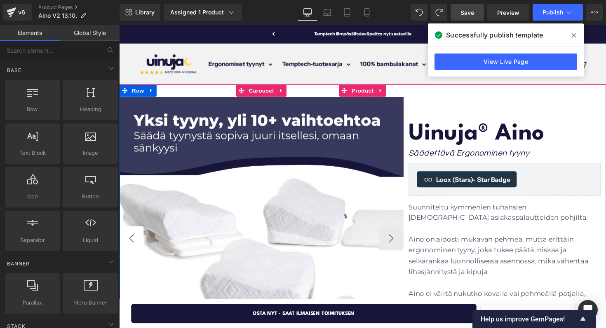
click at [132, 241] on button "‹" at bounding box center [131, 244] width 25 height 25
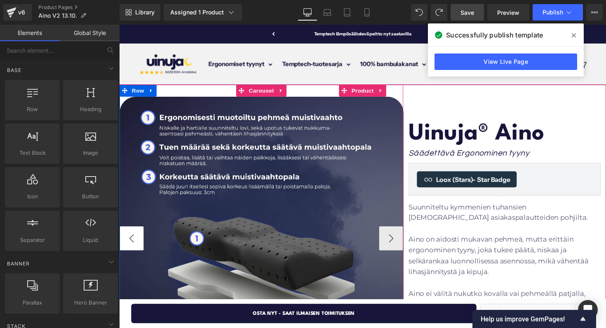
click at [132, 241] on button "‹" at bounding box center [131, 244] width 25 height 25
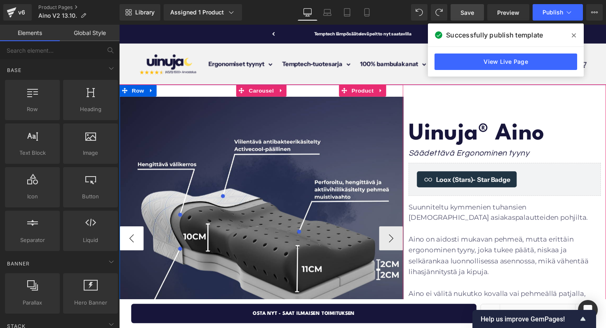
click at [132, 241] on button "‹" at bounding box center [131, 244] width 25 height 25
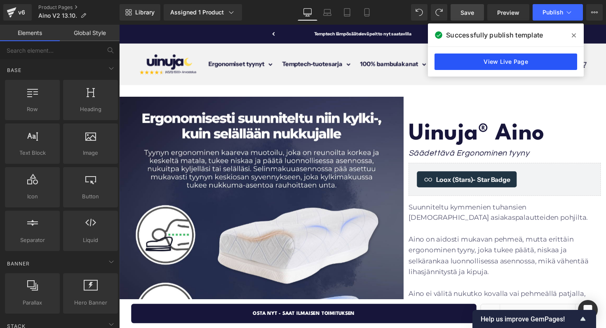
click at [459, 58] on link "View Live Page" at bounding box center [505, 62] width 143 height 16
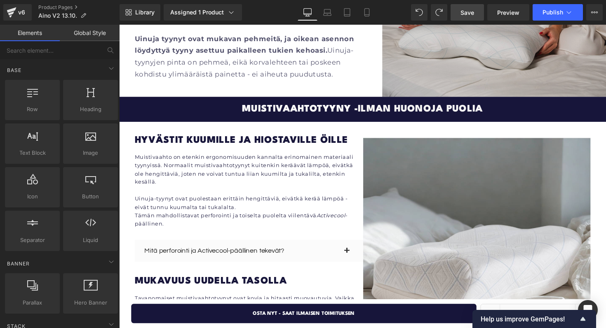
scroll to position [1066, 0]
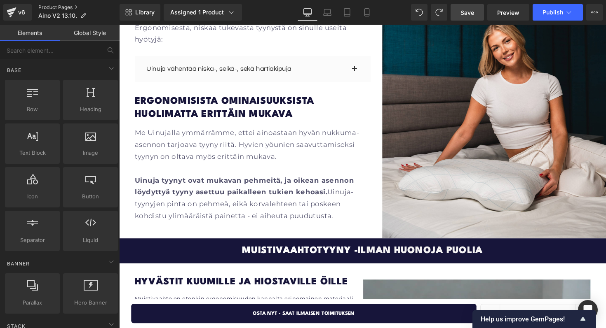
click at [49, 6] on link "Product Pages" at bounding box center [78, 7] width 81 height 7
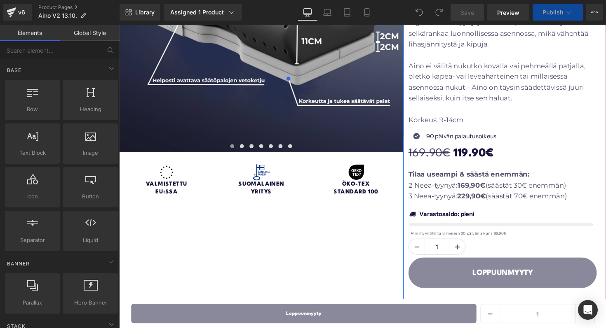
scroll to position [251, 0]
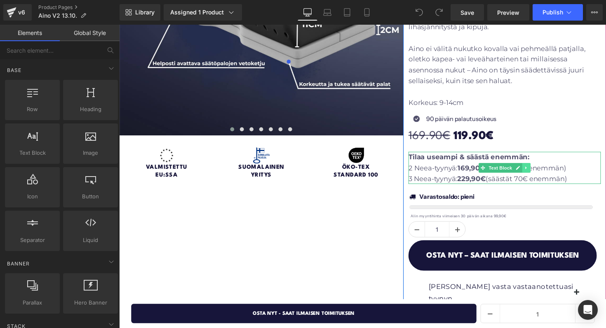
click at [534, 170] on icon at bounding box center [536, 171] width 5 height 5
click at [539, 171] on icon at bounding box center [540, 171] width 5 height 5
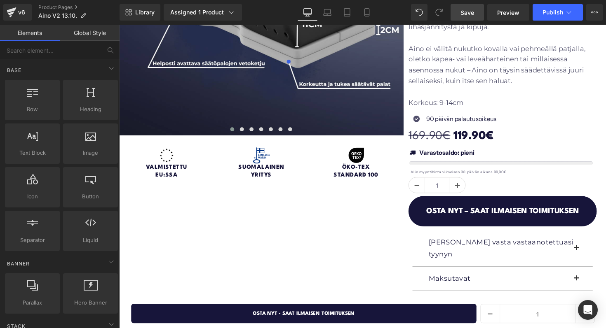
click at [475, 9] on link "Save" at bounding box center [466, 12] width 33 height 16
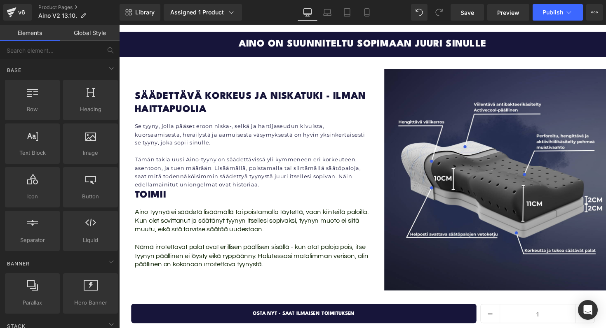
scroll to position [1532, 0]
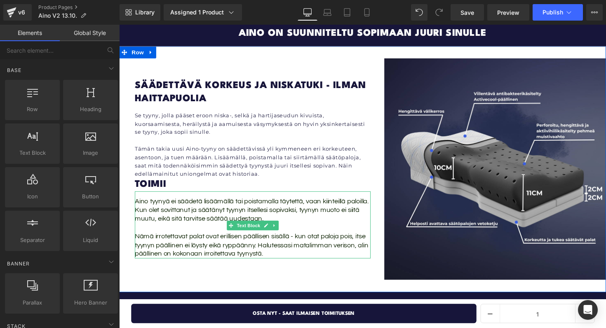
click at [211, 198] on div "Aino tyynyä ei säädetä lisäämällä tai poistamalla täytettä, vaan kiinteillä pal…" at bounding box center [255, 230] width 241 height 69
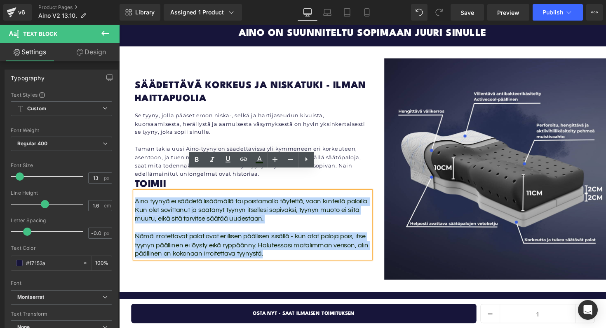
drag, startPoint x: 274, startPoint y: 239, endPoint x: 132, endPoint y: 180, distance: 154.4
click at [132, 180] on div "Säädettävä korkeus ja niskatuki - ilman haittapuolia Heading Se tyyny, jolla pä…" at bounding box center [368, 173] width 498 height 253
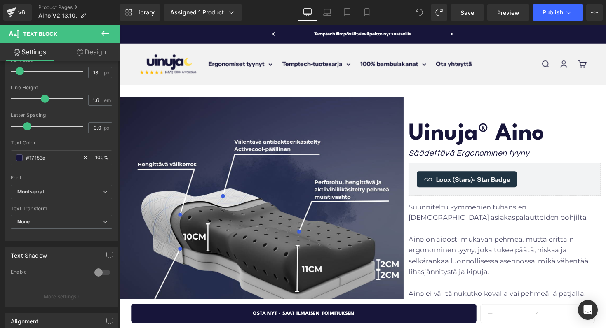
scroll to position [194, 0]
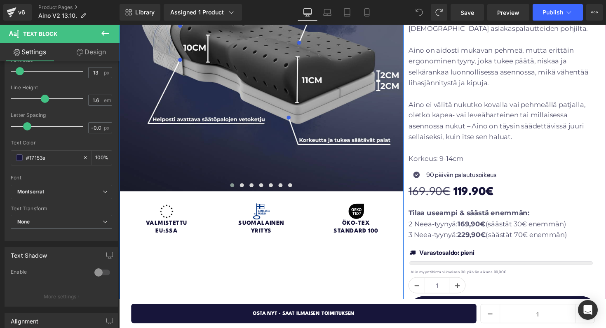
click at [465, 226] on p "2 Neea-tyynyä: 169,90€ (säästät 30€ enemmän)" at bounding box center [513, 229] width 197 height 11
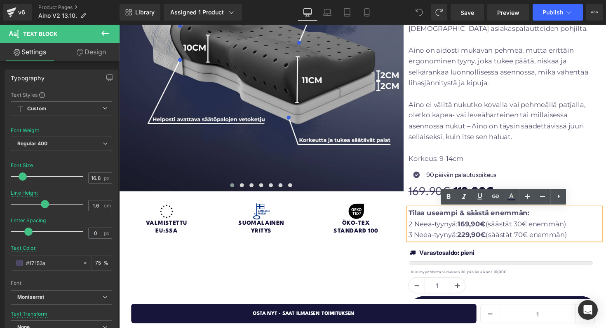
drag, startPoint x: 585, startPoint y: 239, endPoint x: 416, endPoint y: 219, distance: 169.3
click at [416, 219] on div "Tilaa useampi & säästä enemmän: 2 Neea-tyynyä: 169,90€ (säästät 30€ enemmän) 3 …" at bounding box center [513, 229] width 197 height 33
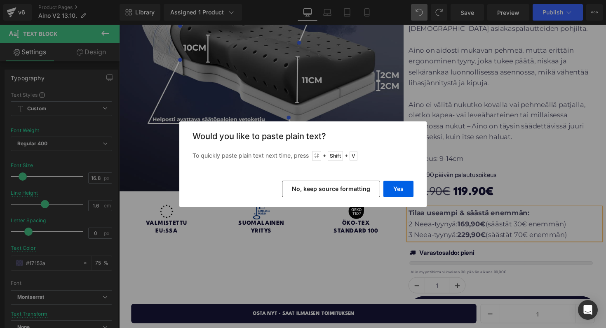
click at [359, 187] on button "No, keep source formatting" at bounding box center [331, 189] width 98 height 16
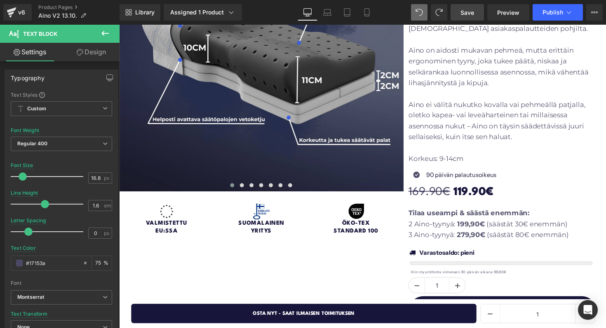
click at [467, 9] on span "Save" at bounding box center [467, 12] width 14 height 9
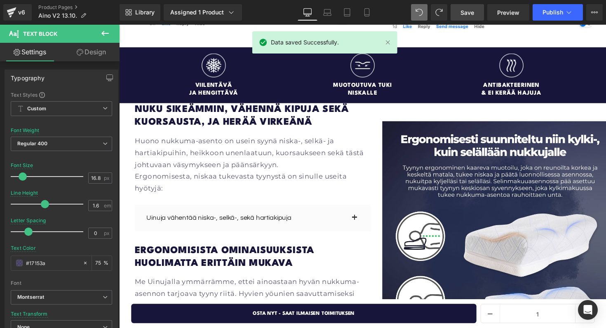
scroll to position [914, 0]
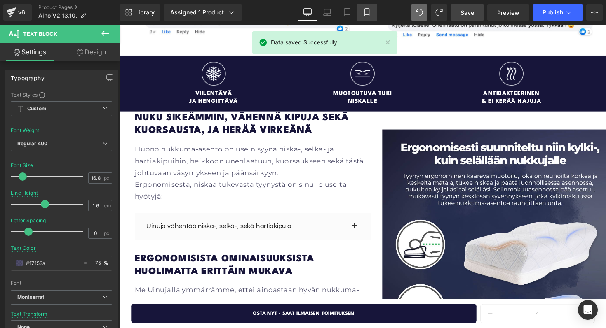
click at [372, 8] on link "Mobile" at bounding box center [367, 12] width 20 height 16
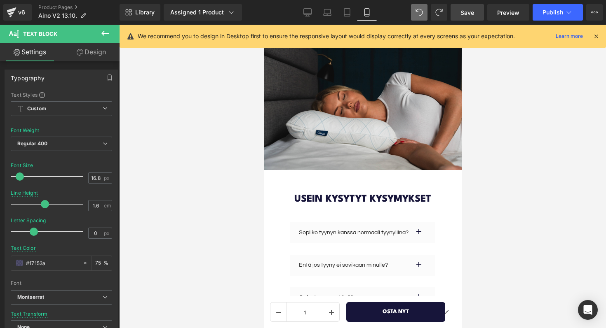
scroll to position [2823, 0]
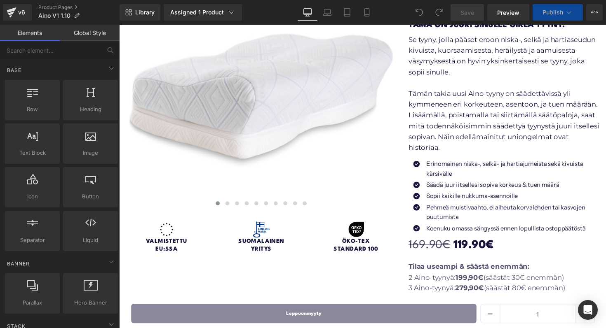
scroll to position [276, 0]
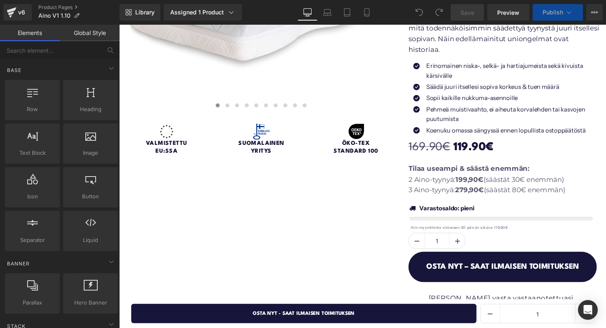
click at [452, 189] on p "3 Aino-tyynyä: 279,90€ (säästät 80€ enemmän)" at bounding box center [513, 194] width 197 height 11
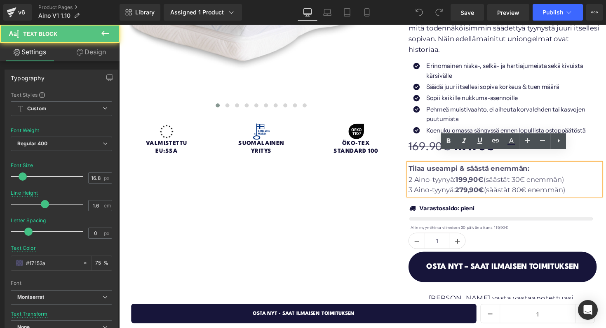
drag, startPoint x: 416, startPoint y: 161, endPoint x: 581, endPoint y: 181, distance: 166.4
click at [581, 181] on div "Tilaa useampi & säästä enemmän: 2 Aino-tyynyä: 199,90€ (säästät 30€ enemmän) 3 …" at bounding box center [513, 183] width 197 height 33
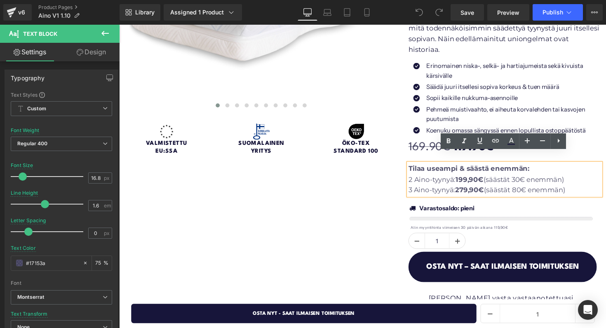
copy div "Tilaa useampi & säästä enemmän: 2 Aino-tyynyä: 199,90€ (säästät 30€ enemmän) 3 …"
